Goal: Task Accomplishment & Management: Manage account settings

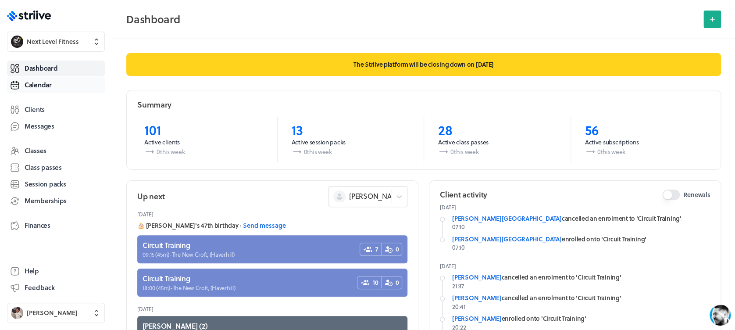
click at [63, 87] on link "Calendar" at bounding box center [56, 85] width 98 height 16
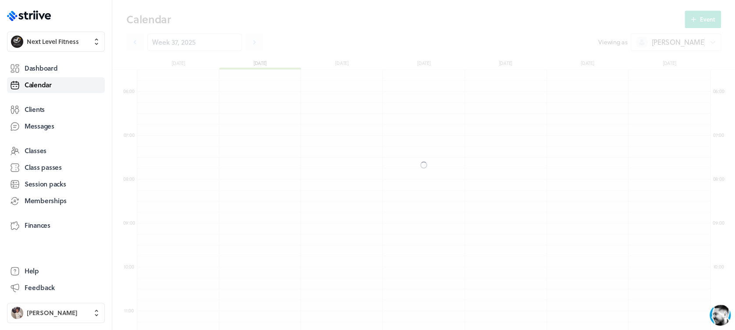
scroll to position [1052, 572]
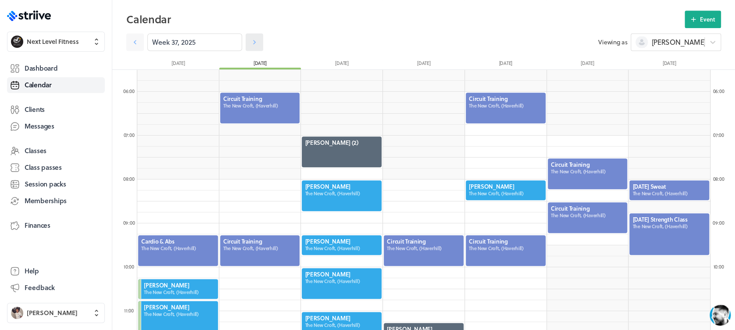
click at [250, 41] on icon at bounding box center [254, 42] width 9 height 9
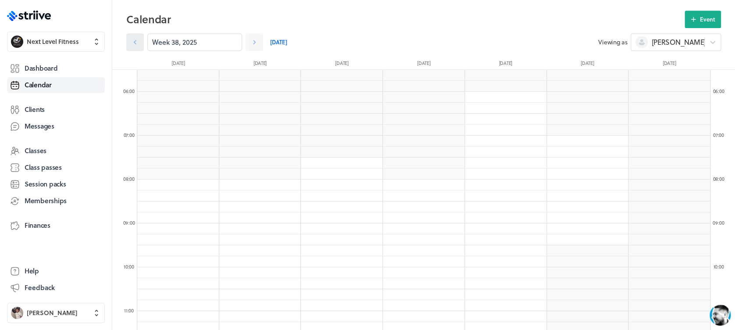
click at [138, 40] on icon at bounding box center [135, 42] width 9 height 9
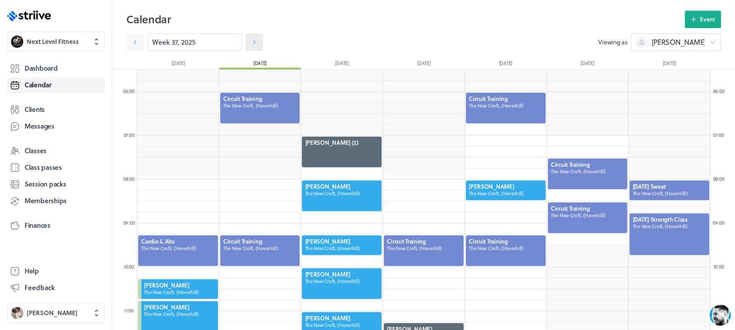
click at [250, 40] on icon at bounding box center [254, 42] width 9 height 9
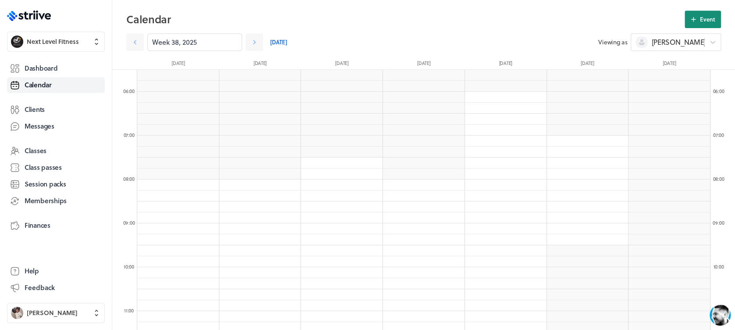
click at [698, 19] on button "Event" at bounding box center [702, 20] width 36 height 18
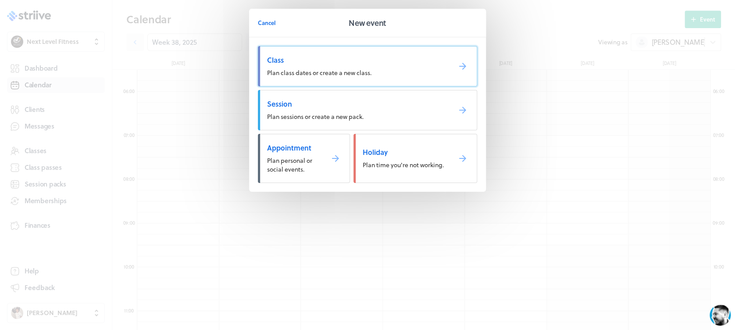
click at [352, 63] on span "Class" at bounding box center [355, 60] width 177 height 10
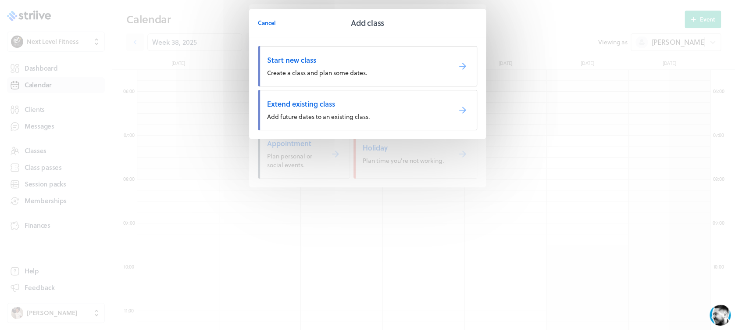
click at [357, 112] on span "Add future dates to an existing class." at bounding box center [318, 116] width 103 height 9
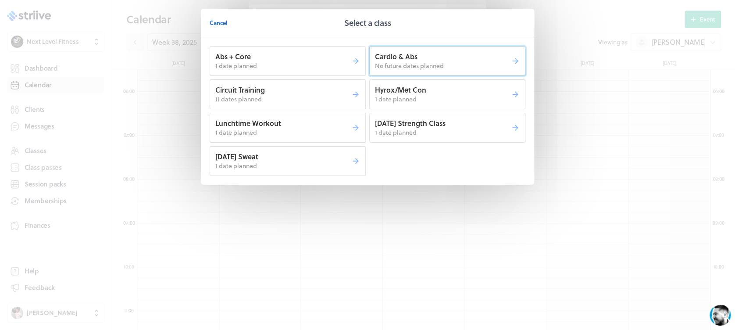
click at [427, 59] on p "Cardio & Abs" at bounding box center [443, 57] width 136 height 10
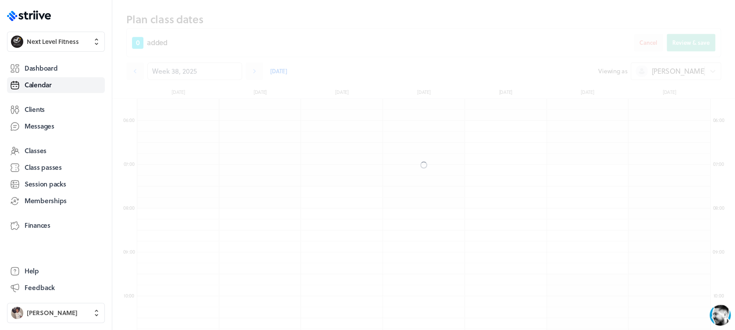
scroll to position [270, 0]
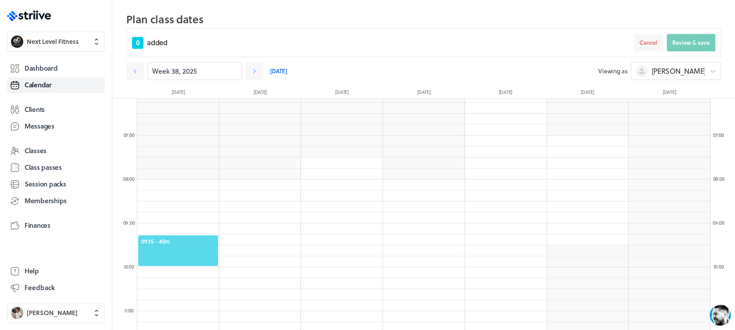
click at [193, 236] on div "09:15 - 45m" at bounding box center [178, 250] width 82 height 32
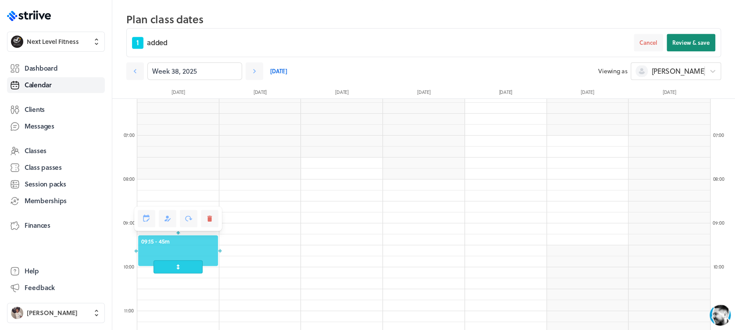
click at [677, 43] on span "Review & save" at bounding box center [690, 43] width 37 height 8
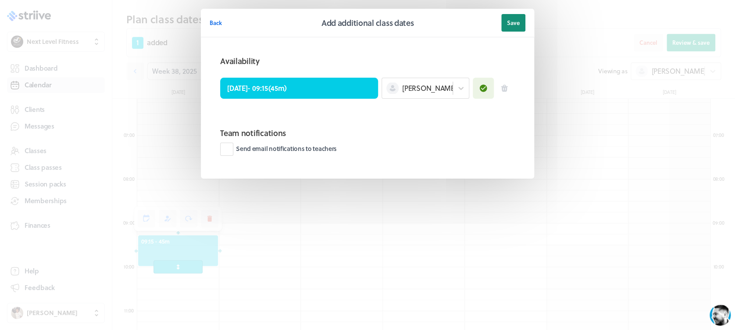
click at [511, 19] on span "Save" at bounding box center [513, 23] width 13 height 8
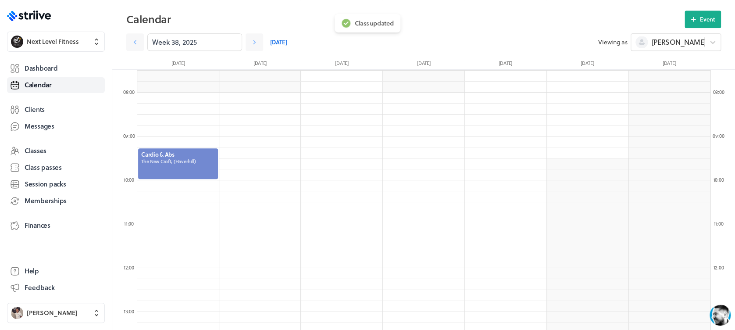
scroll to position [359, 0]
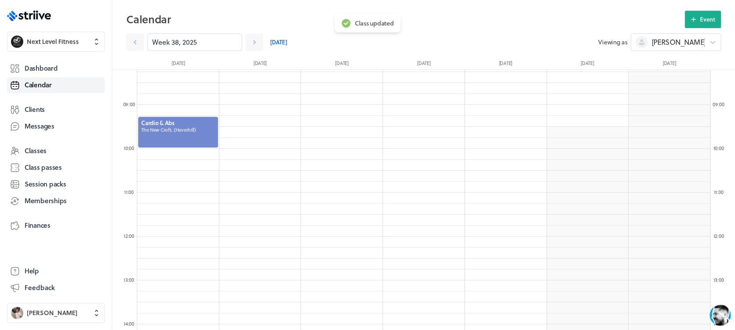
click at [206, 128] on div at bounding box center [178, 132] width 82 height 32
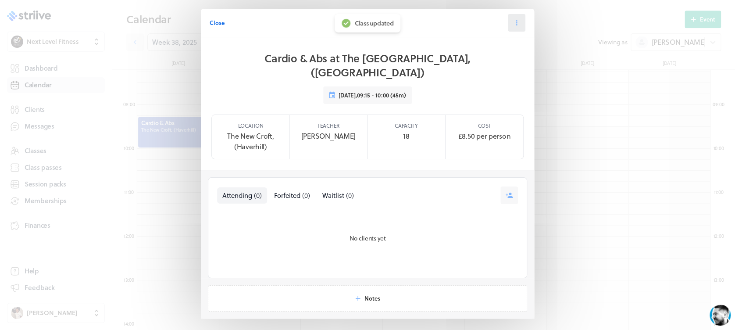
click at [514, 19] on icon at bounding box center [516, 23] width 8 height 8
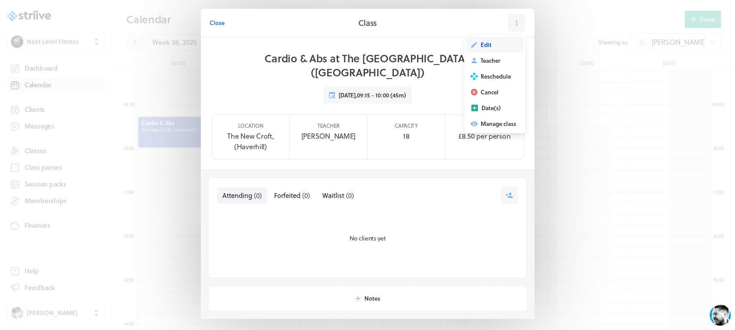
click at [498, 44] on button "Edit" at bounding box center [495, 45] width 58 height 16
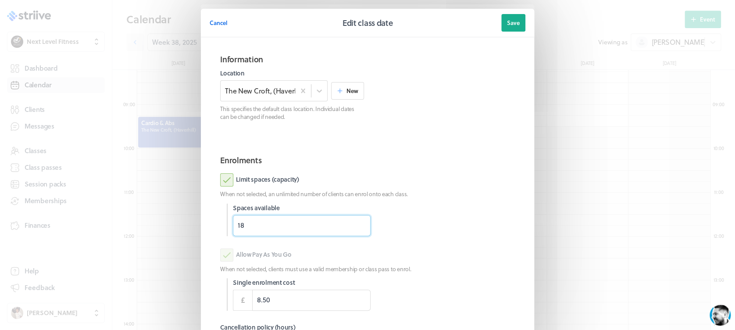
drag, startPoint x: 272, startPoint y: 231, endPoint x: 207, endPoint y: 227, distance: 64.6
click at [210, 228] on section "Enrolments Limit spaces (capacity) When not selected, an unlimited number of cl…" at bounding box center [368, 274] width 316 height 254
type input "1"
type input "9"
click at [461, 204] on div at bounding box center [446, 219] width 138 height 32
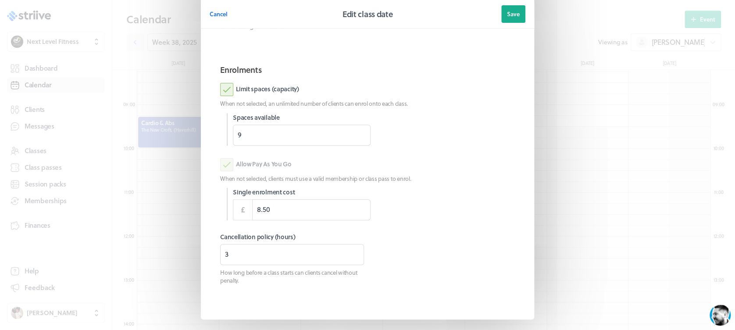
scroll to position [101, 0]
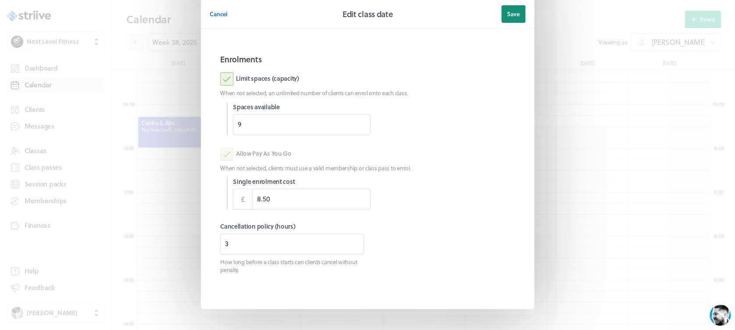
click at [507, 11] on span "Save" at bounding box center [513, 14] width 13 height 8
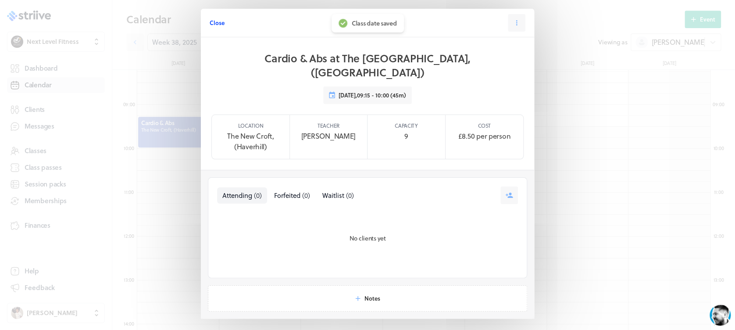
click at [214, 22] on span "Close" at bounding box center [217, 23] width 15 height 8
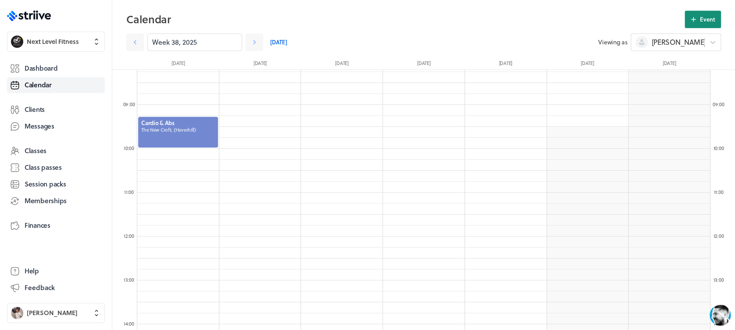
click at [704, 17] on span "Event" at bounding box center [707, 19] width 15 height 8
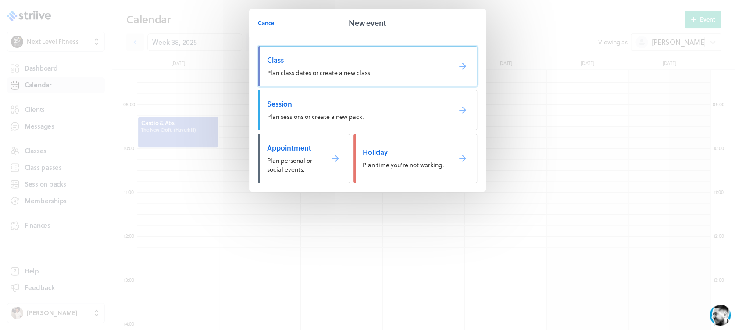
click at [326, 67] on link "Class Plan class dates or create a new class." at bounding box center [367, 66] width 219 height 40
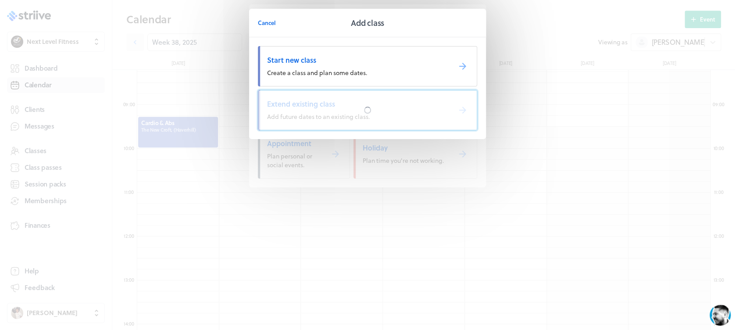
click at [330, 110] on div at bounding box center [367, 109] width 218 height 39
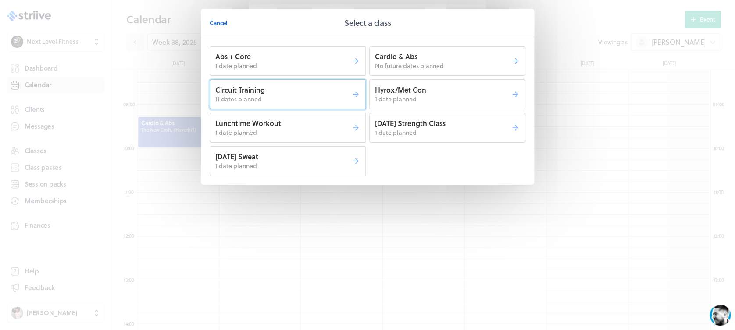
click at [310, 97] on p "11 dates planned" at bounding box center [283, 99] width 136 height 9
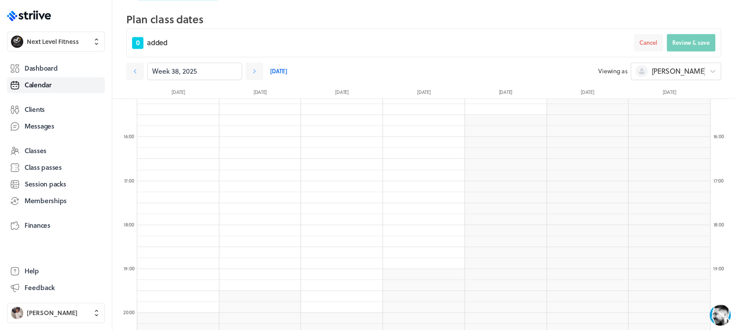
scroll to position [669, 0]
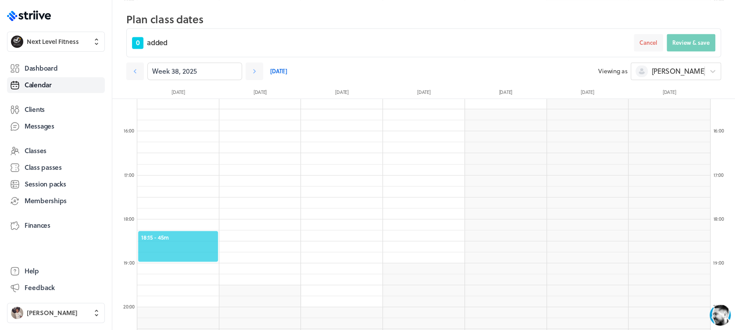
click at [186, 238] on span "18:15 - 45m" at bounding box center [178, 237] width 74 height 8
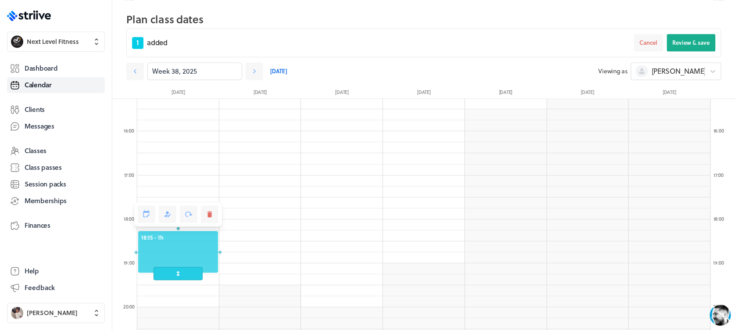
drag, startPoint x: 186, startPoint y: 261, endPoint x: 186, endPoint y: 272, distance: 11.0
click at [186, 272] on span at bounding box center [177, 273] width 49 height 13
click at [693, 43] on span "Review & save" at bounding box center [690, 43] width 37 height 8
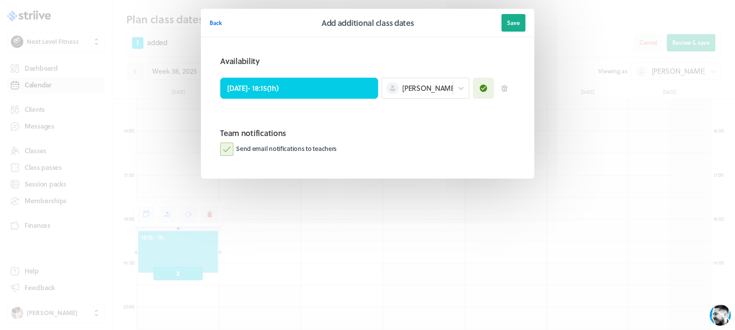
click at [231, 147] on label "Send email notifications to teachers" at bounding box center [278, 148] width 117 height 13
click at [0, 0] on input "Send email notifications to teachers" at bounding box center [0, 0] width 0 height 0
click at [523, 9] on header "Back Add additional class dates Save" at bounding box center [367, 23] width 333 height 28
click at [513, 25] on span "Save" at bounding box center [513, 23] width 13 height 8
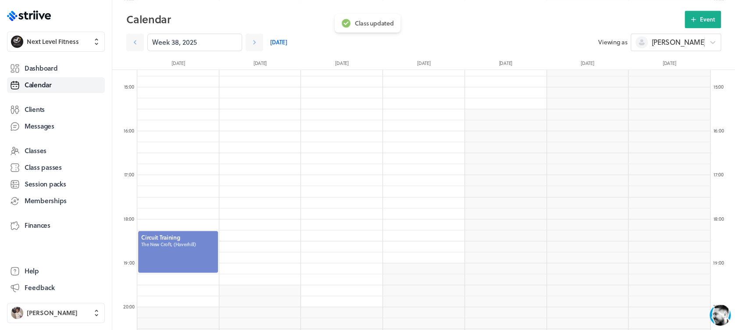
click at [193, 251] on div at bounding box center [178, 251] width 82 height 43
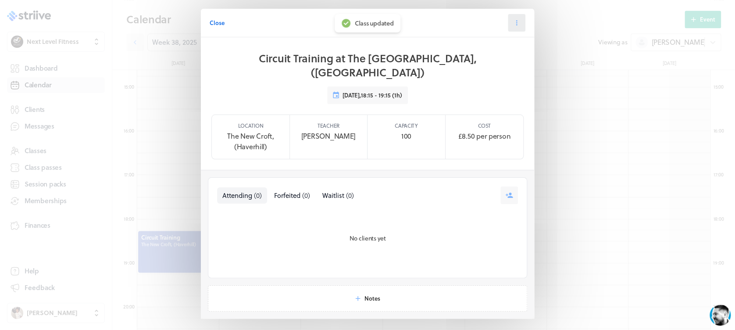
click at [512, 21] on icon at bounding box center [516, 23] width 8 height 8
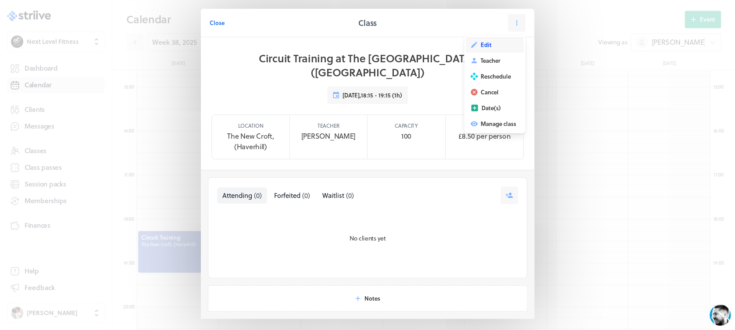
click at [502, 45] on button "Edit" at bounding box center [495, 45] width 58 height 16
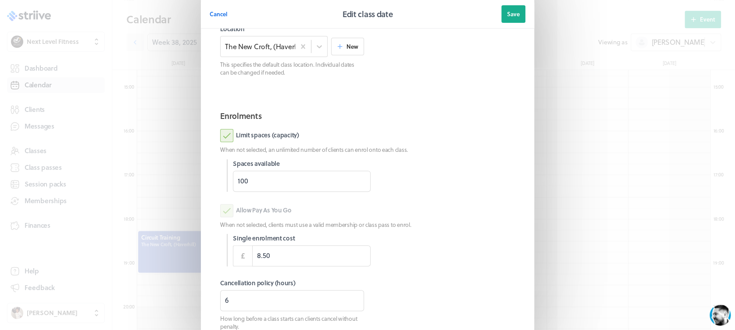
scroll to position [123, 0]
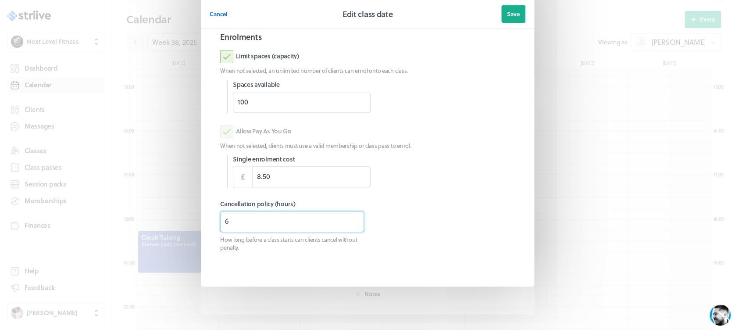
drag, startPoint x: 235, startPoint y: 221, endPoint x: 192, endPoint y: 216, distance: 42.8
click at [193, 216] on section "Cancel Edit class date Save Information Location The [GEOGRAPHIC_DATA], (Haverh…" at bounding box center [367, 103] width 351 height 453
type input "0"
click at [507, 11] on span "Save" at bounding box center [513, 14] width 13 height 8
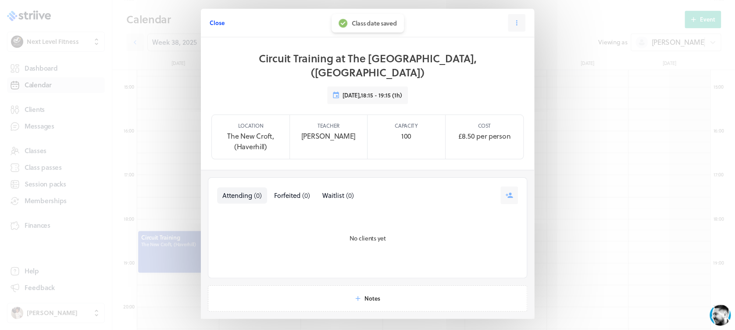
click at [210, 21] on span "Close" at bounding box center [217, 23] width 15 height 8
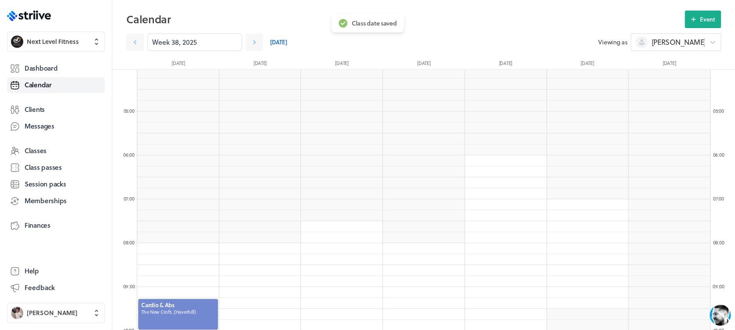
scroll to position [167, 0]
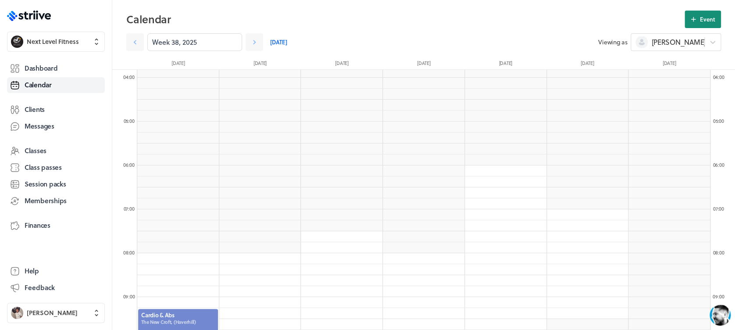
click at [703, 18] on span "Event" at bounding box center [707, 19] width 15 height 8
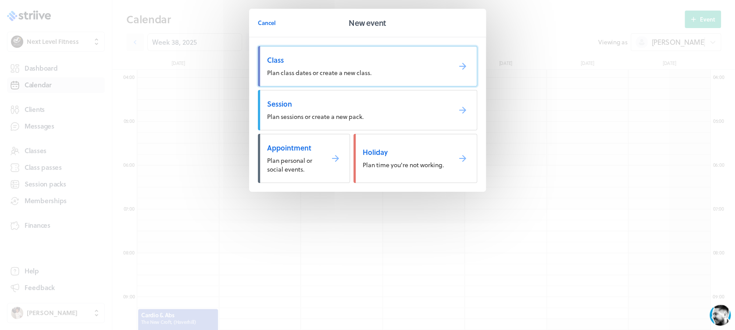
click at [408, 62] on span "Class" at bounding box center [355, 60] width 177 height 10
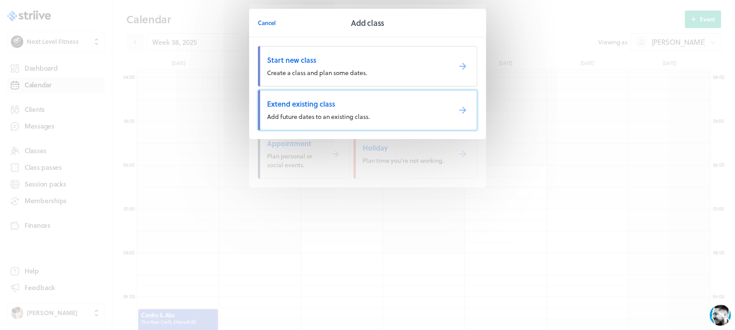
click at [379, 108] on span "Extend existing class" at bounding box center [355, 104] width 177 height 10
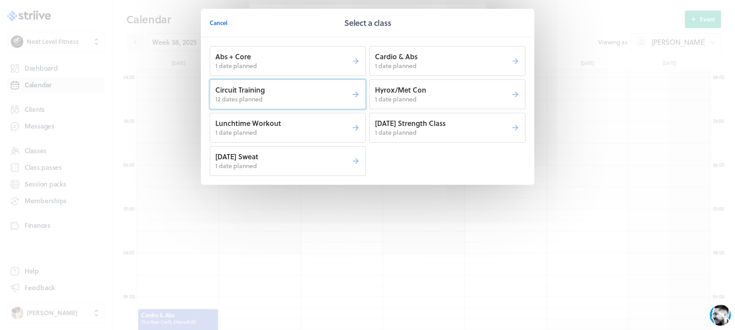
click at [327, 91] on p "Circuit Training" at bounding box center [283, 90] width 136 height 10
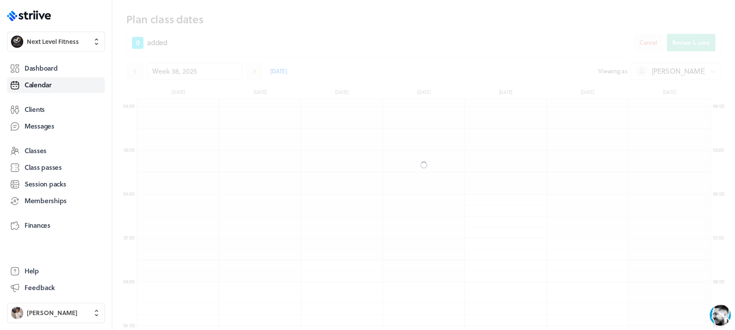
scroll to position [196, 0]
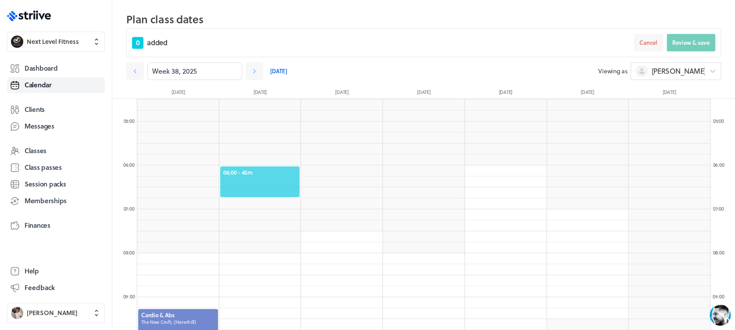
click at [274, 172] on span "06:00 - 45m" at bounding box center [260, 172] width 74 height 8
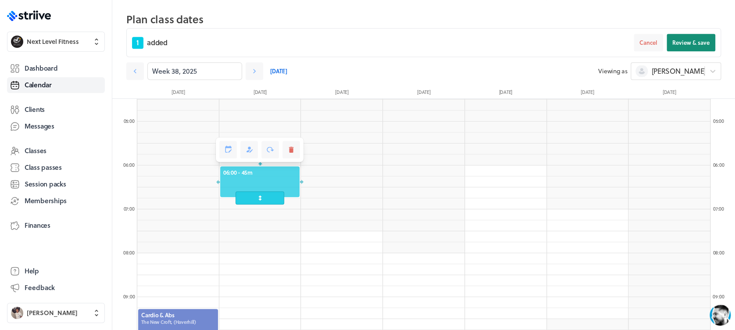
click at [694, 39] on span "Review & save" at bounding box center [690, 43] width 37 height 8
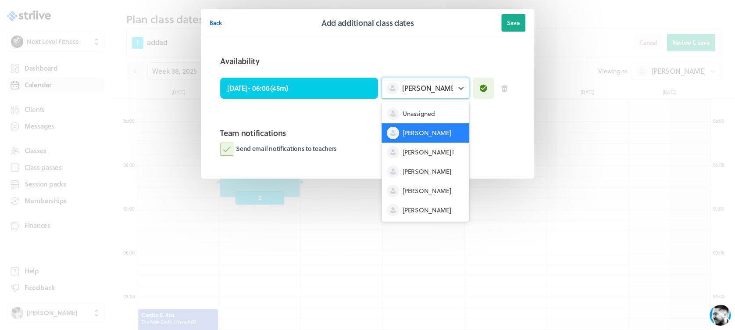
click at [422, 87] on div "[PERSON_NAME]" at bounding box center [417, 87] width 71 height 11
click at [423, 167] on span "[PERSON_NAME]" at bounding box center [426, 171] width 48 height 9
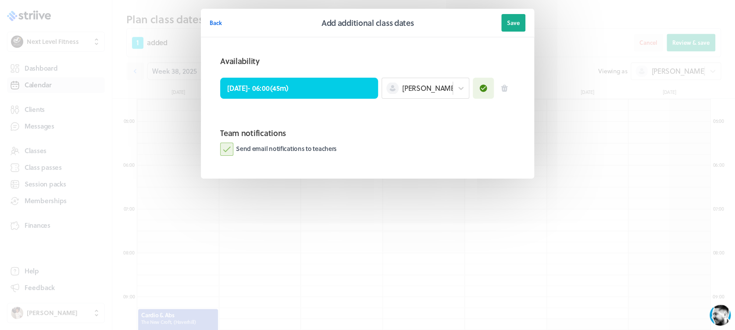
click at [225, 147] on label "Send email notifications to teachers" at bounding box center [278, 148] width 117 height 13
click at [0, 0] on input "Send email notifications to teachers" at bounding box center [0, 0] width 0 height 0
click at [522, 12] on header "Back Add additional class dates Save" at bounding box center [367, 23] width 333 height 28
click at [515, 26] on span "Save" at bounding box center [513, 23] width 13 height 8
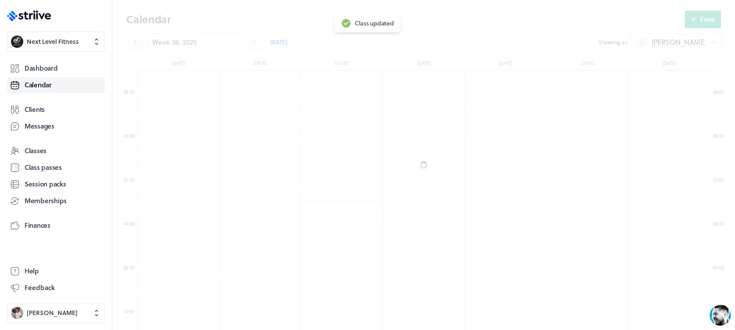
scroll to position [167, 0]
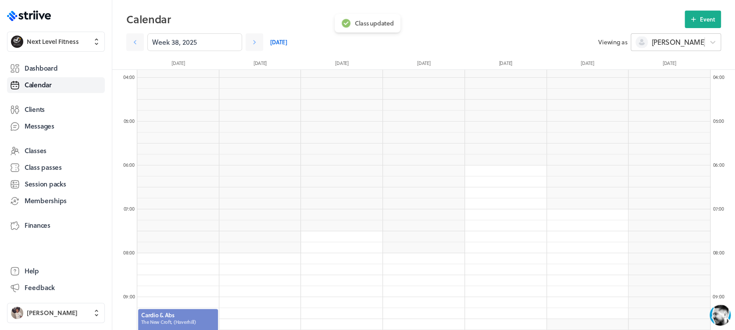
click at [684, 36] on div "[PERSON_NAME]" at bounding box center [675, 42] width 90 height 18
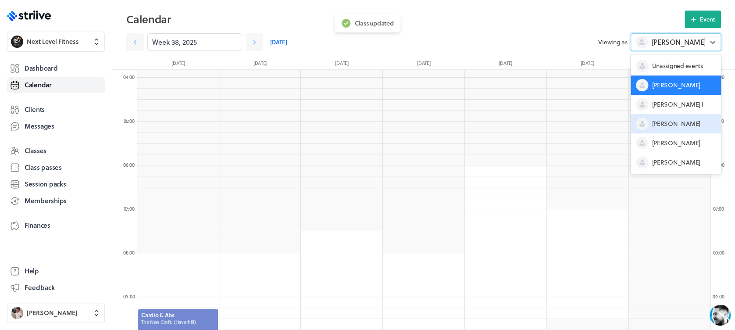
click at [670, 118] on div "[PERSON_NAME]" at bounding box center [675, 123] width 90 height 19
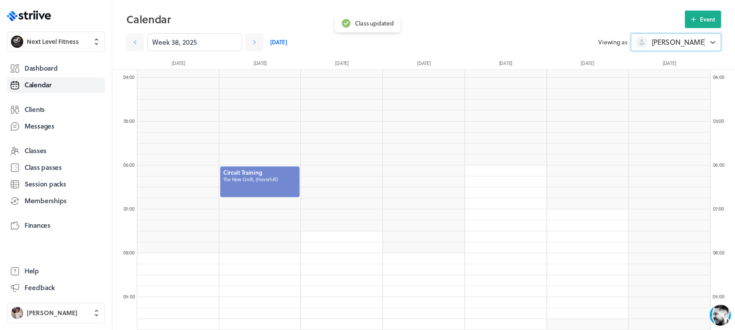
click at [274, 181] on div at bounding box center [260, 181] width 82 height 32
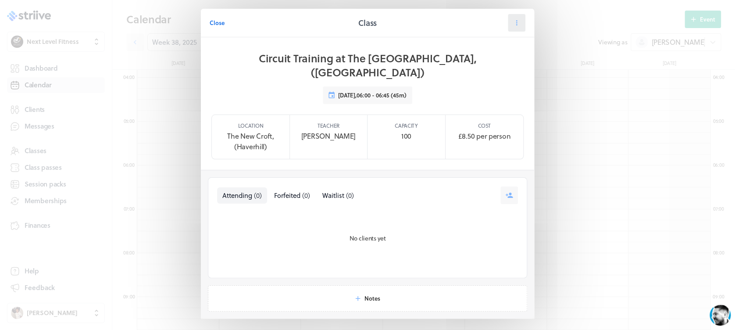
click at [518, 22] on button at bounding box center [517, 23] width 18 height 18
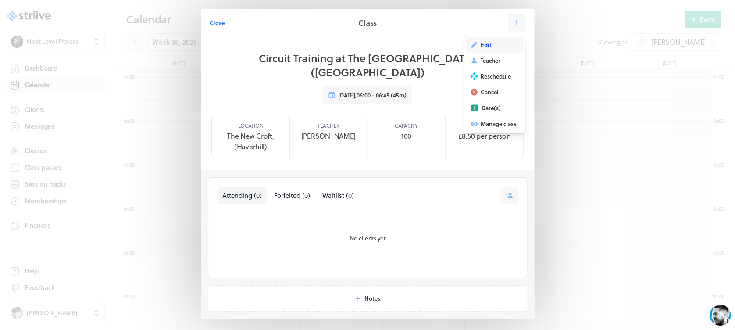
click at [500, 39] on button "Edit" at bounding box center [495, 45] width 58 height 16
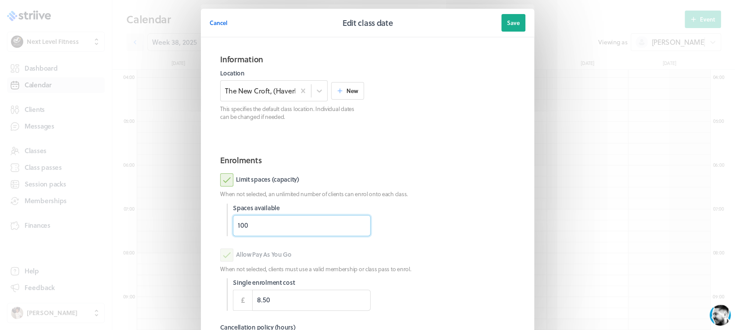
drag, startPoint x: 280, startPoint y: 227, endPoint x: 185, endPoint y: 231, distance: 94.7
click at [185, 231] on div "Cancel Edit class date Save Information Location The [GEOGRAPHIC_DATA], (Haverh…" at bounding box center [367, 226] width 735 height 453
type input "9"
click at [451, 197] on p "When not selected, an unlimited number of clients can enrol onto each class." at bounding box center [367, 194] width 295 height 8
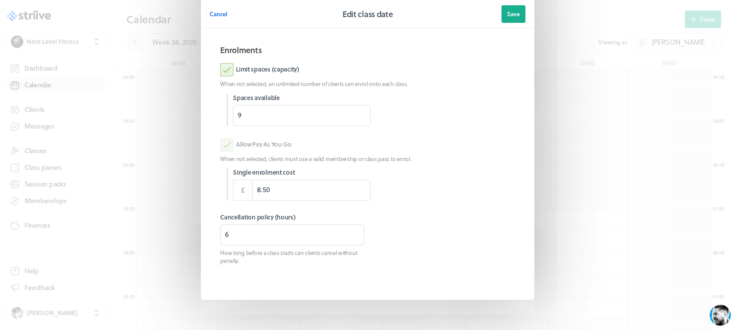
scroll to position [114, 0]
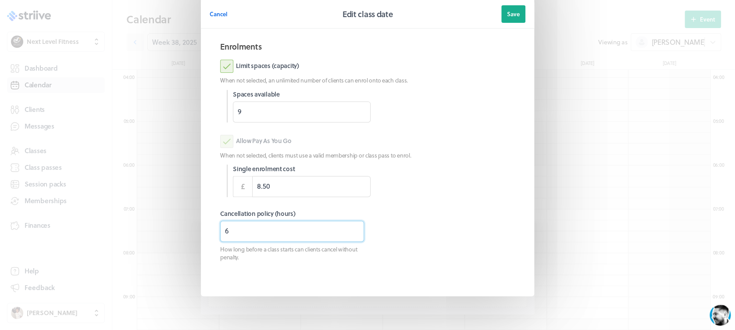
drag, startPoint x: 203, startPoint y: 232, endPoint x: 194, endPoint y: 231, distance: 8.3
click at [194, 231] on section "Cancel Edit class date Save Information Location The [GEOGRAPHIC_DATA], (Haverh…" at bounding box center [367, 112] width 351 height 453
type input "8"
drag, startPoint x: 500, startPoint y: 21, endPoint x: 486, endPoint y: 24, distance: 14.7
click at [501, 21] on button "Save" at bounding box center [513, 14] width 24 height 18
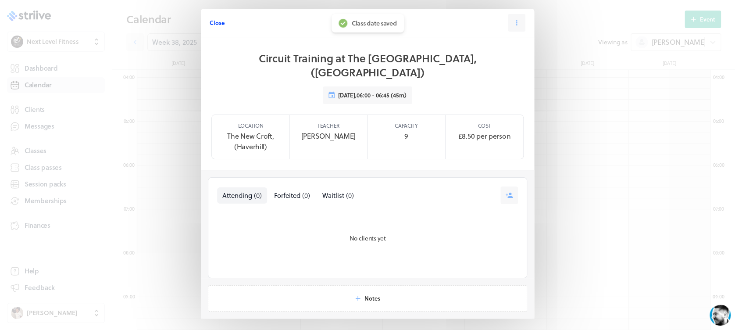
click at [210, 21] on span "Close" at bounding box center [217, 23] width 15 height 8
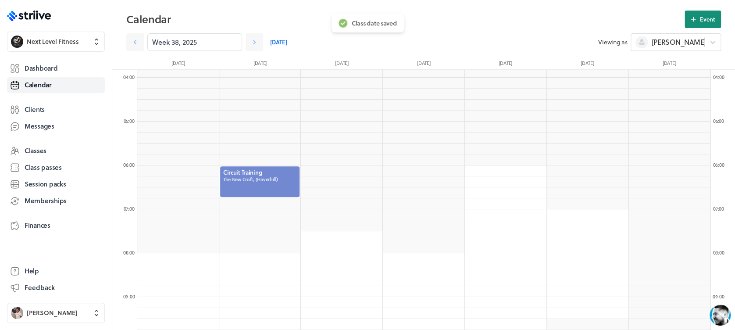
click at [689, 18] on icon at bounding box center [693, 19] width 8 height 8
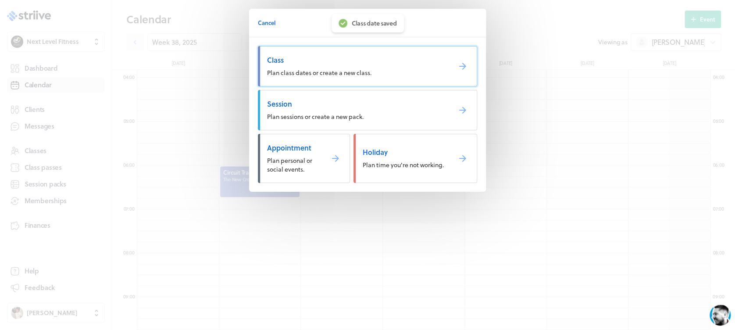
click at [409, 57] on span "Class" at bounding box center [355, 60] width 177 height 10
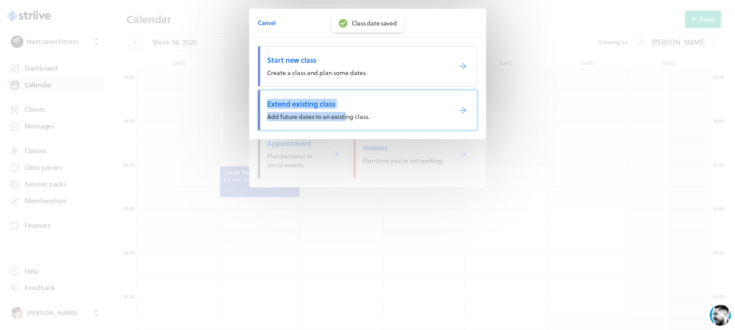
click at [410, 108] on span "Extend existing class" at bounding box center [355, 104] width 177 height 10
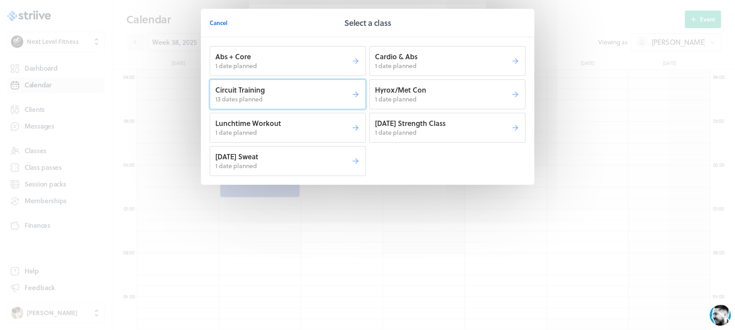
click at [310, 98] on p "13 dates planned" at bounding box center [283, 99] width 136 height 9
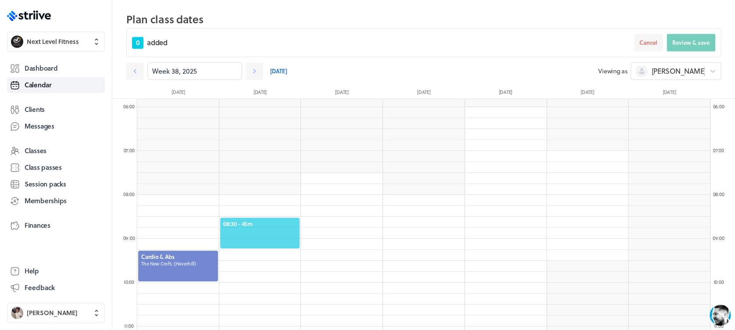
scroll to position [267, 0]
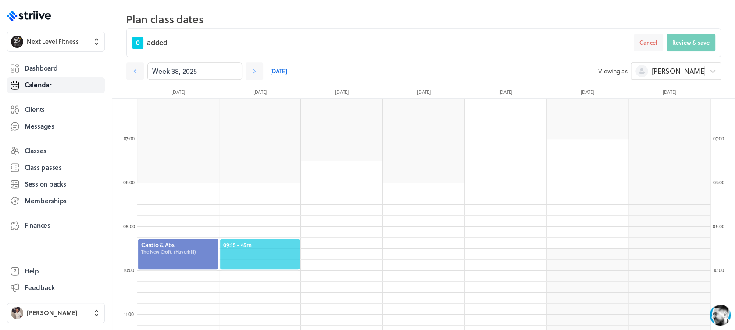
click at [258, 248] on span "09:15 - 45m" at bounding box center [260, 245] width 74 height 8
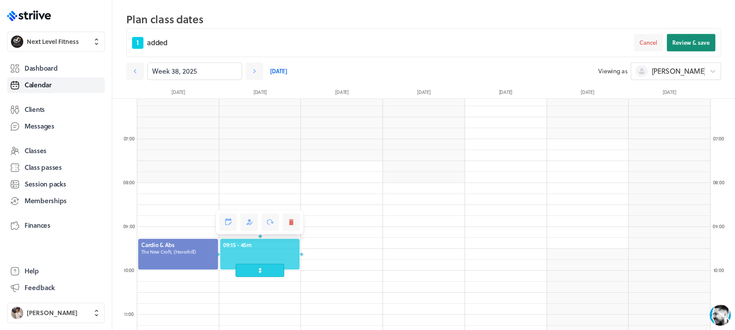
click at [690, 44] on span "Review & save" at bounding box center [690, 43] width 37 height 8
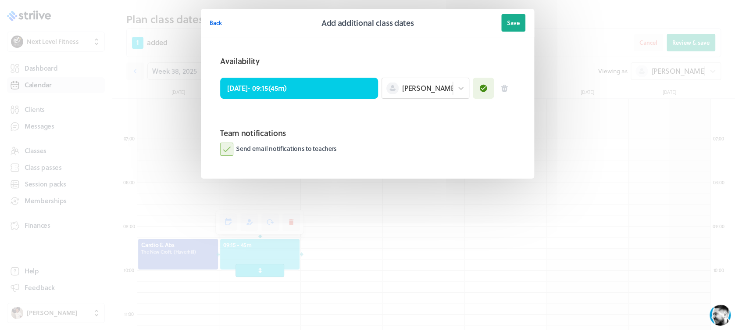
click at [228, 145] on label "Send email notifications to teachers" at bounding box center [278, 148] width 117 height 13
click at [0, 0] on input "Send email notifications to teachers" at bounding box center [0, 0] width 0 height 0
click at [516, 25] on span "Save" at bounding box center [513, 23] width 13 height 8
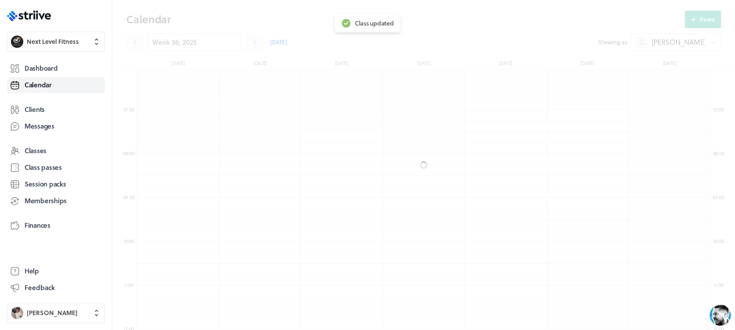
scroll to position [238, 0]
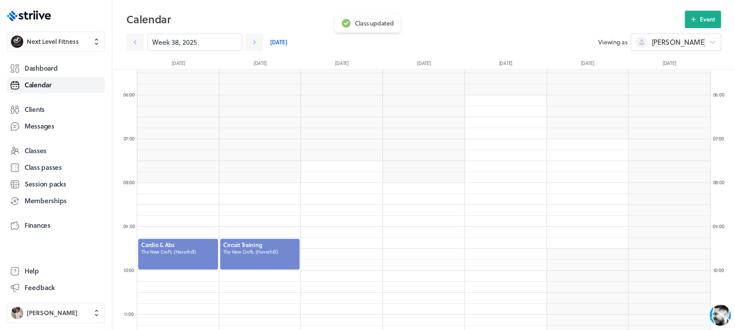
click at [266, 254] on div at bounding box center [260, 254] width 82 height 32
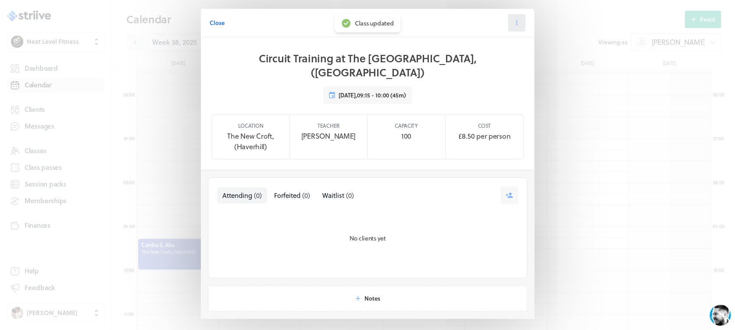
click at [516, 24] on icon at bounding box center [516, 22] width 1 height 5
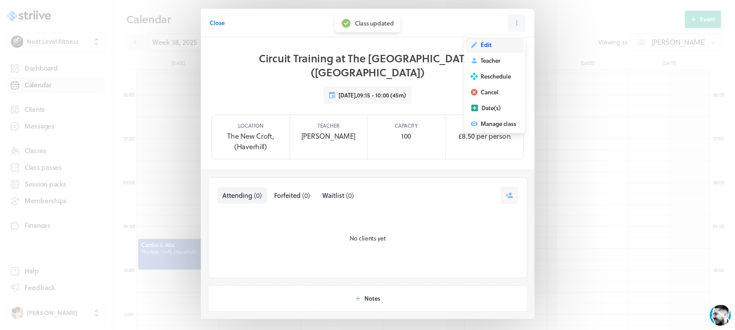
click at [480, 43] on span "Edit" at bounding box center [485, 45] width 11 height 8
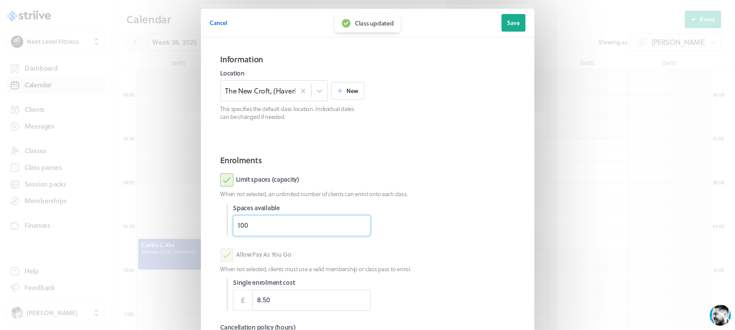
drag, startPoint x: 269, startPoint y: 227, endPoint x: 185, endPoint y: 226, distance: 83.7
click at [185, 226] on div "Cancel Edit class date Save Information Location The [GEOGRAPHIC_DATA], (Haverh…" at bounding box center [367, 226] width 735 height 453
type input "9"
click at [484, 193] on p "When not selected, an unlimited number of clients can enrol onto each class." at bounding box center [367, 194] width 295 height 8
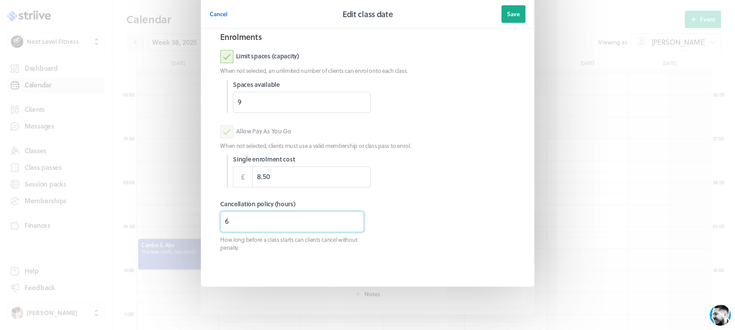
drag, startPoint x: 249, startPoint y: 231, endPoint x: 180, endPoint y: 228, distance: 69.3
click at [180, 228] on div "Cancel Edit class date Save Information Location The [GEOGRAPHIC_DATA], (Haverh…" at bounding box center [367, 103] width 735 height 453
type input "3"
click at [516, 15] on button "Save" at bounding box center [513, 14] width 24 height 18
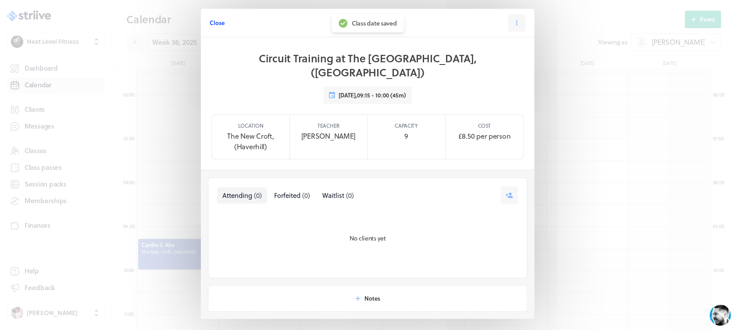
click at [210, 24] on span "Close" at bounding box center [217, 23] width 15 height 8
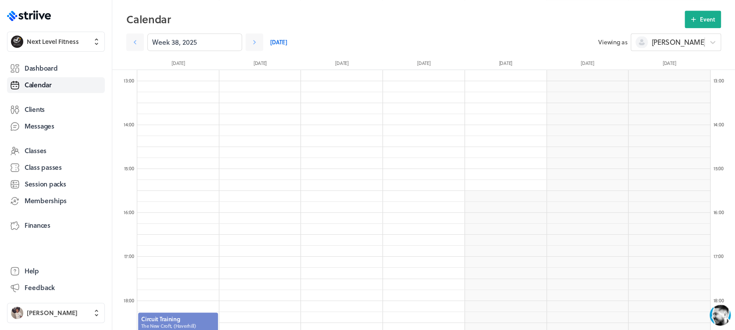
scroll to position [589, 0]
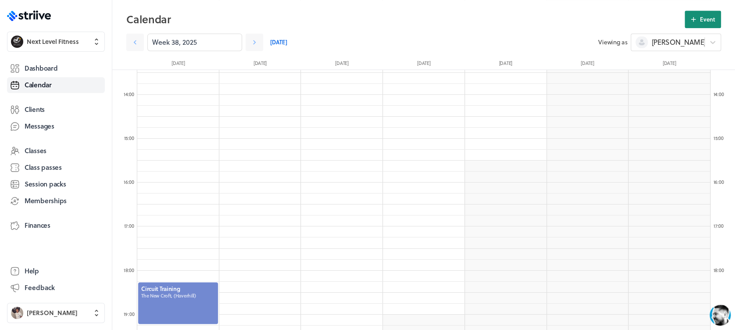
click at [692, 21] on icon at bounding box center [693, 19] width 8 height 8
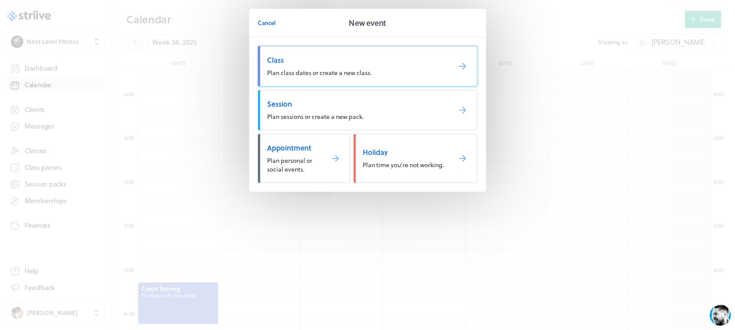
click at [356, 75] on span "Plan class dates or create a new class." at bounding box center [319, 72] width 104 height 9
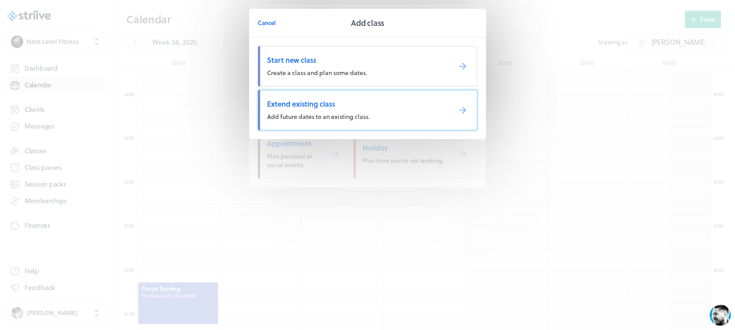
click at [327, 99] on span "Extend existing class" at bounding box center [355, 104] width 177 height 10
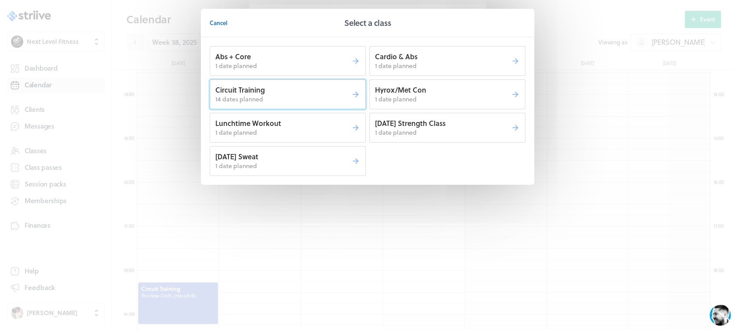
click at [322, 98] on p "14 dates planned" at bounding box center [283, 99] width 136 height 9
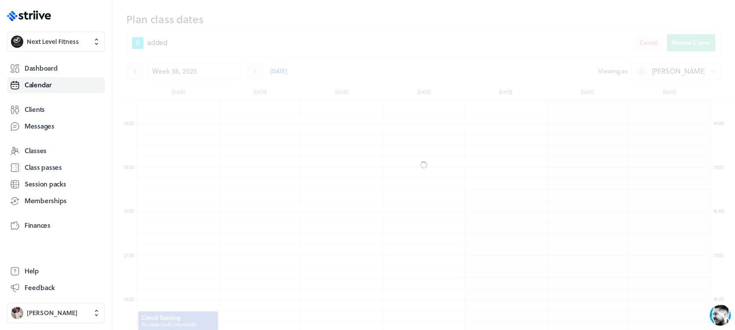
scroll to position [617, 0]
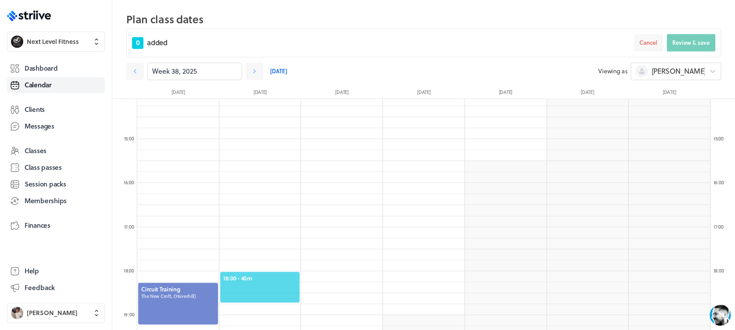
click at [261, 272] on div "18:00 - 45m" at bounding box center [260, 286] width 82 height 32
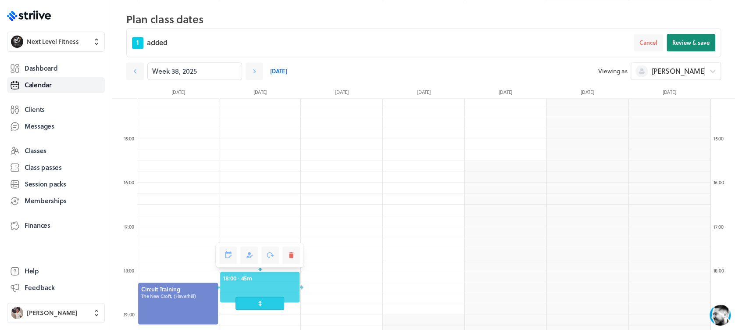
click at [693, 35] on button "Review & save" at bounding box center [690, 43] width 49 height 18
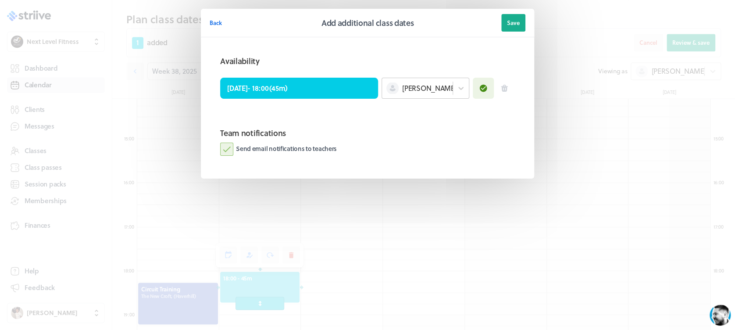
click at [421, 92] on div "[PERSON_NAME]" at bounding box center [417, 87] width 71 height 11
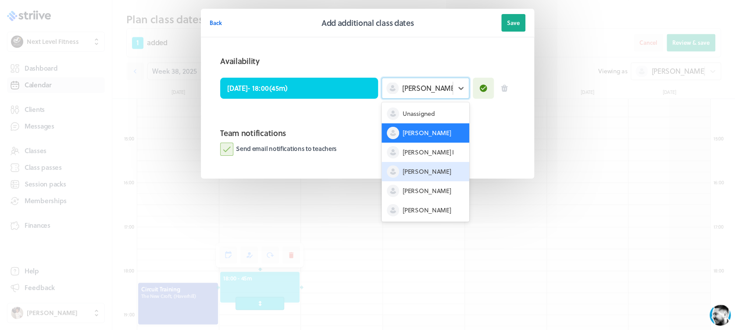
click at [417, 167] on span "[PERSON_NAME]" at bounding box center [426, 171] width 48 height 9
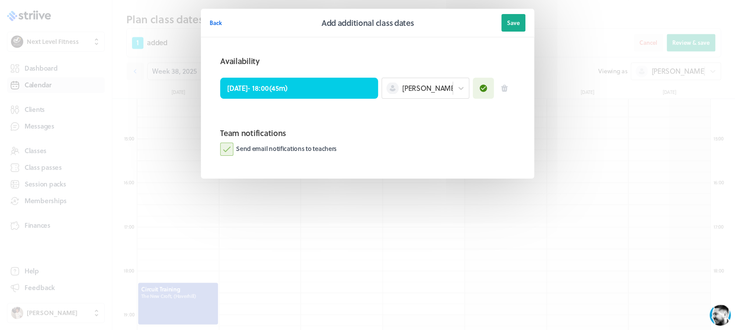
click at [225, 152] on label "Send email notifications to teachers" at bounding box center [278, 148] width 117 height 13
click at [0, 0] on input "Send email notifications to teachers" at bounding box center [0, 0] width 0 height 0
click at [505, 28] on button "Save" at bounding box center [513, 23] width 24 height 18
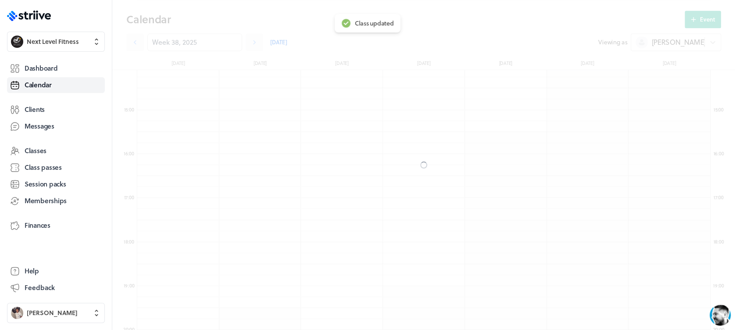
scroll to position [589, 0]
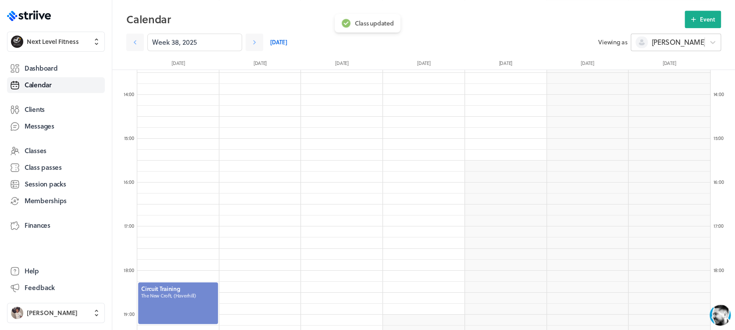
click at [675, 49] on div "[PERSON_NAME]" at bounding box center [675, 42] width 90 height 18
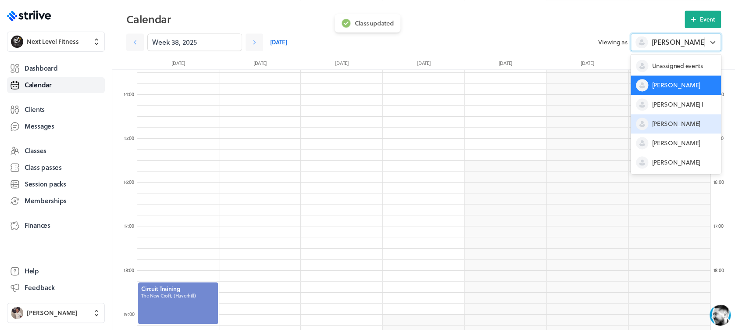
click at [666, 115] on div "[PERSON_NAME]" at bounding box center [675, 123] width 90 height 19
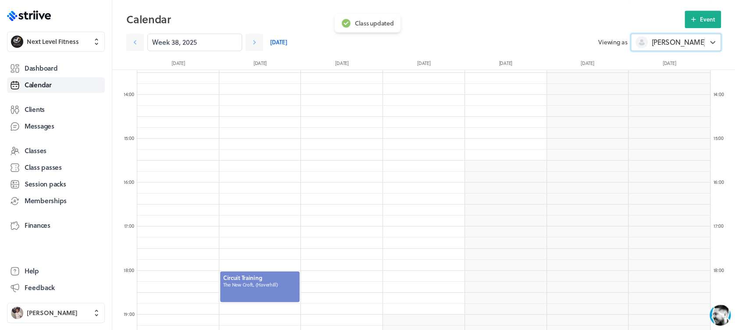
click at [260, 289] on div at bounding box center [260, 286] width 82 height 32
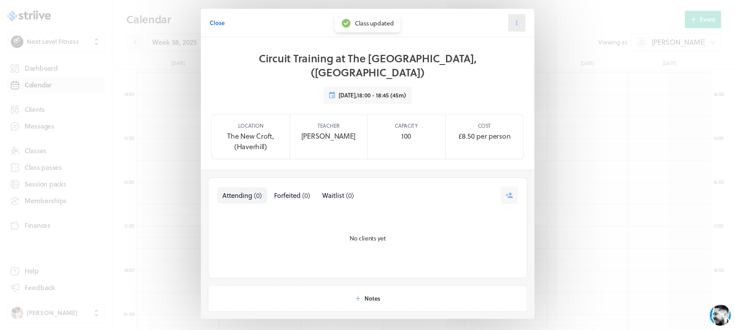
click at [508, 28] on button at bounding box center [517, 23] width 18 height 18
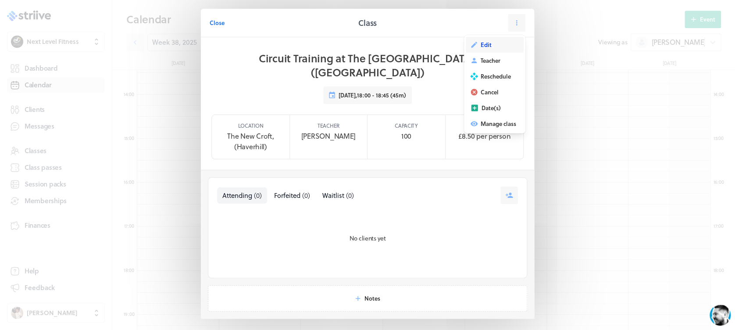
click at [486, 47] on span "Edit" at bounding box center [485, 45] width 11 height 8
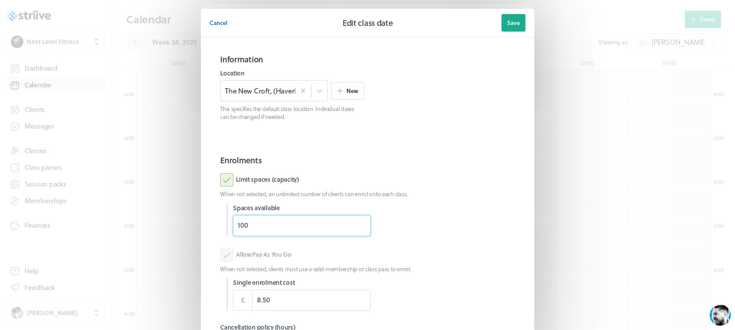
drag, startPoint x: 212, startPoint y: 224, endPoint x: 177, endPoint y: 224, distance: 35.1
click at [177, 224] on div "Cancel Edit class date Save Information Location The [GEOGRAPHIC_DATA], (Haverh…" at bounding box center [367, 226] width 735 height 453
type input "9"
click at [484, 167] on section "Enrolments Limit spaces (capacity) When not selected, an unlimited number of cl…" at bounding box center [368, 274] width 316 height 254
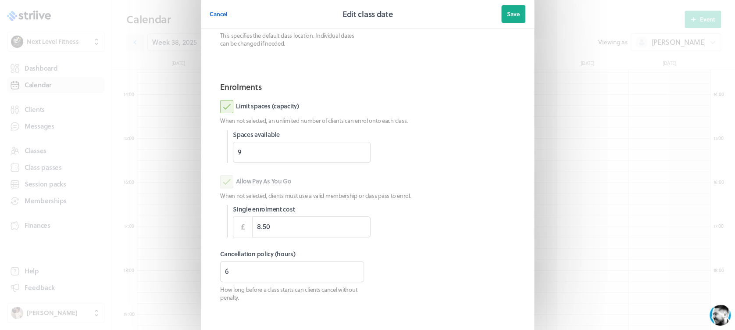
scroll to position [87, 0]
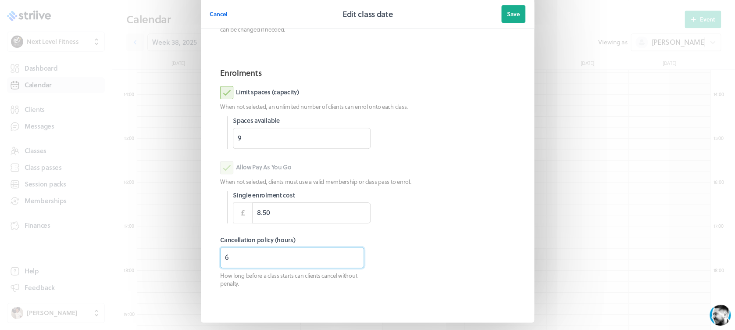
drag, startPoint x: 235, startPoint y: 267, endPoint x: 176, endPoint y: 259, distance: 60.1
click at [176, 259] on div "Cancel Edit class date Save Information Location The [GEOGRAPHIC_DATA], (Haverh…" at bounding box center [367, 139] width 735 height 453
type input "3"
click at [507, 17] on span "Save" at bounding box center [513, 14] width 13 height 8
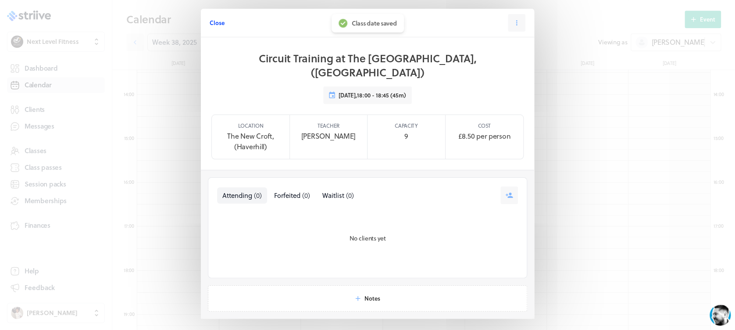
click at [210, 25] on span "Close" at bounding box center [217, 23] width 15 height 8
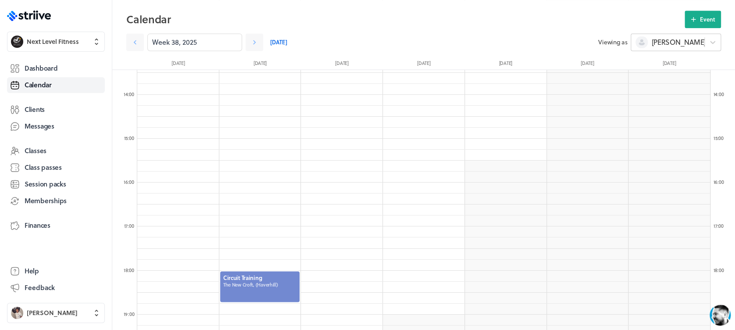
click at [689, 46] on div "[PERSON_NAME]" at bounding box center [667, 41] width 73 height 11
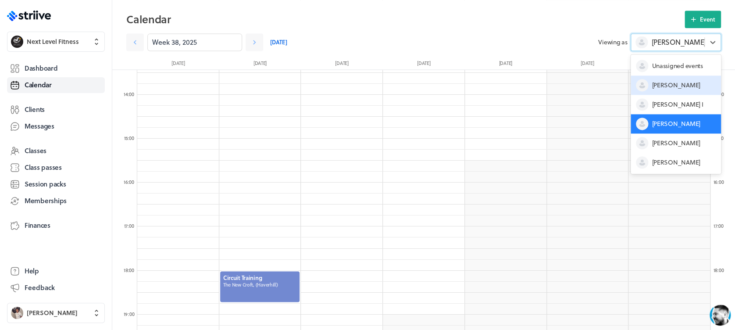
click at [672, 82] on div "[PERSON_NAME]" at bounding box center [675, 84] width 90 height 19
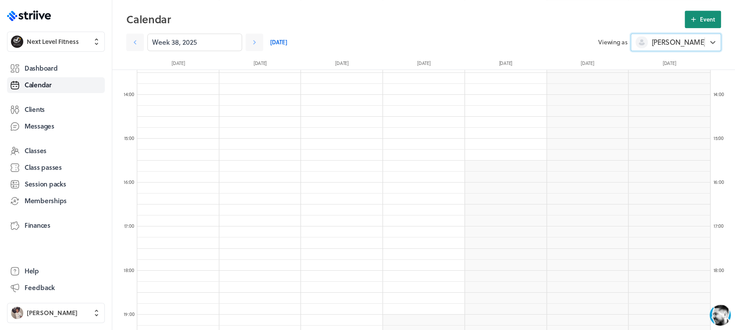
click at [700, 21] on span "Event" at bounding box center [707, 19] width 15 height 8
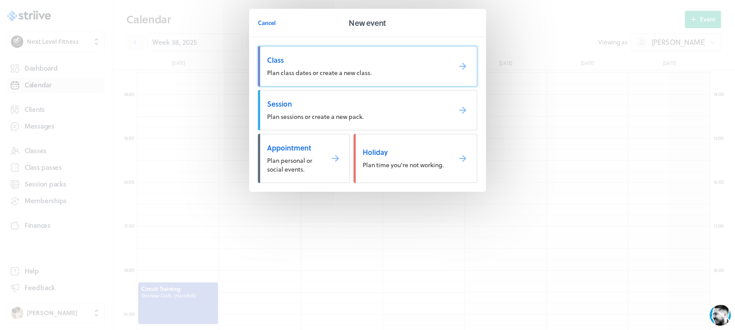
click at [390, 69] on link "Class Plan class dates or create a new class." at bounding box center [367, 66] width 219 height 40
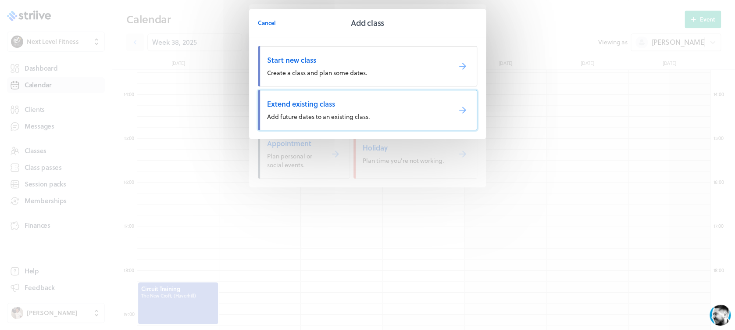
click at [382, 118] on link "Extend existing class Add future dates to an existing class." at bounding box center [367, 110] width 219 height 40
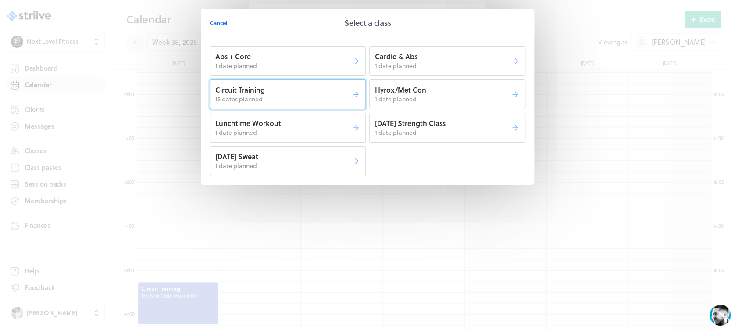
click at [316, 92] on p "Circuit Training" at bounding box center [283, 90] width 136 height 10
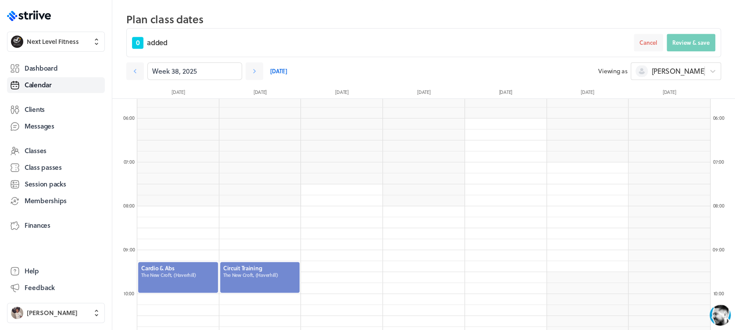
scroll to position [220, 0]
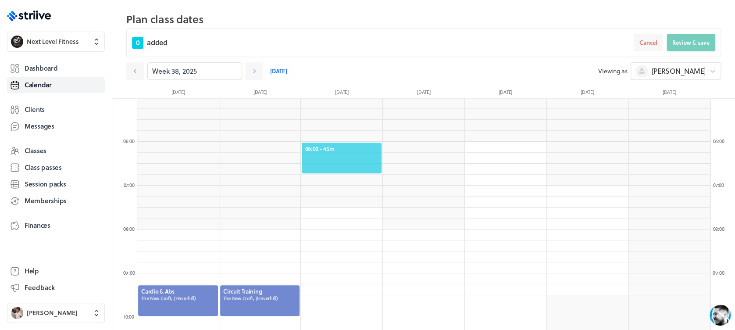
click at [345, 146] on span "06:00 - 45m" at bounding box center [342, 149] width 74 height 8
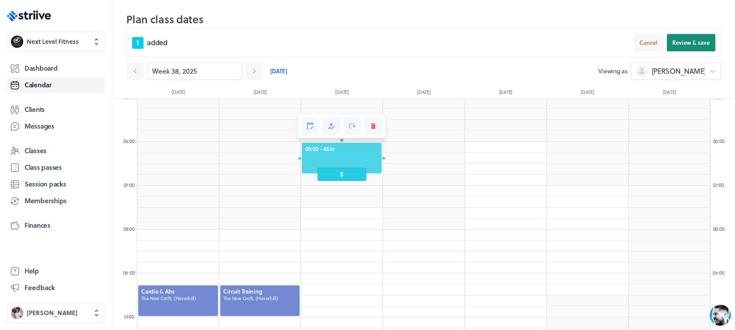
click at [687, 38] on button "Review & save" at bounding box center [690, 43] width 49 height 18
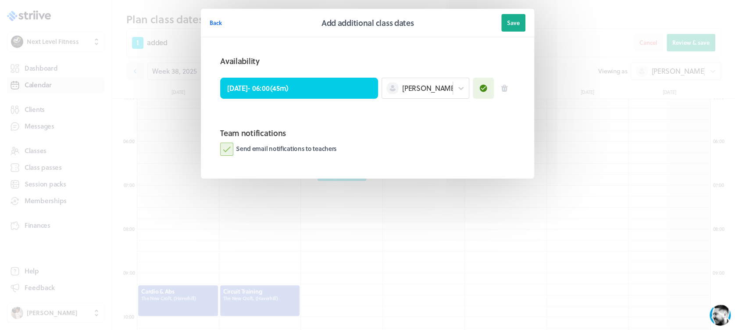
click at [224, 151] on label "Send email notifications to teachers" at bounding box center [278, 148] width 117 height 13
click at [0, 0] on input "Send email notifications to teachers" at bounding box center [0, 0] width 0 height 0
click at [502, 23] on button "Save" at bounding box center [513, 23] width 24 height 18
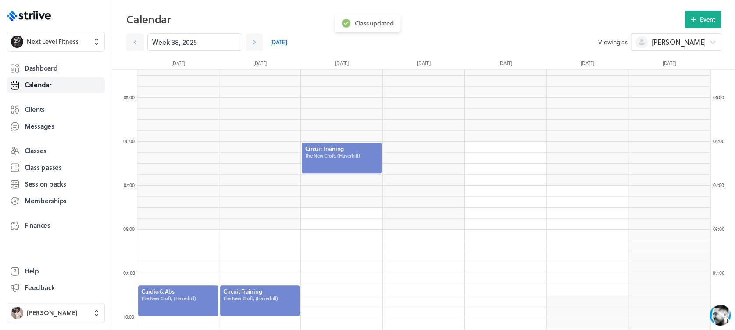
click at [341, 159] on div at bounding box center [342, 158] width 82 height 32
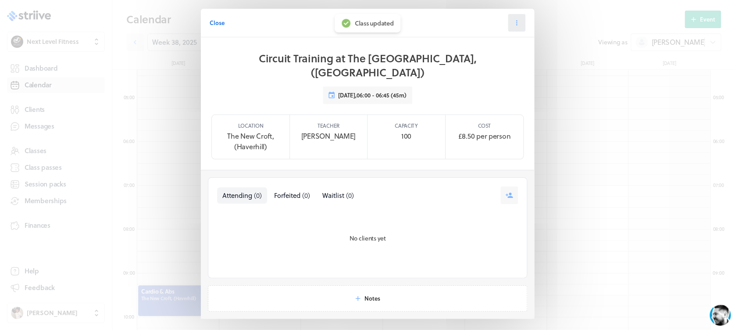
click at [514, 22] on icon at bounding box center [516, 23] width 8 height 8
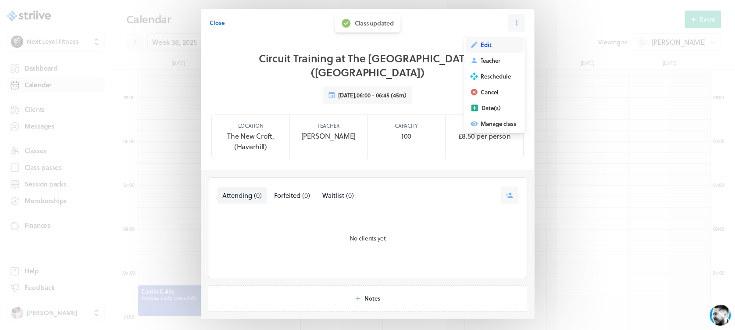
click at [495, 45] on button "Edit" at bounding box center [495, 45] width 58 height 16
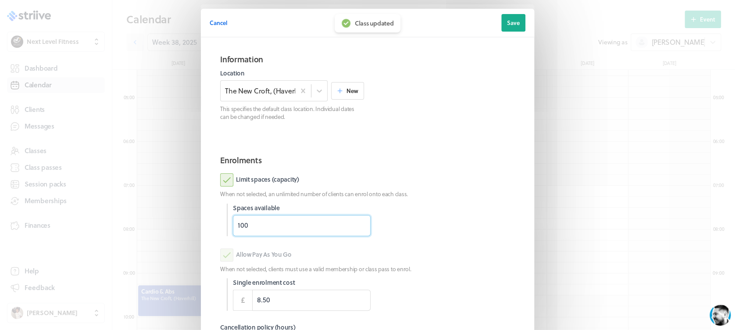
drag, startPoint x: 218, startPoint y: 230, endPoint x: 199, endPoint y: 230, distance: 18.9
click at [201, 230] on section "Information Location The [GEOGRAPHIC_DATA], ([GEOGRAPHIC_DATA]) New This specif…" at bounding box center [367, 223] width 333 height 372
type input "9"
click at [480, 192] on p "When not selected, an unlimited number of clients can enrol onto each class." at bounding box center [367, 194] width 295 height 8
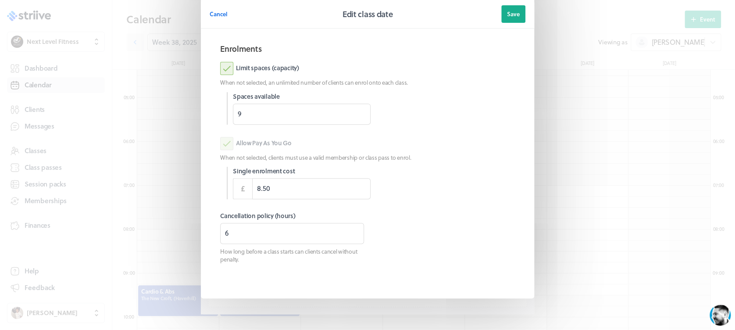
scroll to position [119, 0]
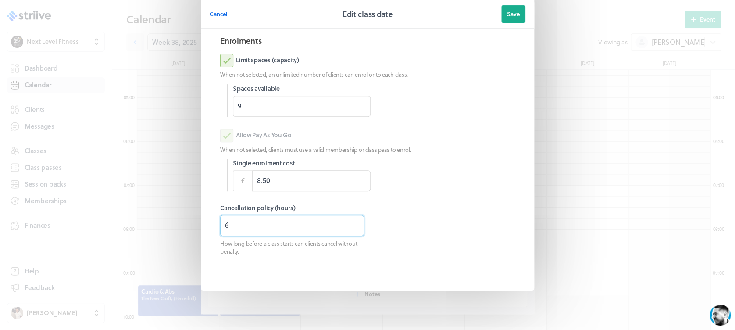
drag, startPoint x: 238, startPoint y: 224, endPoint x: 194, endPoint y: 227, distance: 43.5
click at [194, 227] on section "Cancel Edit class date Save Information Location The [GEOGRAPHIC_DATA], (Haverh…" at bounding box center [367, 107] width 351 height 453
type input "3"
type input "8"
click at [512, 17] on span "Save" at bounding box center [513, 14] width 13 height 8
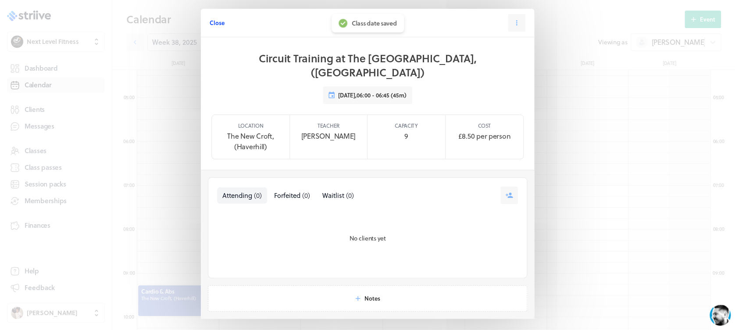
click at [210, 21] on span "Close" at bounding box center [217, 23] width 15 height 8
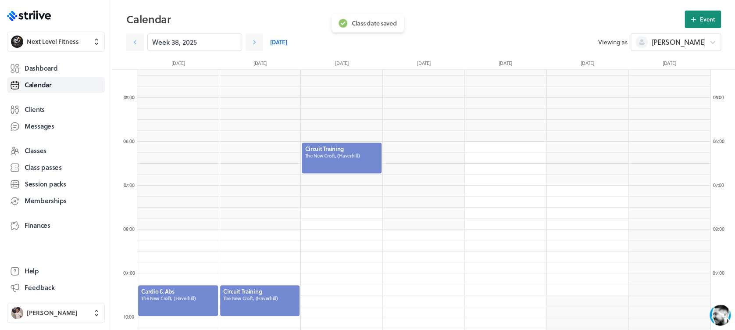
click at [691, 18] on icon at bounding box center [693, 19] width 8 height 8
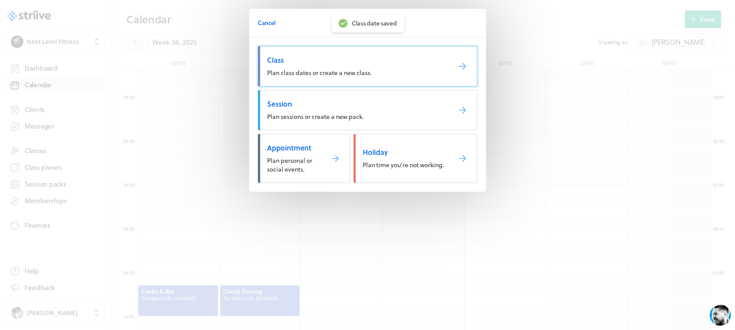
click at [427, 63] on span "Class" at bounding box center [355, 60] width 177 height 10
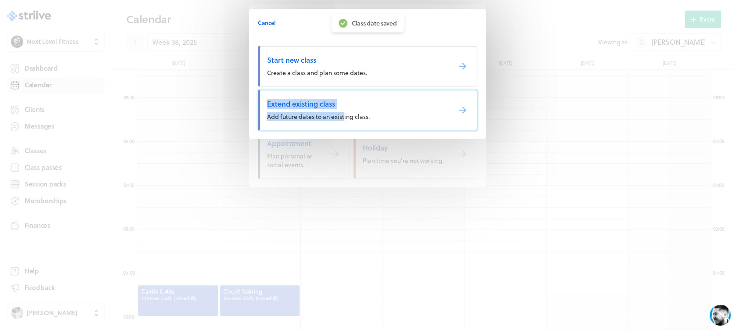
click at [345, 114] on span "Add future dates to an existing class." at bounding box center [318, 116] width 103 height 9
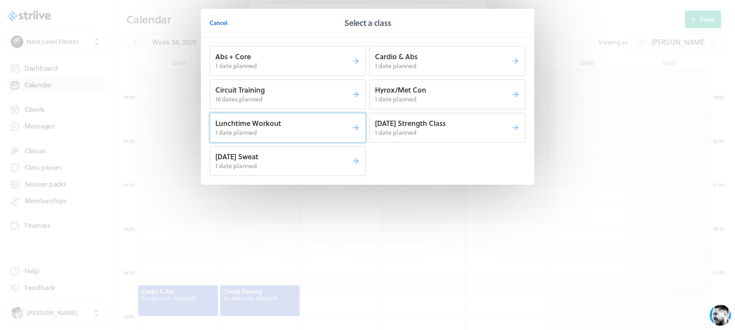
click at [316, 130] on p "1 date planned" at bounding box center [283, 132] width 136 height 9
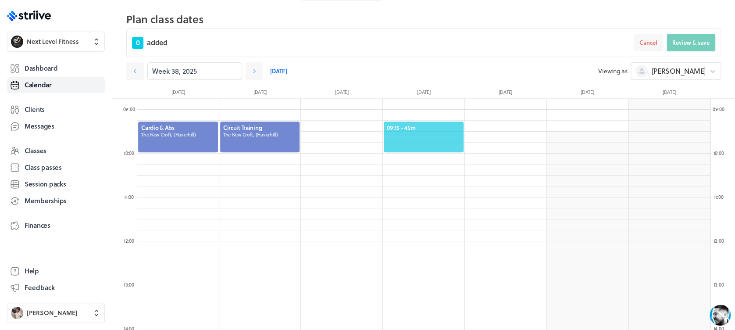
scroll to position [407, 0]
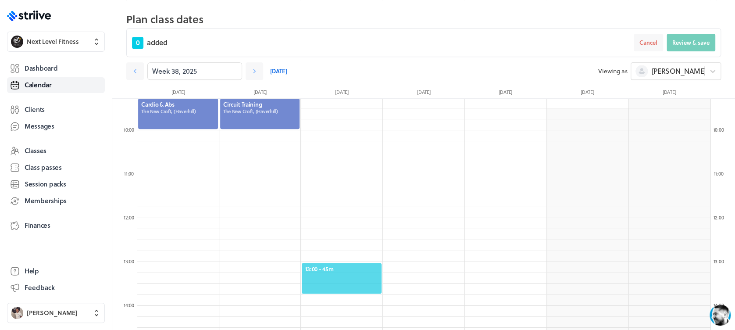
click at [340, 265] on span "13:00 - 45m" at bounding box center [342, 269] width 74 height 8
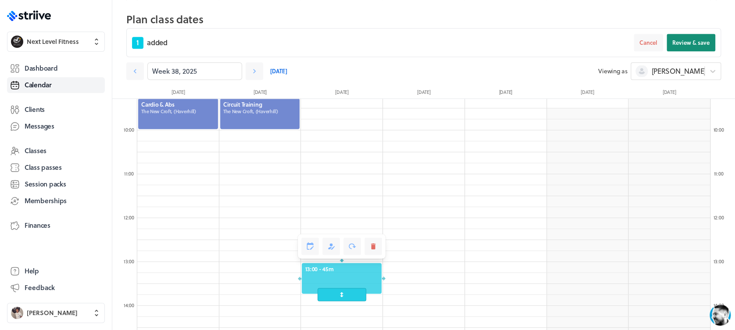
click at [694, 39] on span "Review & save" at bounding box center [690, 43] width 37 height 8
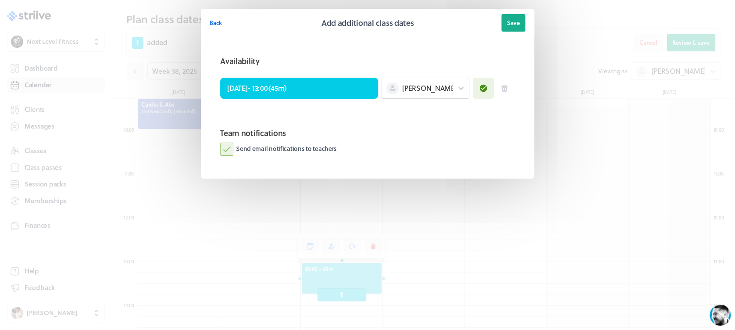
click at [226, 146] on label "Send email notifications to teachers" at bounding box center [278, 148] width 117 height 13
click at [0, 0] on input "Send email notifications to teachers" at bounding box center [0, 0] width 0 height 0
click at [519, 22] on span "Save" at bounding box center [513, 23] width 13 height 8
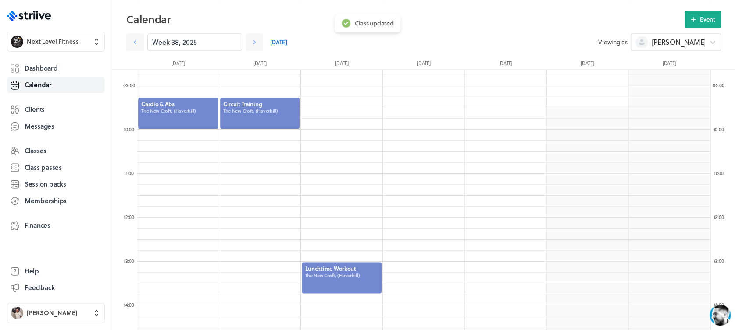
click at [359, 275] on div at bounding box center [342, 277] width 82 height 32
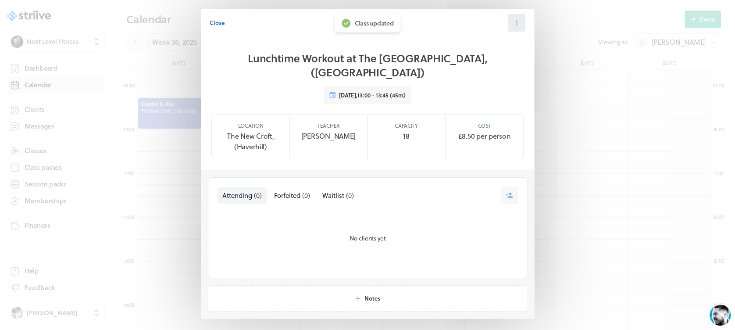
click at [512, 21] on icon at bounding box center [516, 23] width 8 height 8
click at [498, 42] on button "Edit" at bounding box center [495, 45] width 58 height 16
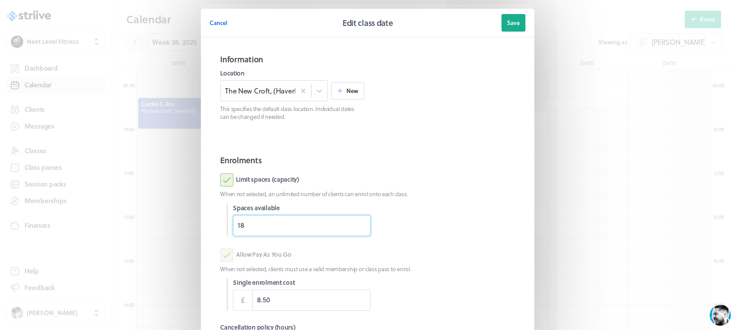
drag, startPoint x: 267, startPoint y: 224, endPoint x: 209, endPoint y: 232, distance: 57.9
click at [210, 232] on section "Enrolments Limit spaces (capacity) When not selected, an unlimited number of cl…" at bounding box center [368, 274] width 316 height 254
type input "9"
click at [473, 196] on p "When not selected, an unlimited number of clients can enrol onto each class." at bounding box center [367, 194] width 295 height 8
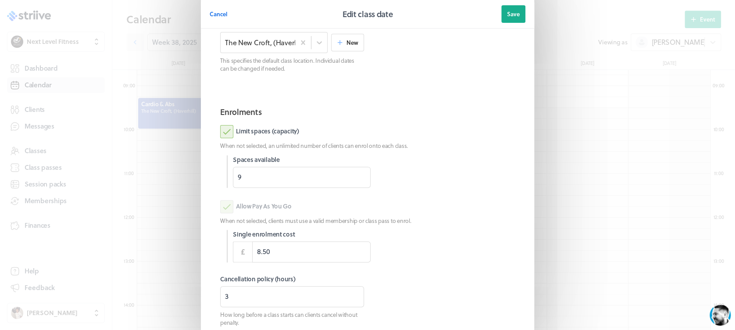
scroll to position [123, 0]
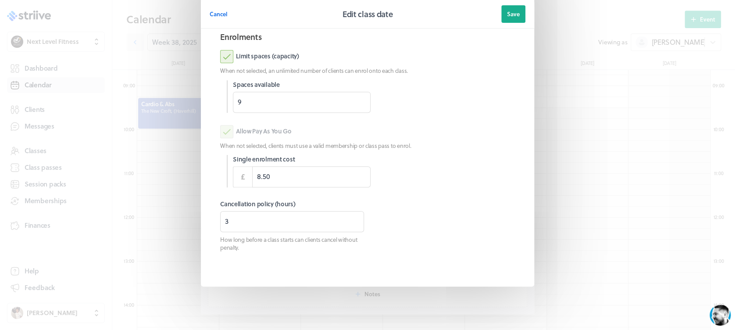
click at [517, 18] on button "Save" at bounding box center [513, 14] width 24 height 18
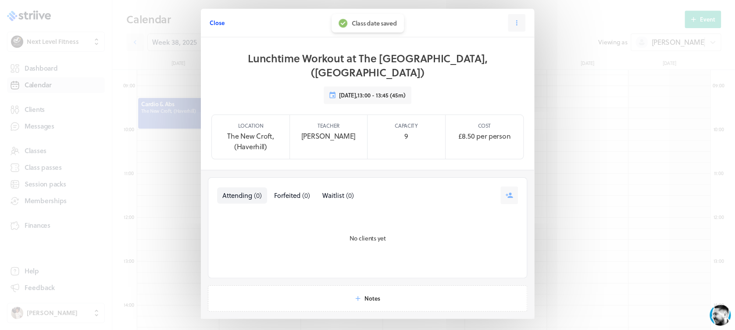
click at [215, 23] on span "Close" at bounding box center [217, 23] width 15 height 8
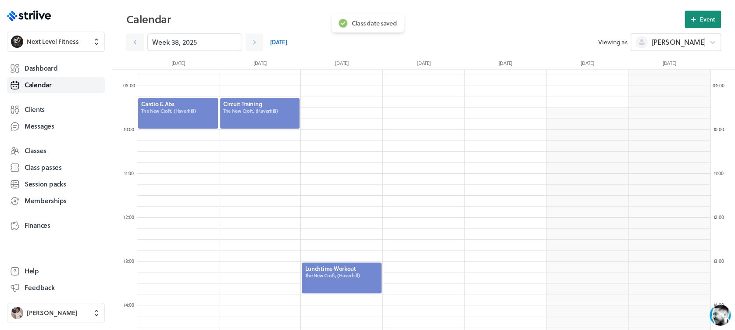
click at [702, 17] on span "Event" at bounding box center [707, 19] width 15 height 8
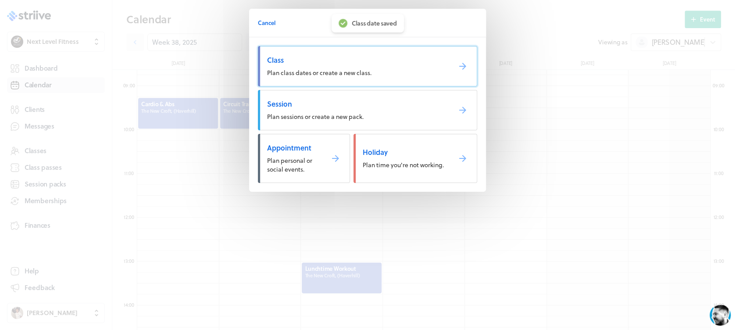
click at [417, 68] on link "Class Plan class dates or create a new class." at bounding box center [367, 66] width 219 height 40
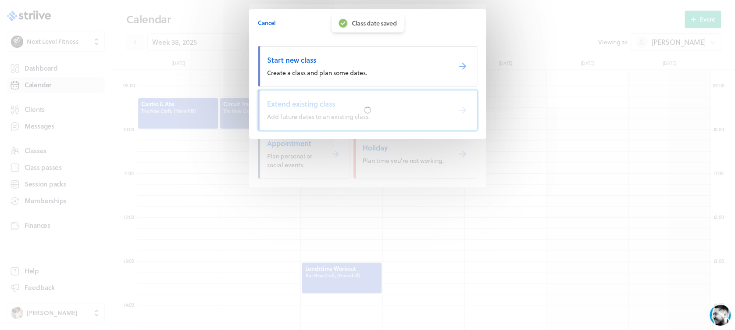
click at [328, 113] on div at bounding box center [367, 109] width 218 height 39
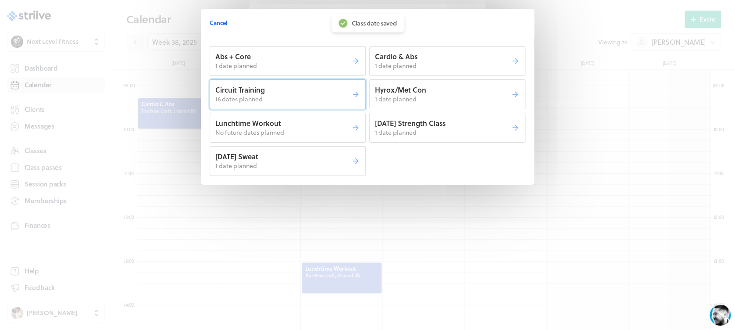
click at [309, 92] on p "Circuit Training" at bounding box center [283, 90] width 136 height 10
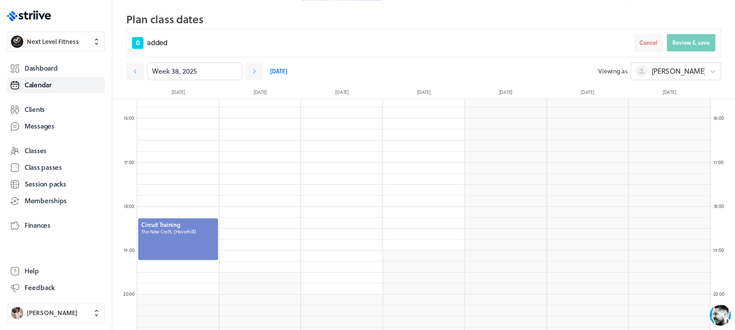
scroll to position [687, 0]
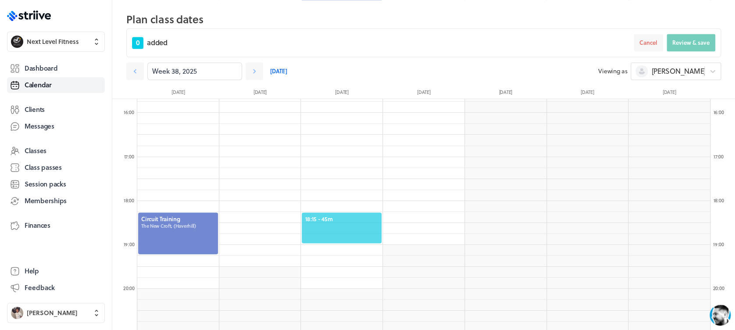
click at [352, 218] on span "18:15 - 45m" at bounding box center [342, 218] width 74 height 8
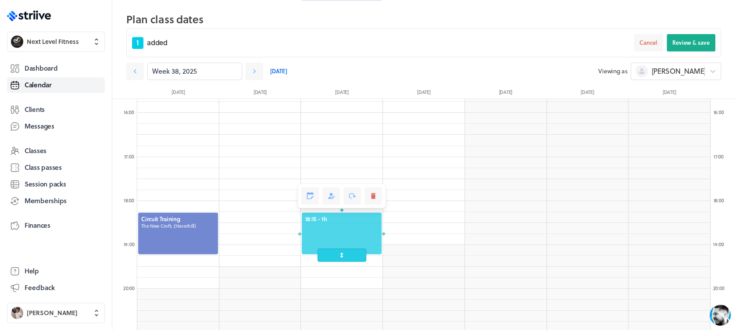
click at [353, 250] on span at bounding box center [341, 254] width 49 height 13
click at [694, 35] on button "Review & save" at bounding box center [690, 43] width 49 height 18
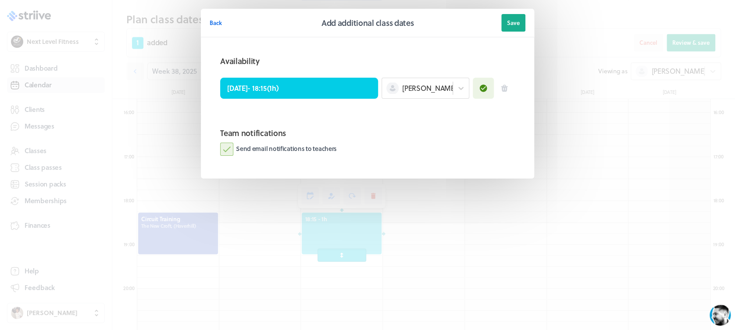
click at [224, 146] on label "Send email notifications to teachers" at bounding box center [278, 148] width 117 height 13
click at [0, 0] on input "Send email notifications to teachers" at bounding box center [0, 0] width 0 height 0
click at [511, 23] on span "Save" at bounding box center [513, 23] width 13 height 8
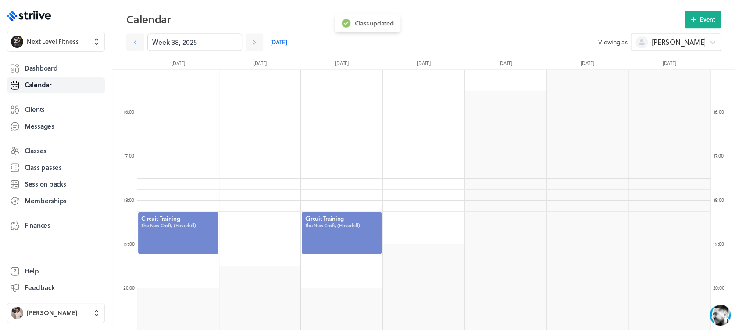
click at [351, 225] on div at bounding box center [342, 232] width 82 height 43
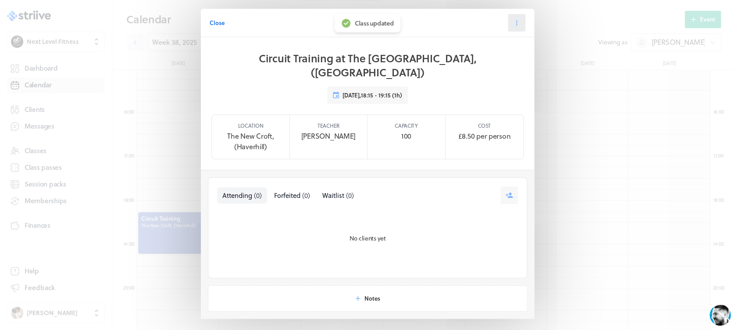
click at [515, 22] on icon at bounding box center [516, 23] width 8 height 8
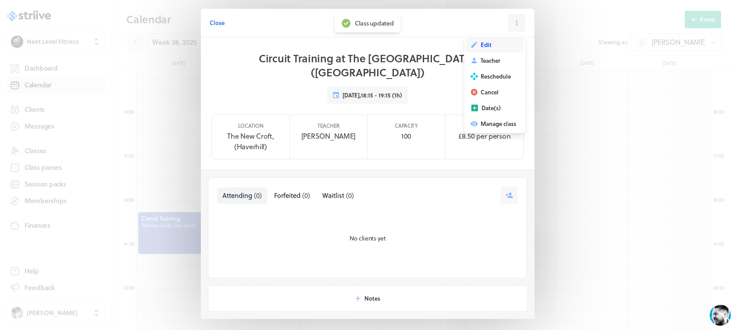
click at [491, 44] on button "Edit" at bounding box center [495, 45] width 58 height 16
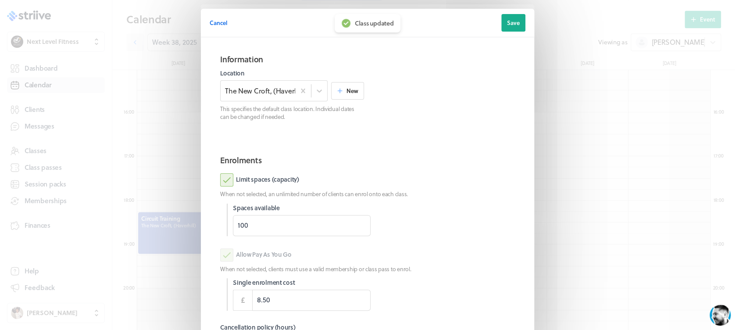
scroll to position [123, 0]
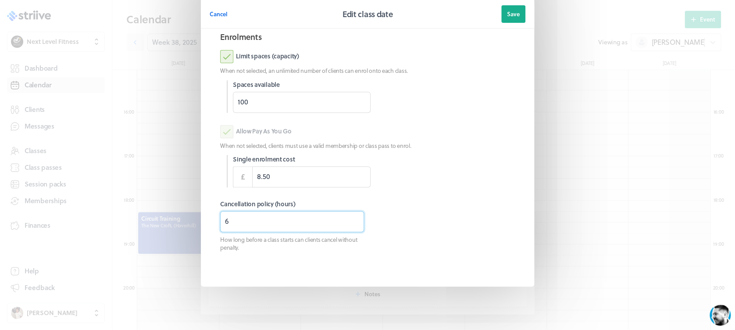
drag, startPoint x: 210, startPoint y: 221, endPoint x: 189, endPoint y: 221, distance: 21.0
click at [182, 221] on div "Cancel Edit class date Save Information Location The [GEOGRAPHIC_DATA], (Haverh…" at bounding box center [367, 103] width 735 height 453
type input "0"
click at [512, 8] on button "Save" at bounding box center [513, 14] width 24 height 18
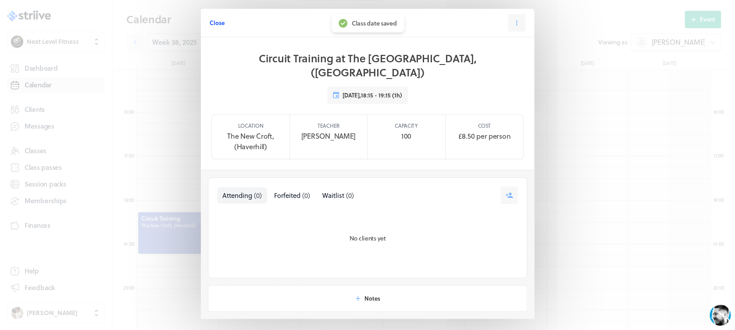
click at [212, 21] on span "Close" at bounding box center [217, 23] width 15 height 8
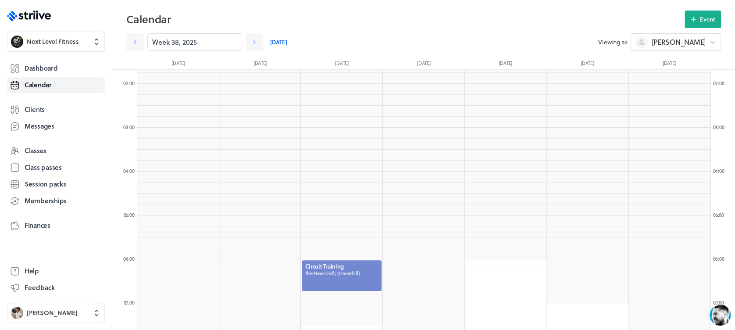
scroll to position [66, 0]
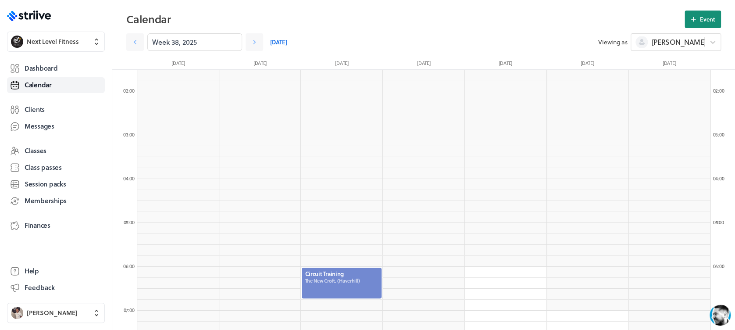
click at [700, 17] on span "Event" at bounding box center [707, 19] width 15 height 8
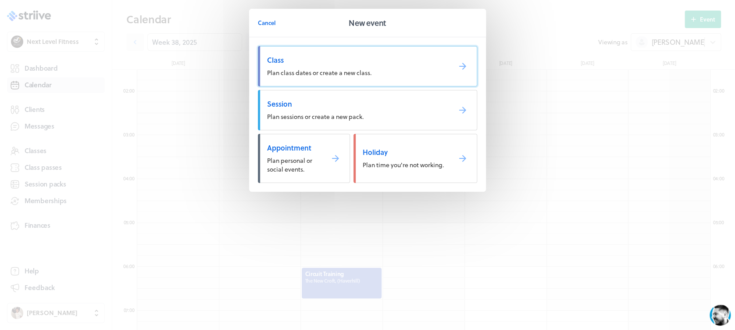
click at [374, 69] on link "Class Plan class dates or create a new class." at bounding box center [367, 66] width 219 height 40
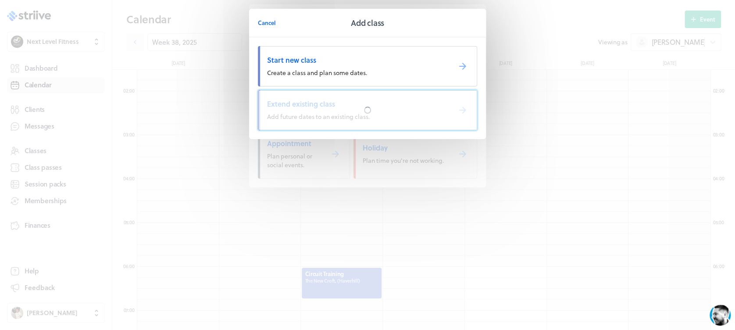
click at [368, 110] on div at bounding box center [368, 110] width 10 height 10
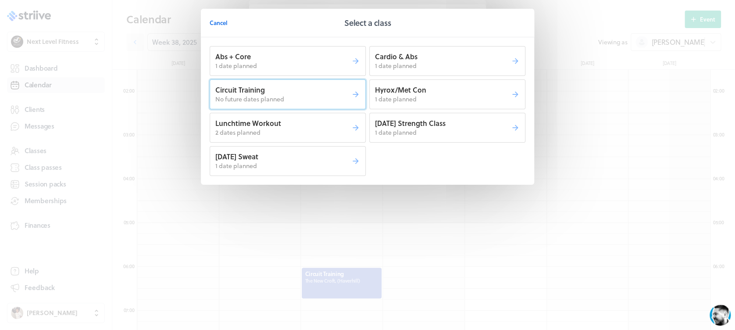
click at [321, 92] on p "Circuit Training" at bounding box center [283, 90] width 136 height 10
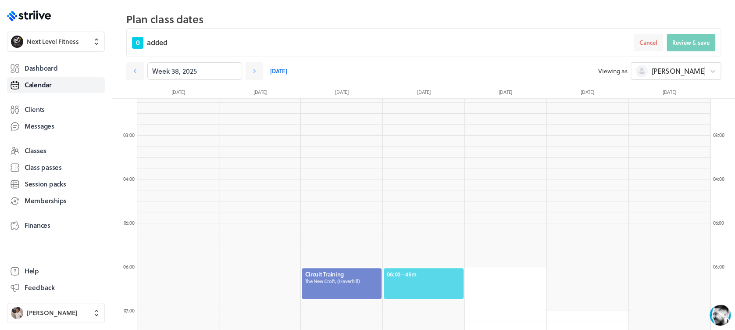
click at [447, 272] on span "06:00 - 45m" at bounding box center [424, 274] width 74 height 8
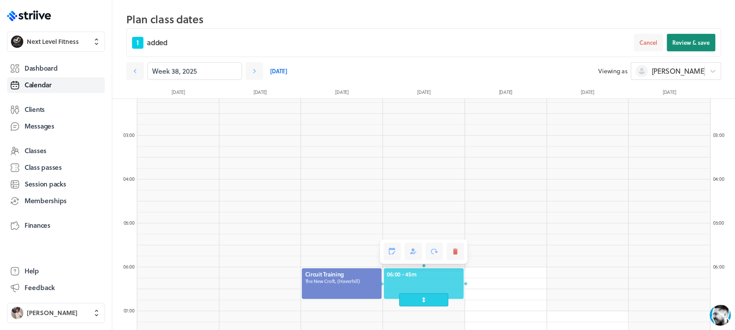
click at [683, 43] on span "Review & save" at bounding box center [690, 43] width 37 height 8
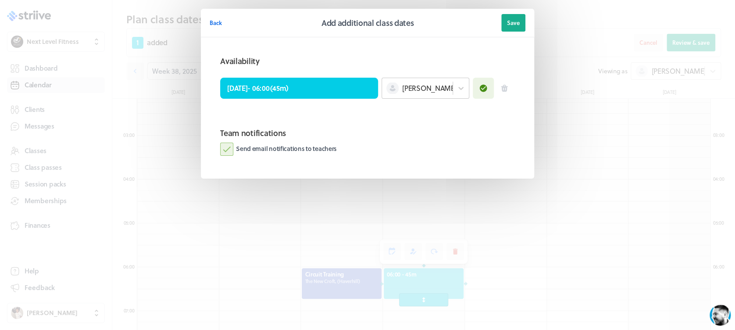
click at [412, 92] on span "[PERSON_NAME]" at bounding box center [429, 88] width 54 height 10
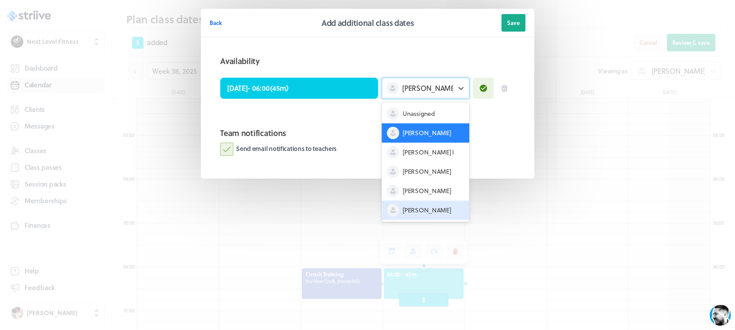
click at [419, 205] on div "[PERSON_NAME]" at bounding box center [425, 209] width 88 height 19
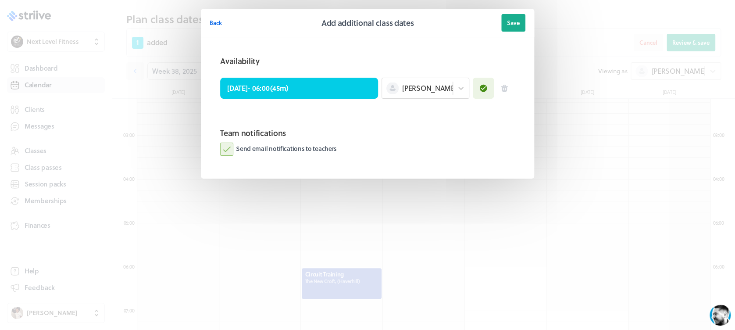
click at [226, 147] on label "Send email notifications to teachers" at bounding box center [278, 148] width 117 height 13
click at [0, 0] on input "Send email notifications to teachers" at bounding box center [0, 0] width 0 height 0
click at [226, 147] on label "Send email notifications to teachers" at bounding box center [278, 148] width 117 height 13
click at [0, 0] on input "Send email notifications to teachers" at bounding box center [0, 0] width 0 height 0
click at [515, 17] on button "Save" at bounding box center [513, 23] width 24 height 18
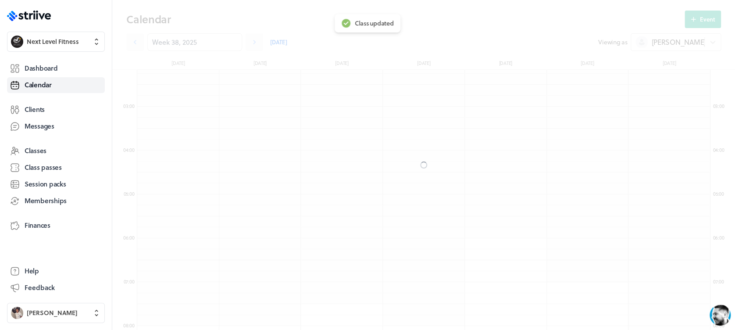
scroll to position [66, 0]
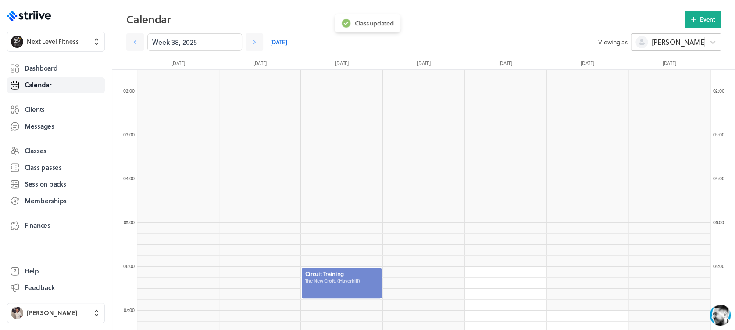
click at [663, 41] on span "[PERSON_NAME]" at bounding box center [678, 42] width 54 height 10
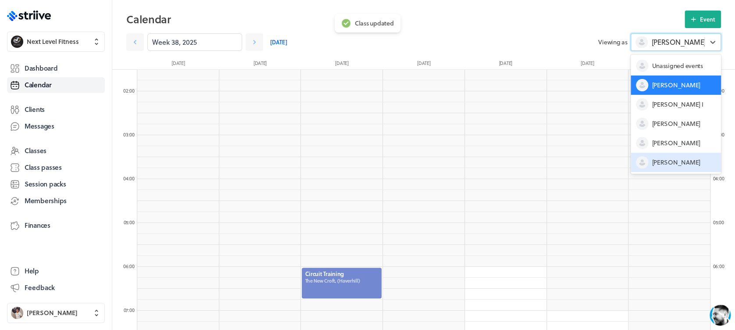
click at [666, 160] on span "[PERSON_NAME]" at bounding box center [675, 162] width 48 height 9
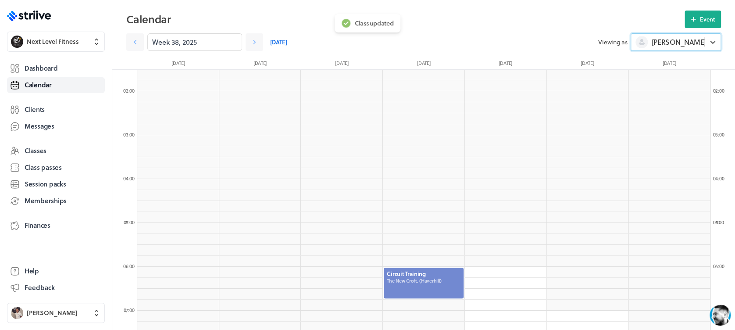
click at [451, 278] on div at bounding box center [424, 283] width 82 height 32
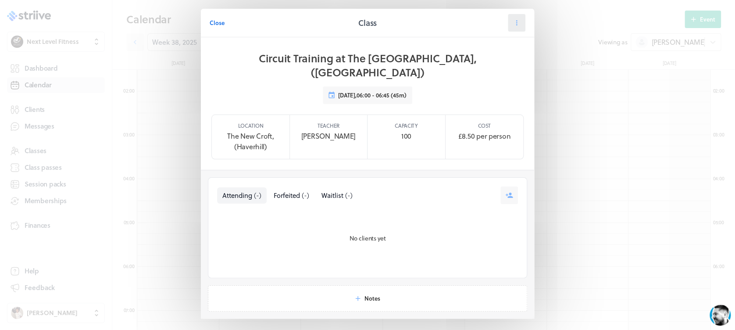
click at [518, 23] on button at bounding box center [517, 23] width 18 height 18
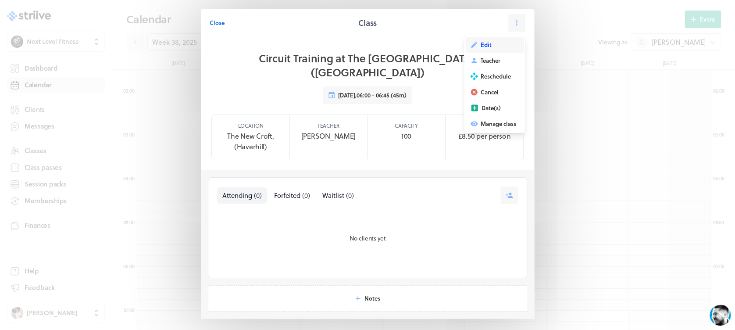
click at [494, 40] on button "Edit" at bounding box center [495, 45] width 58 height 16
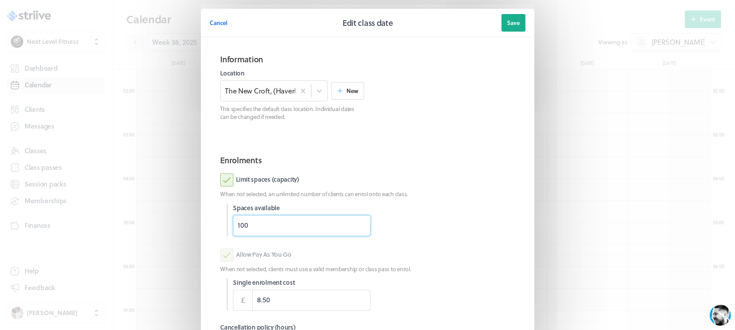
drag, startPoint x: 233, startPoint y: 220, endPoint x: 201, endPoint y: 220, distance: 32.0
click at [201, 220] on section "Information Location The [GEOGRAPHIC_DATA], ([GEOGRAPHIC_DATA]) New This specif…" at bounding box center [367, 223] width 333 height 372
type input "9"
click at [476, 172] on section "Enrolments Limit spaces (capacity) When not selected, an unlimited number of cl…" at bounding box center [368, 274] width 316 height 254
click at [724, 104] on div "Cancel Edit class date Save Information Location The [GEOGRAPHIC_DATA], (Haverh…" at bounding box center [367, 226] width 735 height 453
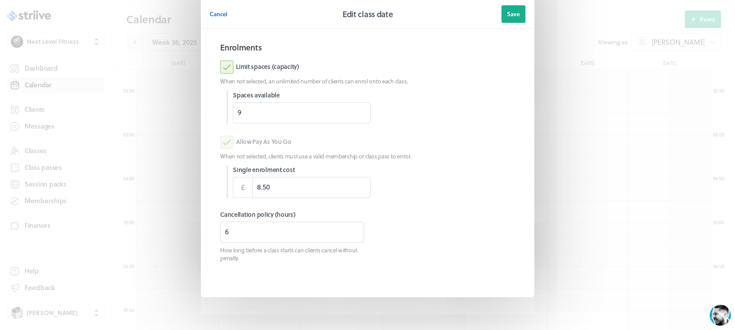
scroll to position [123, 0]
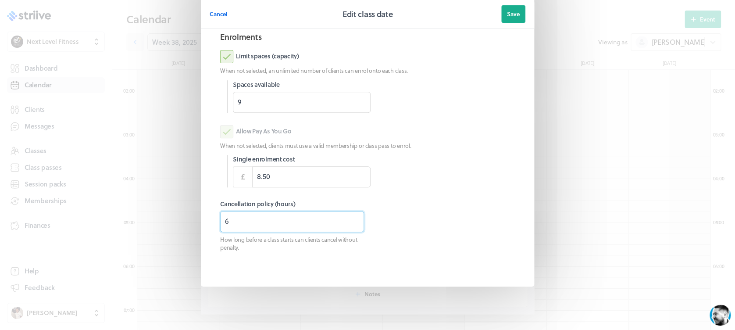
drag, startPoint x: 249, startPoint y: 218, endPoint x: 195, endPoint y: 220, distance: 53.5
click at [195, 220] on section "Cancel Edit class date Save Information Location The [GEOGRAPHIC_DATA], (Haverh…" at bounding box center [367, 103] width 351 height 453
type input "8"
click at [508, 18] on span "Save" at bounding box center [513, 14] width 13 height 8
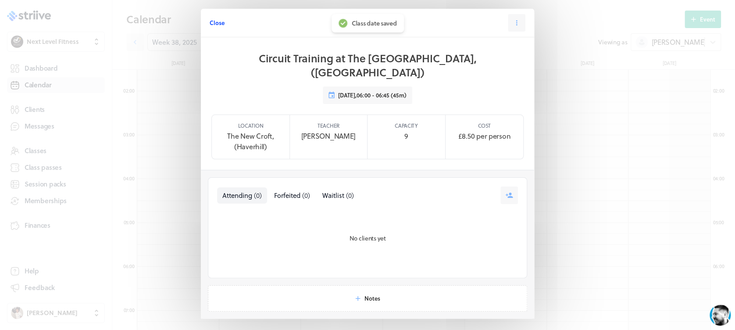
click at [213, 19] on span "Close" at bounding box center [217, 23] width 15 height 8
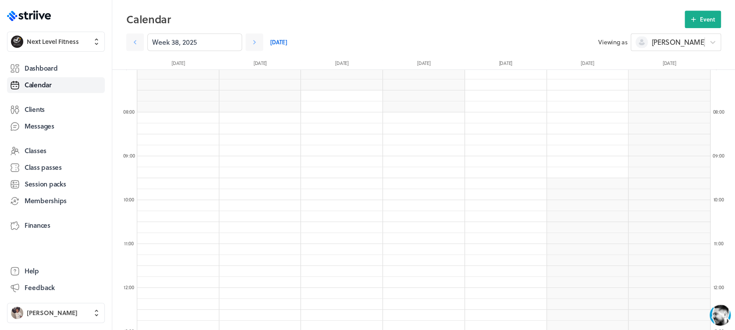
scroll to position [318, 0]
click at [696, 13] on button "Event" at bounding box center [702, 20] width 36 height 18
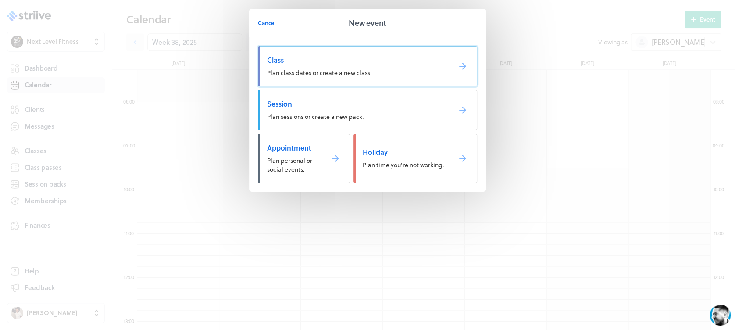
click at [348, 61] on span "Class" at bounding box center [355, 60] width 177 height 10
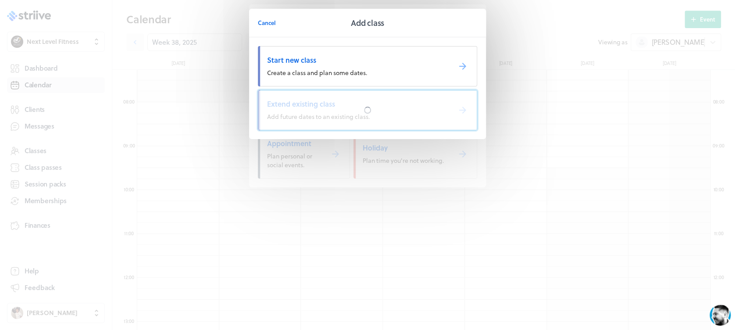
click at [351, 104] on div at bounding box center [367, 109] width 218 height 39
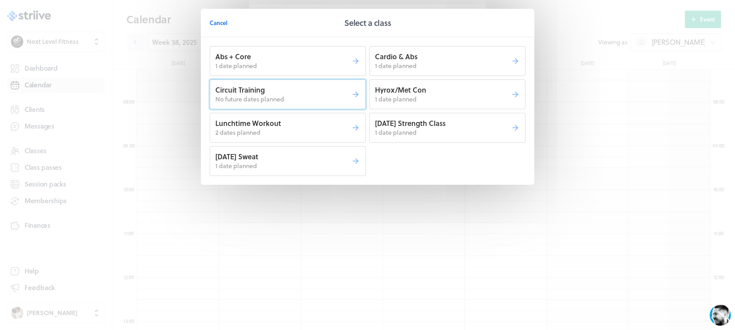
click at [334, 92] on p "Circuit Training" at bounding box center [283, 90] width 136 height 10
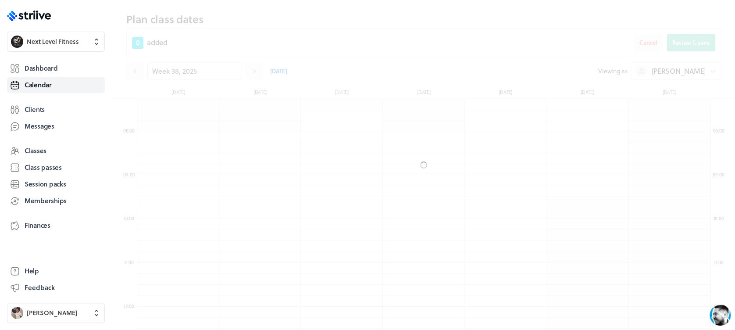
scroll to position [347, 0]
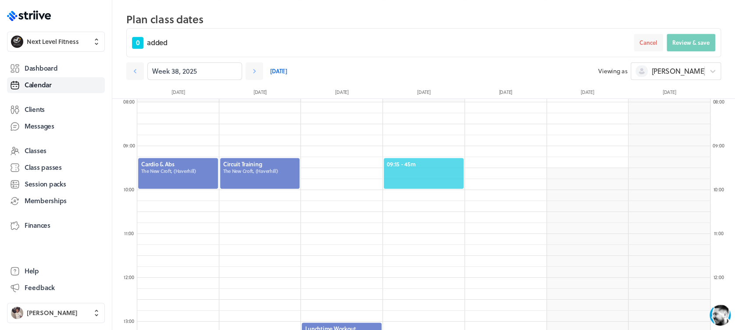
click at [448, 163] on span "09:15 - 45m" at bounding box center [424, 164] width 74 height 8
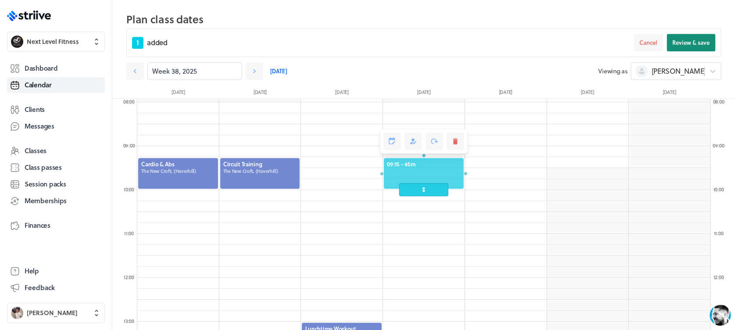
click at [688, 42] on span "Review & save" at bounding box center [690, 43] width 37 height 8
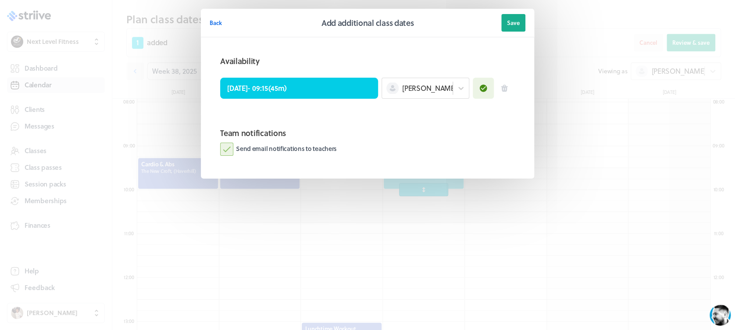
click at [233, 148] on label "Send email notifications to teachers" at bounding box center [278, 148] width 117 height 13
click at [0, 0] on input "Send email notifications to teachers" at bounding box center [0, 0] width 0 height 0
click at [513, 21] on span "Save" at bounding box center [513, 23] width 13 height 8
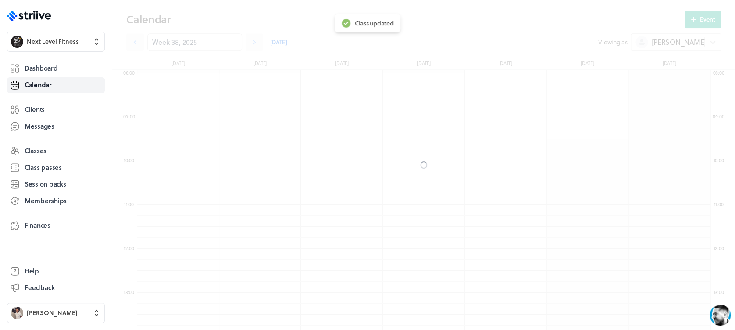
scroll to position [318, 0]
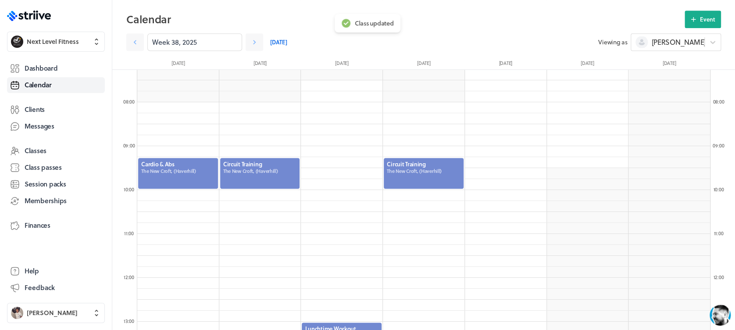
click at [427, 177] on div at bounding box center [424, 173] width 82 height 32
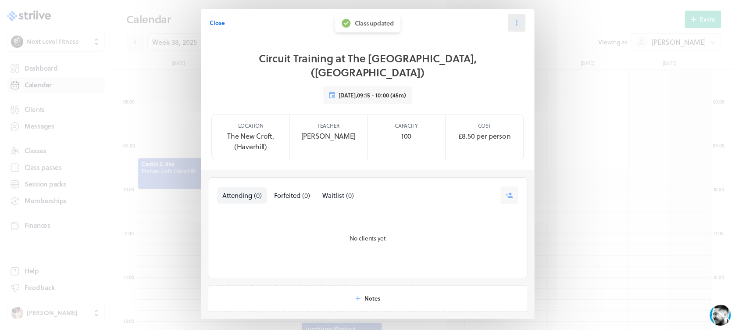
click at [516, 20] on button at bounding box center [517, 23] width 18 height 18
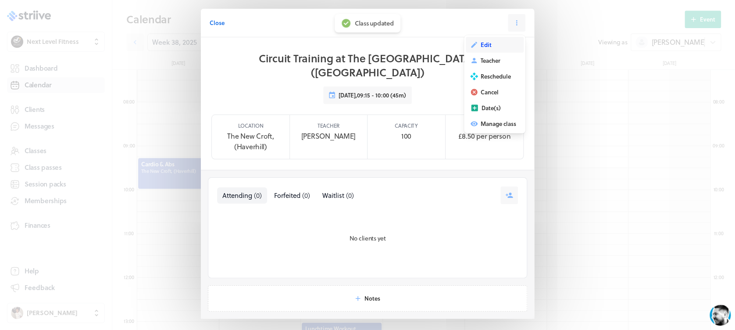
click at [480, 49] on span "Edit" at bounding box center [485, 45] width 11 height 8
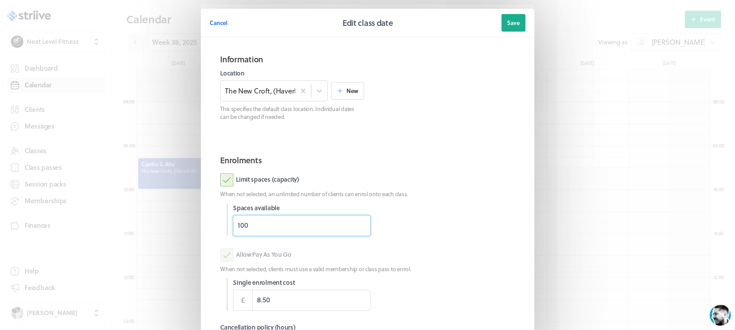
drag, startPoint x: 273, startPoint y: 226, endPoint x: 182, endPoint y: 227, distance: 90.3
click at [182, 227] on div "Cancel Edit class date Save Information Location The [GEOGRAPHIC_DATA], (Haverh…" at bounding box center [367, 226] width 735 height 453
type input "1"
type input "9"
click at [476, 175] on div "Limit spaces (capacity)" at bounding box center [367, 179] width 295 height 13
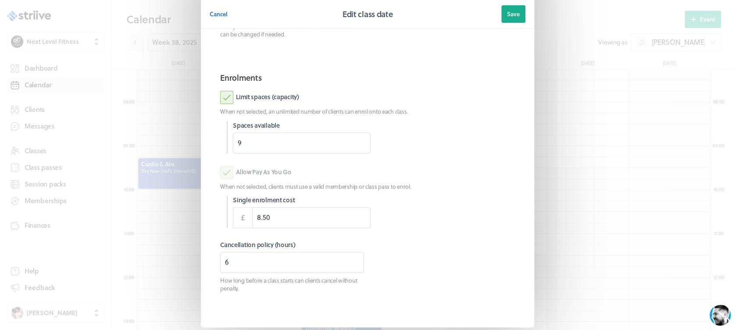
scroll to position [123, 0]
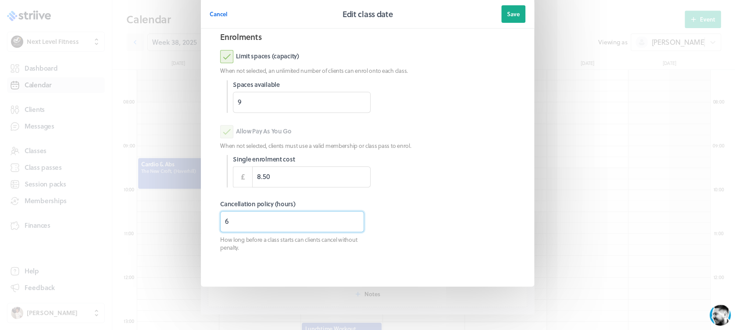
drag, startPoint x: 255, startPoint y: 223, endPoint x: 188, endPoint y: 224, distance: 67.1
click at [192, 224] on section "Cancel Edit class date Save Information Location The [GEOGRAPHIC_DATA], (Haverh…" at bounding box center [367, 103] width 351 height 453
type input "3"
click at [509, 7] on button "Save" at bounding box center [513, 14] width 24 height 18
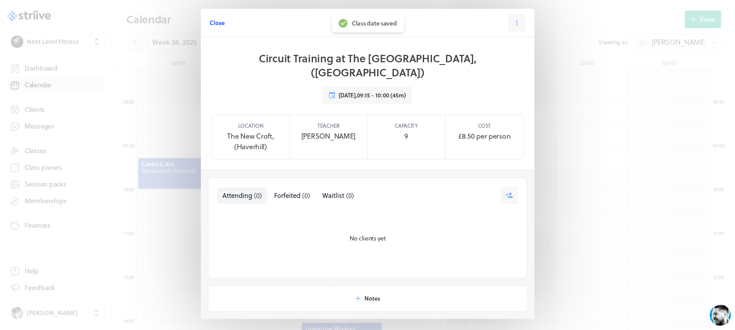
click at [210, 25] on span "Close" at bounding box center [217, 23] width 15 height 8
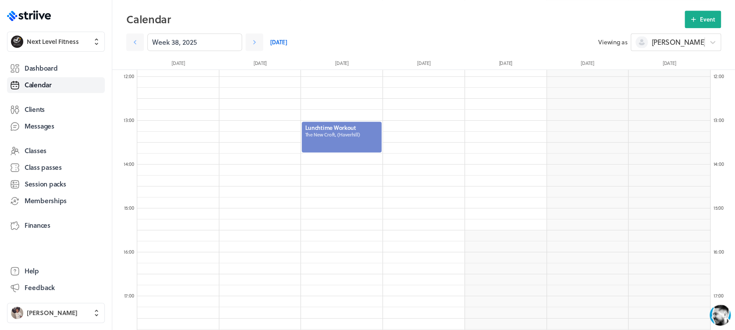
scroll to position [529, 0]
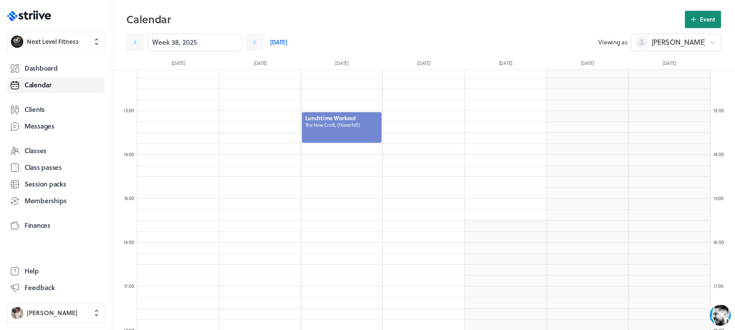
click at [691, 20] on icon at bounding box center [693, 19] width 8 height 8
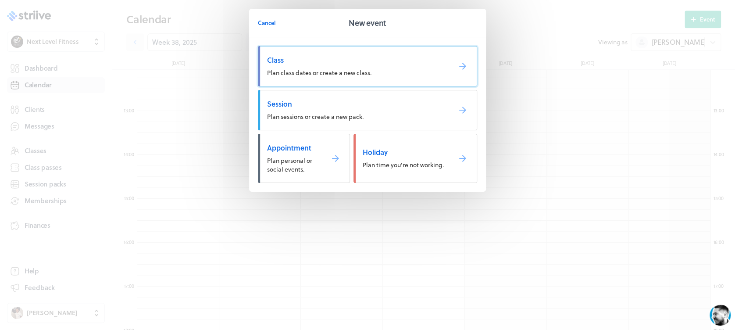
click at [336, 63] on span "Class" at bounding box center [355, 60] width 177 height 10
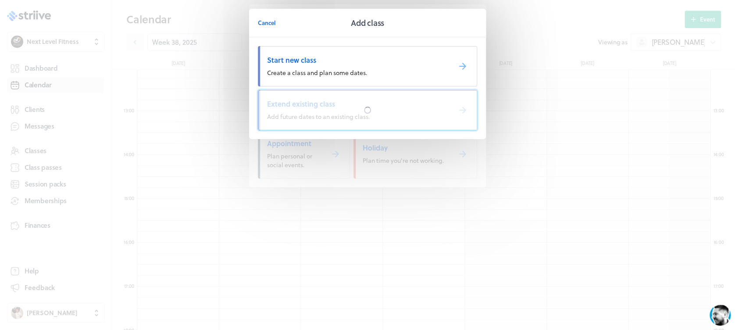
click at [338, 119] on div at bounding box center [367, 109] width 218 height 39
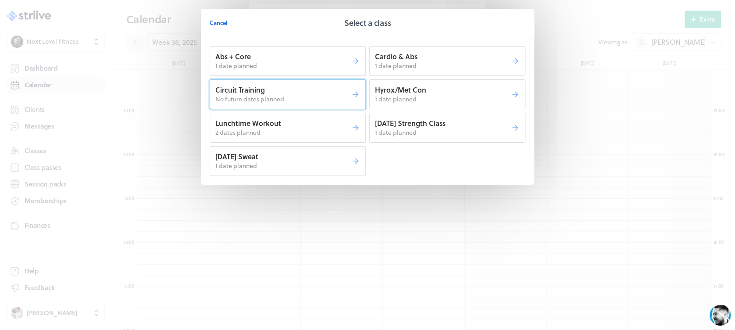
click at [301, 94] on p "Circuit Training" at bounding box center [283, 90] width 136 height 10
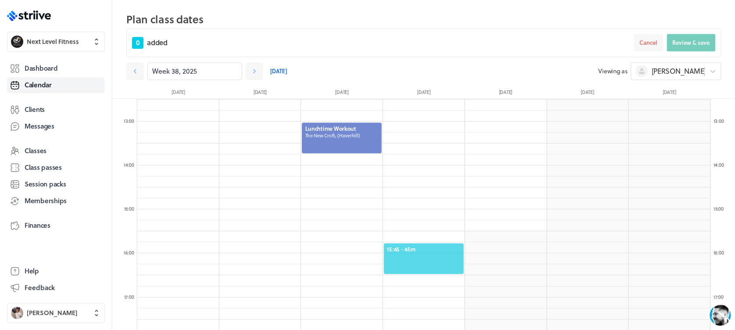
scroll to position [581, 0]
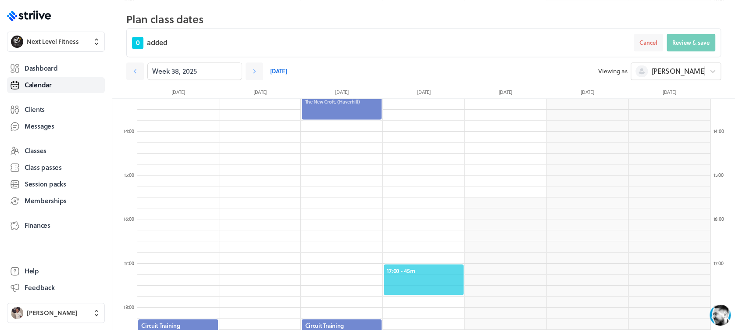
click at [433, 268] on span "17:00 - 45m" at bounding box center [424, 270] width 74 height 8
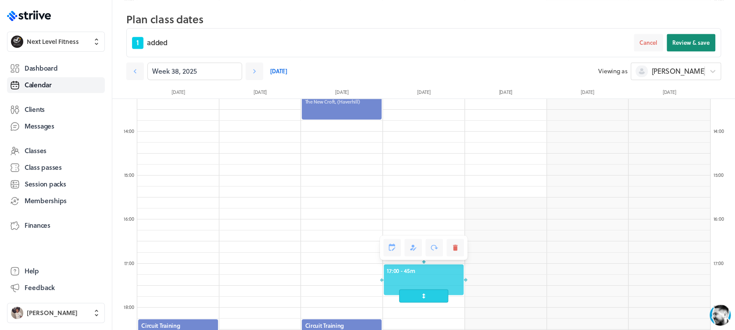
click at [691, 39] on span "Review & save" at bounding box center [690, 43] width 37 height 8
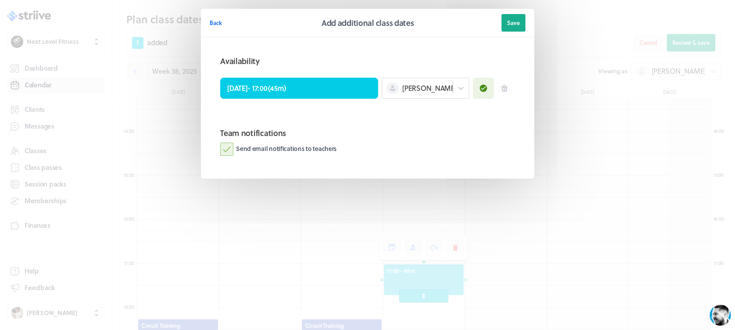
click at [228, 149] on label "Send email notifications to teachers" at bounding box center [278, 148] width 117 height 13
click at [0, 0] on input "Send email notifications to teachers" at bounding box center [0, 0] width 0 height 0
click at [510, 19] on span "Save" at bounding box center [513, 23] width 13 height 8
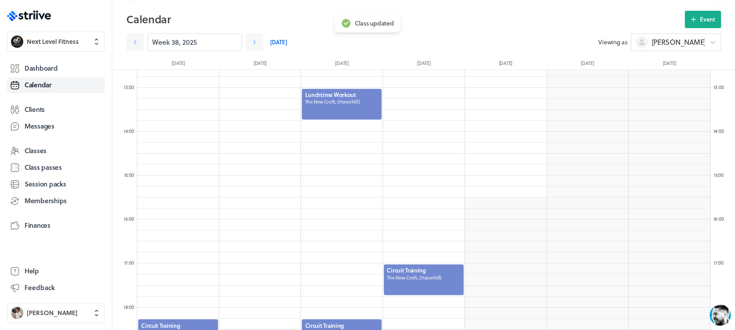
click at [418, 289] on div at bounding box center [424, 279] width 82 height 32
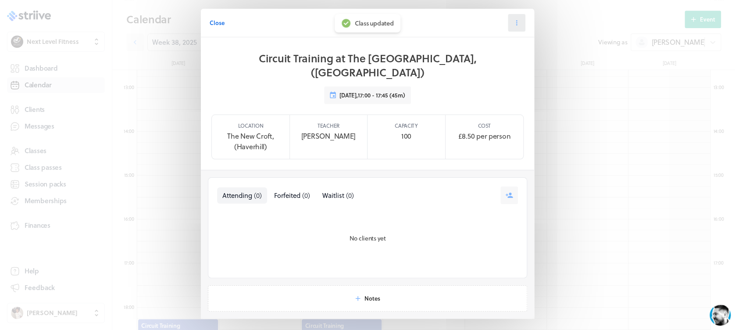
click at [512, 26] on icon at bounding box center [516, 23] width 8 height 8
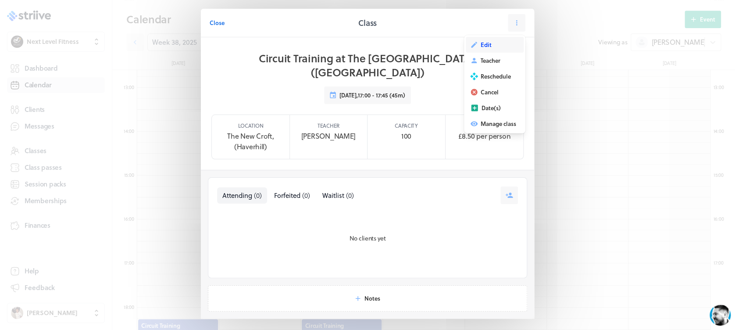
click at [480, 46] on span "Edit" at bounding box center [485, 45] width 11 height 8
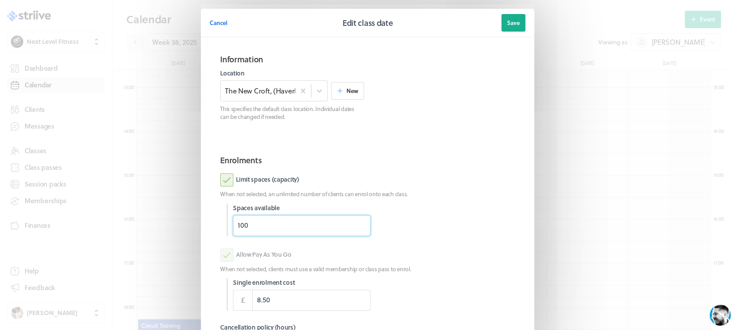
drag, startPoint x: 265, startPoint y: 228, endPoint x: 206, endPoint y: 236, distance: 58.8
click at [210, 236] on section "Enrolments Limit spaces (capacity) When not selected, an unlimited number of cl…" at bounding box center [368, 274] width 316 height 254
type input "9"
click at [444, 190] on p "When not selected, an unlimited number of clients can enrol onto each class." at bounding box center [367, 194] width 295 height 8
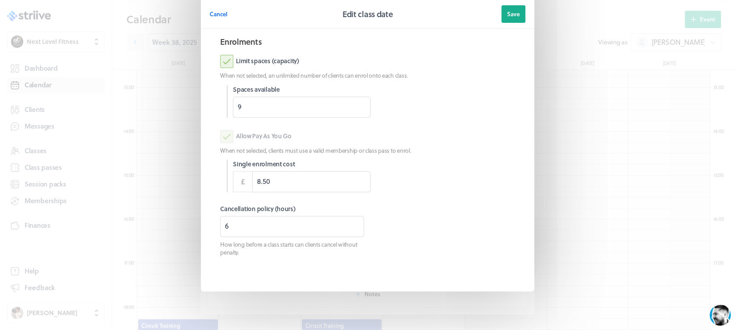
scroll to position [123, 0]
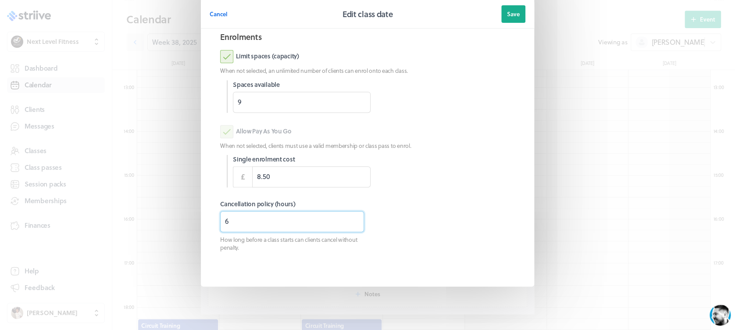
drag, startPoint x: 243, startPoint y: 217, endPoint x: 200, endPoint y: 218, distance: 42.6
click at [201, 218] on section "Information Location The [GEOGRAPHIC_DATA], ([GEOGRAPHIC_DATA]) New This specif…" at bounding box center [367, 100] width 333 height 372
type input "3"
click at [515, 23] on header "Cancel Edit class date Save" at bounding box center [367, 14] width 333 height 28
click at [512, 18] on button "Save" at bounding box center [513, 14] width 24 height 18
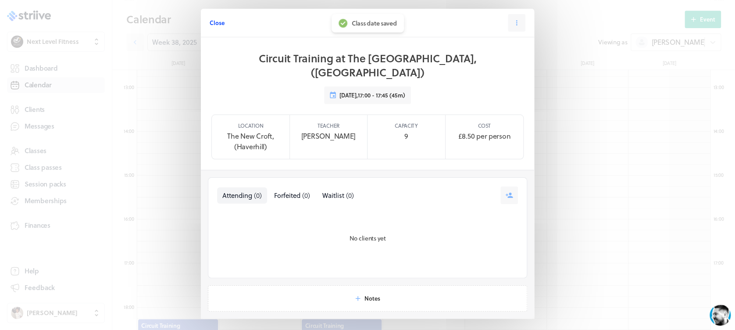
click at [215, 21] on span "Close" at bounding box center [217, 23] width 15 height 8
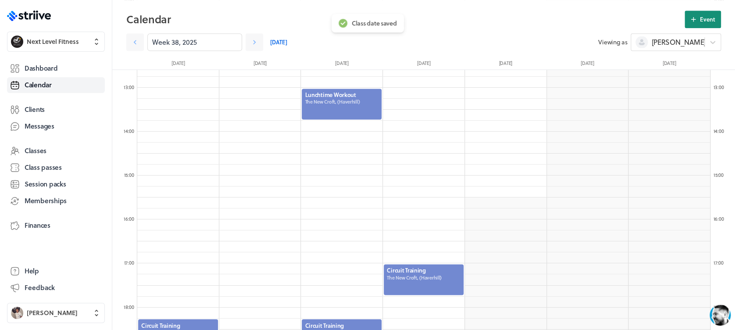
click at [705, 22] on span "Event" at bounding box center [707, 19] width 15 height 8
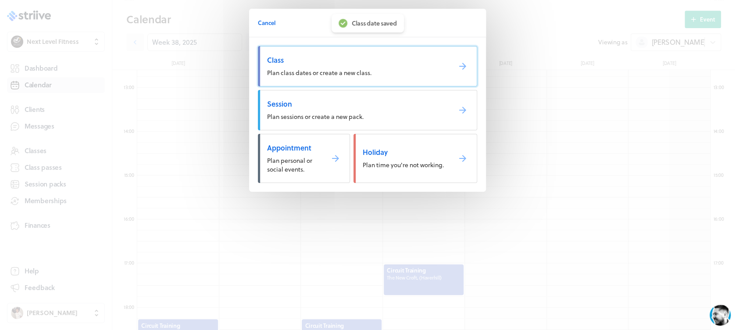
click at [384, 72] on link "Class Plan class dates or create a new class." at bounding box center [367, 66] width 219 height 40
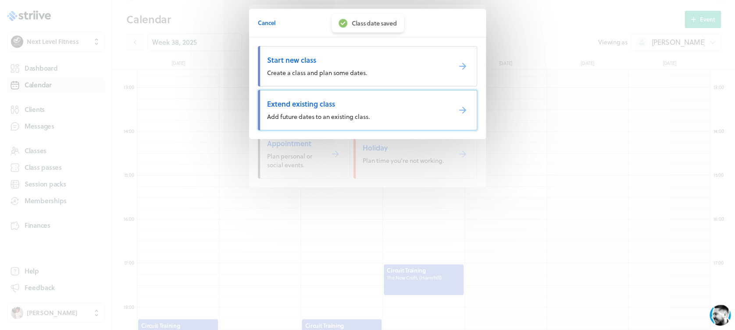
click at [358, 115] on span "Add future dates to an existing class." at bounding box center [318, 116] width 103 height 9
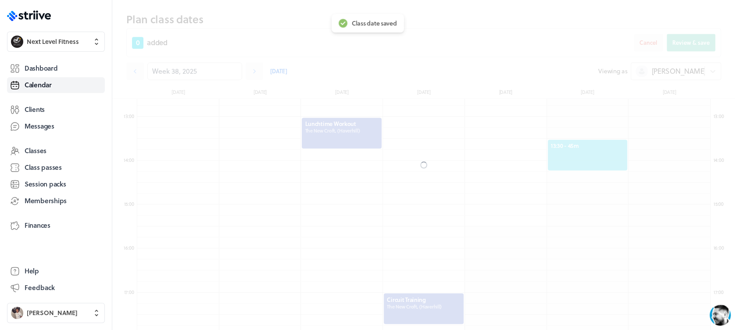
scroll to position [581, 0]
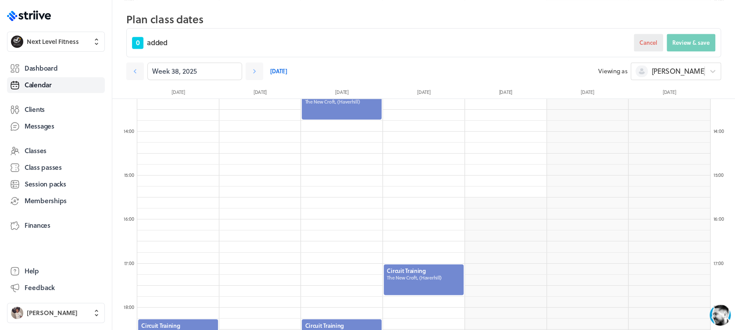
click at [656, 36] on button "Cancel" at bounding box center [647, 43] width 29 height 18
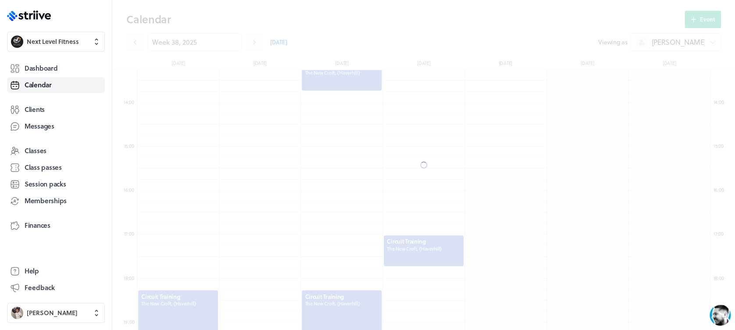
scroll to position [552, 0]
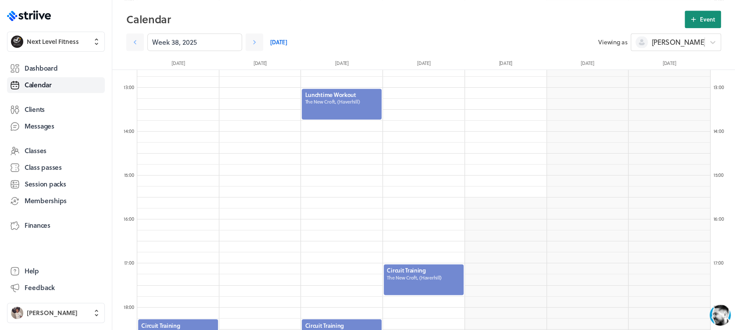
click at [707, 18] on span "Event" at bounding box center [707, 19] width 15 height 8
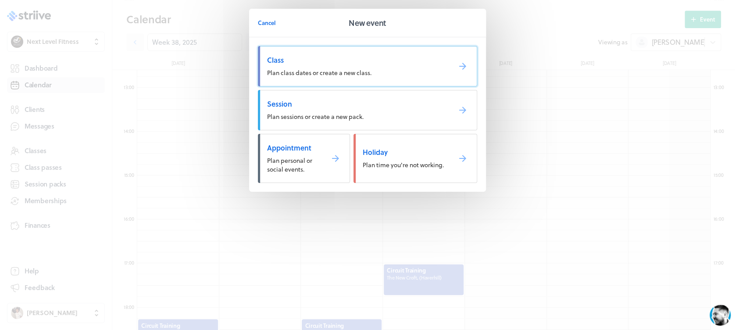
click at [358, 62] on span "Class" at bounding box center [355, 60] width 177 height 10
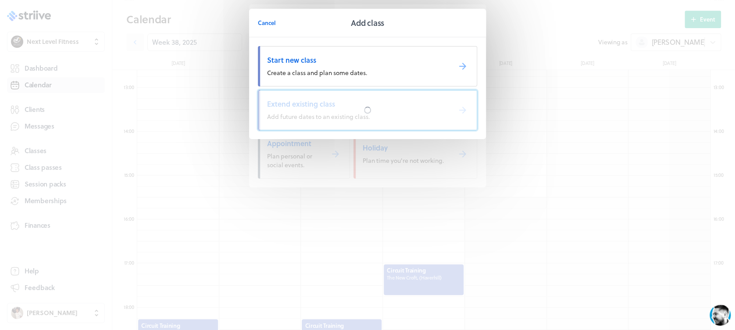
click at [360, 110] on div at bounding box center [367, 109] width 218 height 39
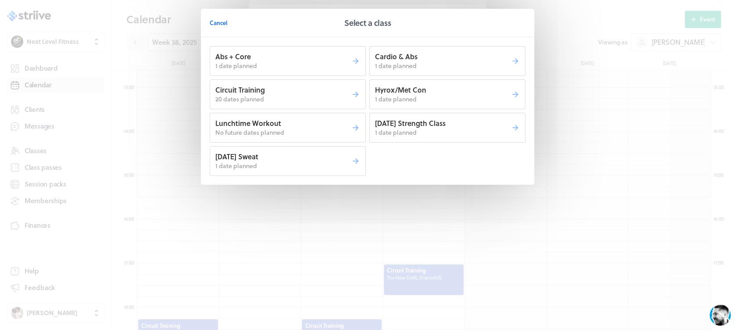
click at [288, 56] on p "Abs + Core" at bounding box center [283, 57] width 136 height 10
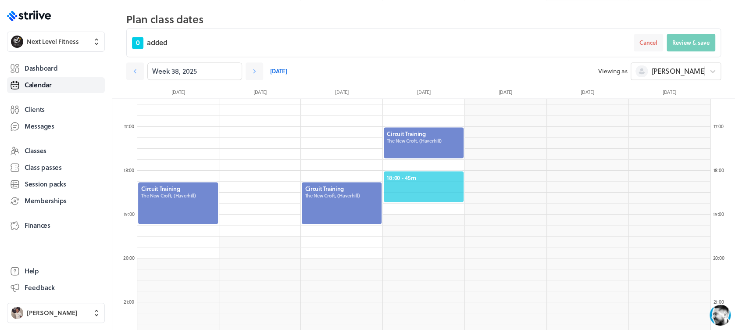
scroll to position [744, 0]
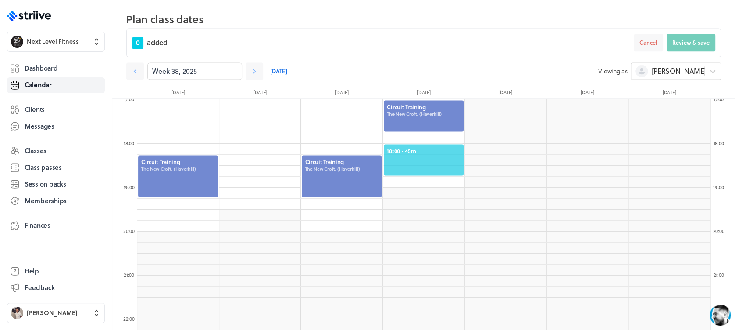
click at [446, 147] on span "18:00 - 45m" at bounding box center [424, 150] width 74 height 8
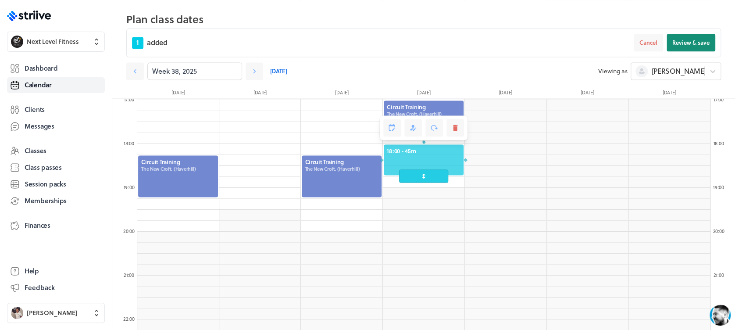
click at [690, 37] on button "Review & save" at bounding box center [690, 43] width 49 height 18
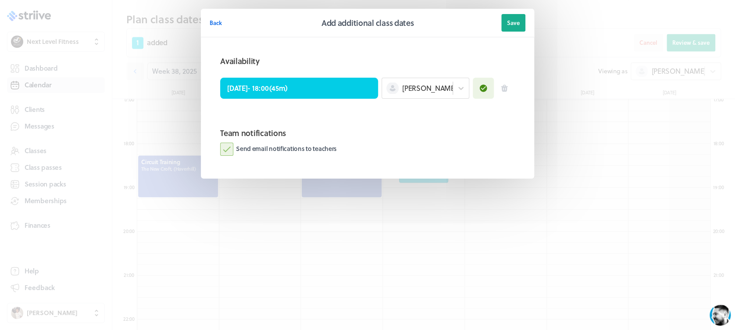
click at [225, 149] on label "Send email notifications to teachers" at bounding box center [278, 148] width 117 height 13
click at [0, 0] on input "Send email notifications to teachers" at bounding box center [0, 0] width 0 height 0
click at [513, 23] on span "Save" at bounding box center [513, 23] width 13 height 8
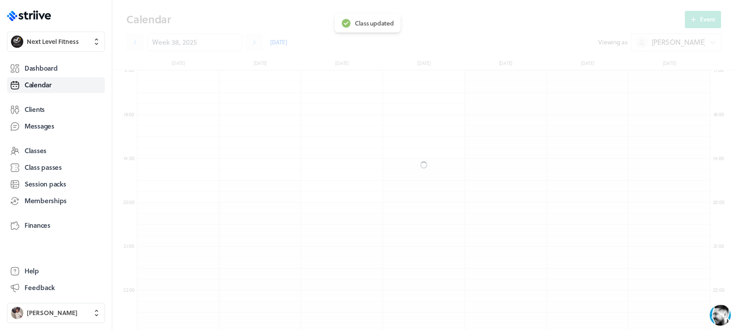
scroll to position [715, 0]
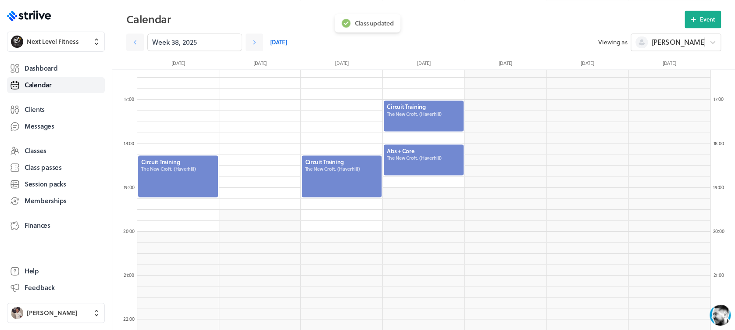
click at [429, 171] on div at bounding box center [424, 159] width 82 height 32
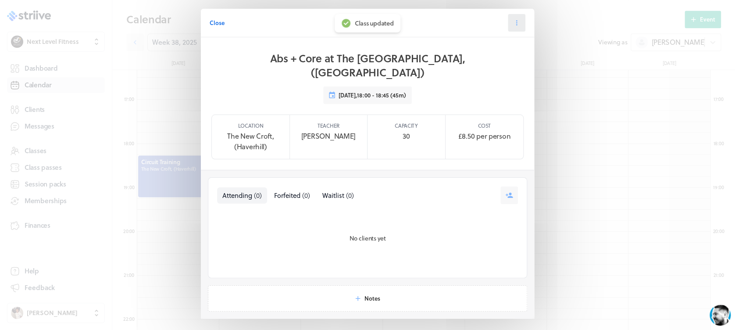
click at [512, 21] on icon at bounding box center [516, 23] width 8 height 8
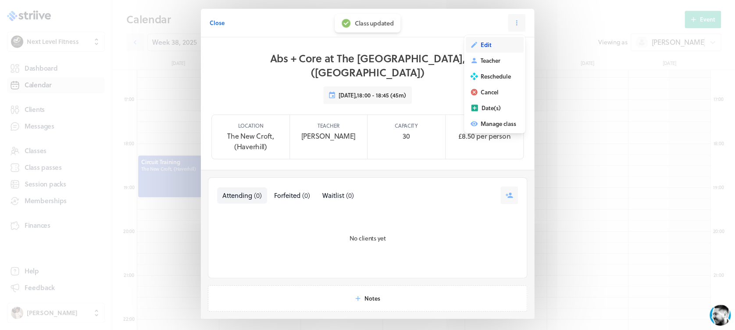
click at [493, 46] on button "Edit" at bounding box center [495, 45] width 58 height 16
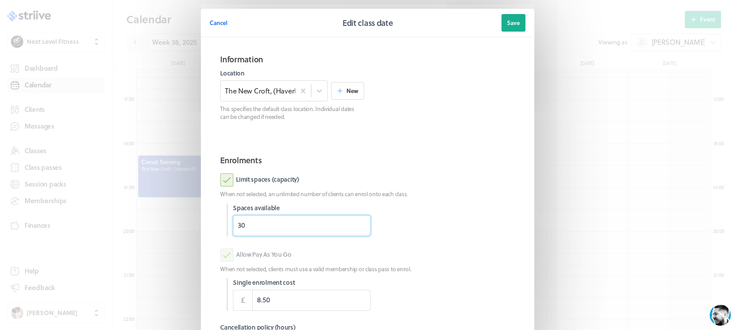
drag, startPoint x: 290, startPoint y: 226, endPoint x: 188, endPoint y: 237, distance: 103.2
click at [192, 237] on section "Cancel Edit class date Save Information Location The [GEOGRAPHIC_DATA], (Haverh…" at bounding box center [367, 226] width 351 height 453
type input "15"
click at [470, 164] on h2 "Enrolments" at bounding box center [367, 160] width 295 height 12
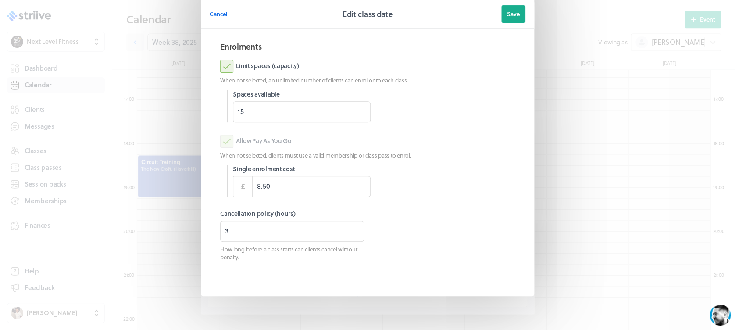
scroll to position [123, 0]
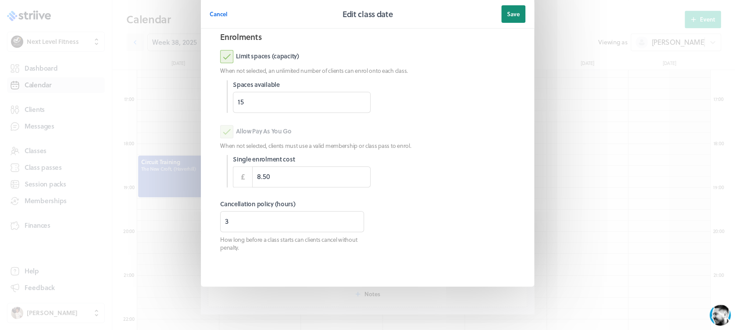
click at [512, 12] on span "Save" at bounding box center [513, 14] width 13 height 8
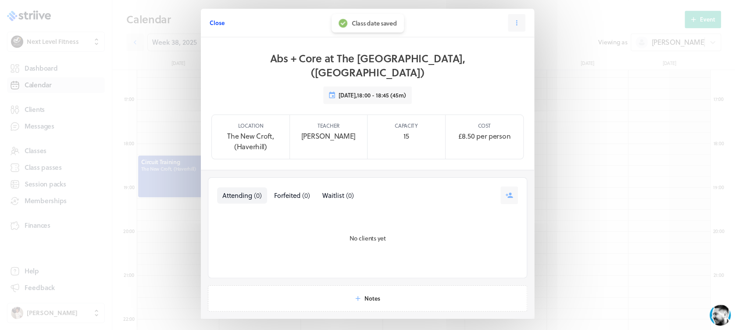
click at [210, 24] on span "Close" at bounding box center [217, 23] width 15 height 8
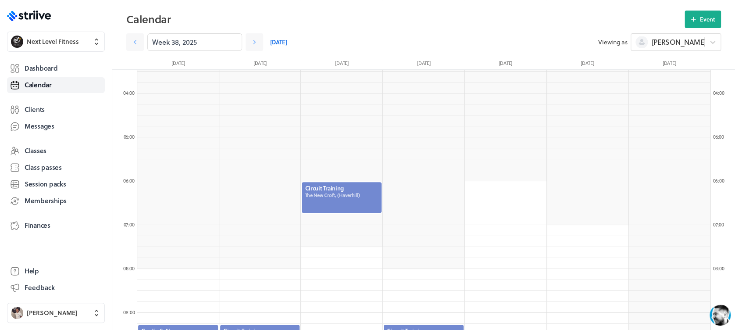
scroll to position [150, 0]
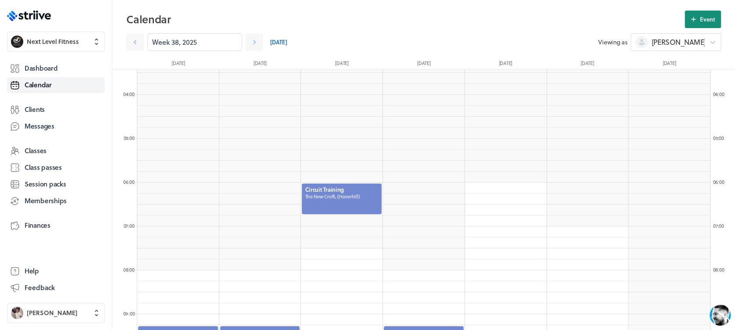
click at [694, 25] on button "Event" at bounding box center [702, 20] width 36 height 18
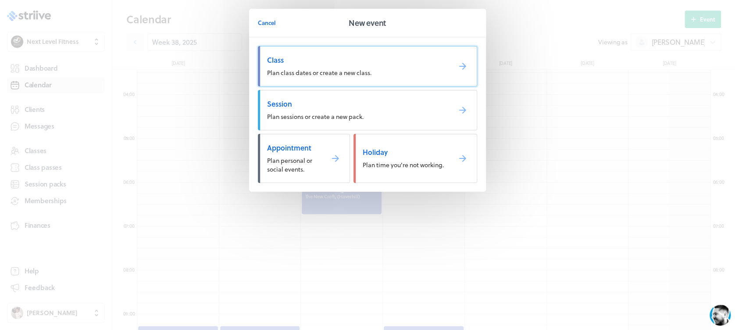
click at [359, 70] on span "Plan class dates or create a new class." at bounding box center [319, 72] width 104 height 9
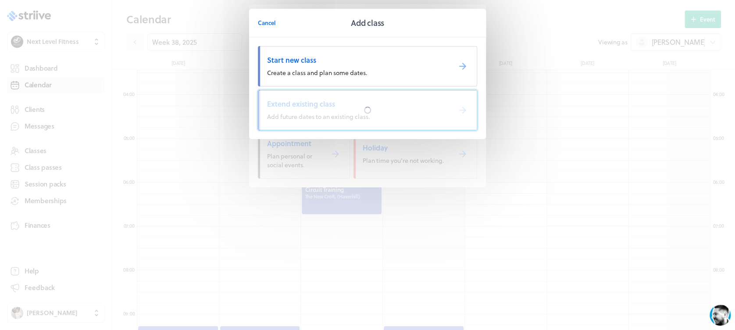
click at [365, 109] on div at bounding box center [367, 109] width 9 height 9
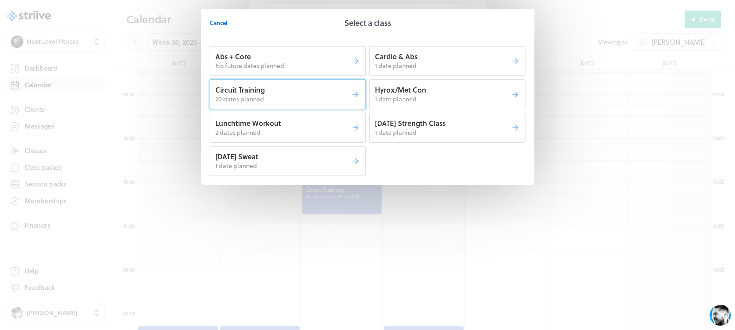
click at [326, 93] on p "Circuit Training" at bounding box center [283, 90] width 136 height 10
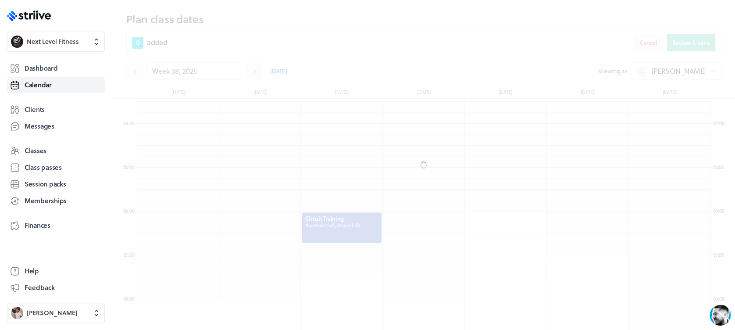
scroll to position [179, 0]
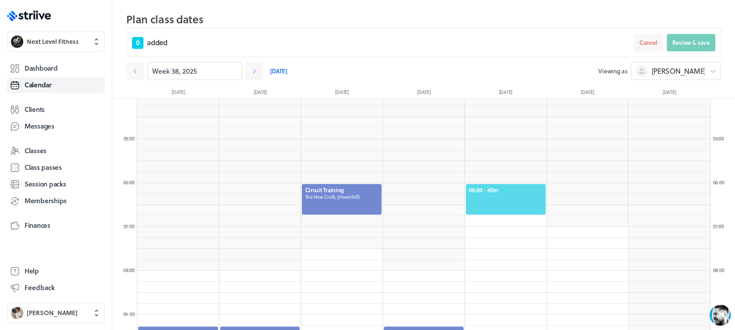
click at [505, 186] on span "06:00 - 45m" at bounding box center [506, 190] width 74 height 8
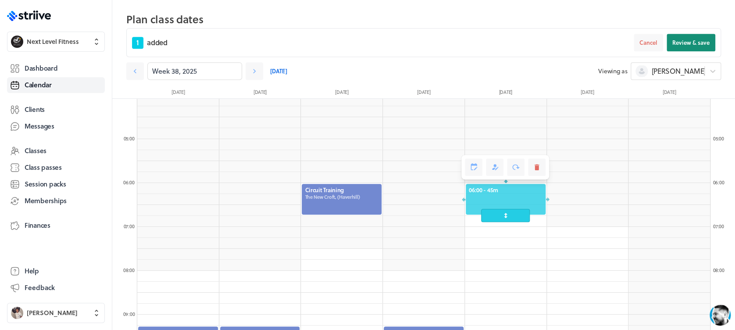
click at [693, 39] on button "Review & save" at bounding box center [690, 43] width 49 height 18
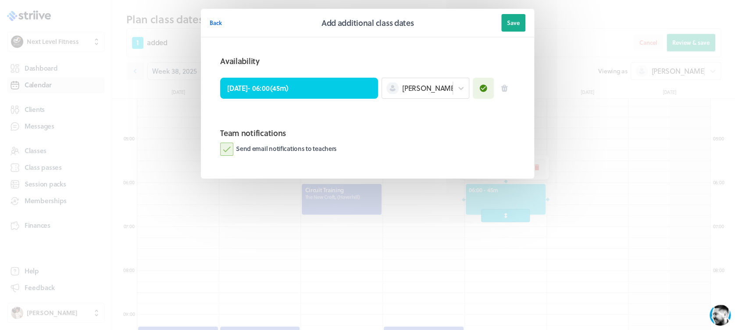
click at [229, 146] on label "Send email notifications to teachers" at bounding box center [278, 148] width 117 height 13
click at [0, 0] on input "Send email notifications to teachers" at bounding box center [0, 0] width 0 height 0
click at [515, 24] on span "Save" at bounding box center [513, 23] width 13 height 8
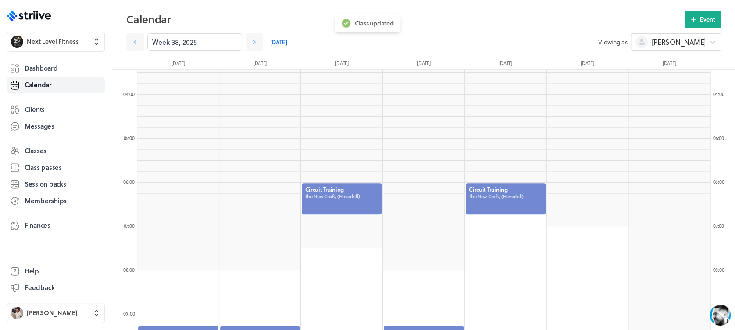
click at [514, 196] on div at bounding box center [506, 198] width 82 height 32
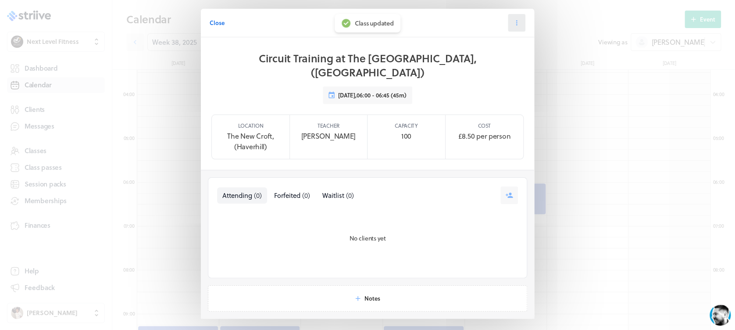
click at [512, 27] on button at bounding box center [517, 23] width 18 height 18
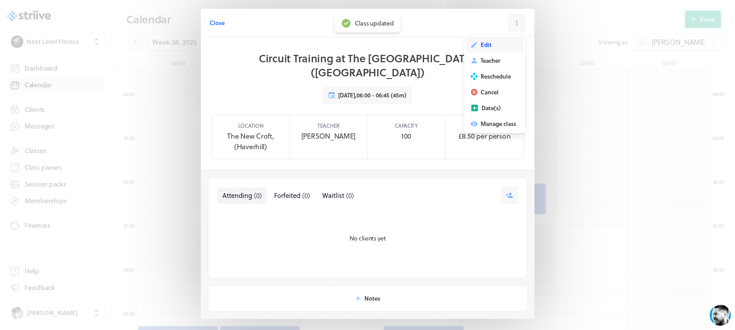
click at [494, 45] on button "Edit" at bounding box center [495, 45] width 58 height 16
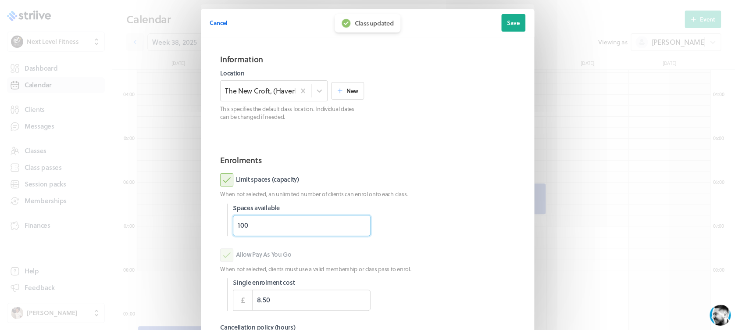
drag, startPoint x: 263, startPoint y: 223, endPoint x: 203, endPoint y: 223, distance: 60.5
click at [203, 223] on section "Information Location The [GEOGRAPHIC_DATA], ([GEOGRAPHIC_DATA]) New This specif…" at bounding box center [367, 223] width 333 height 372
type input "9"
click at [487, 191] on p "When not selected, an unlimited number of clients can enrol onto each class." at bounding box center [367, 194] width 295 height 8
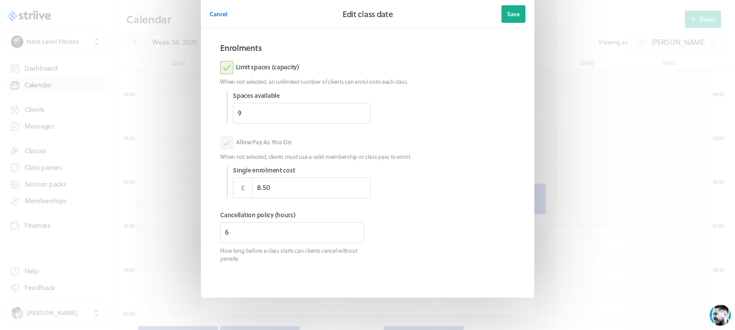
scroll to position [112, 0]
drag, startPoint x: 267, startPoint y: 233, endPoint x: 192, endPoint y: 229, distance: 74.6
click at [192, 229] on section "Cancel Edit class date Save Information Location The [GEOGRAPHIC_DATA], (Haverh…" at bounding box center [367, 114] width 351 height 453
type input "3"
type input "8"
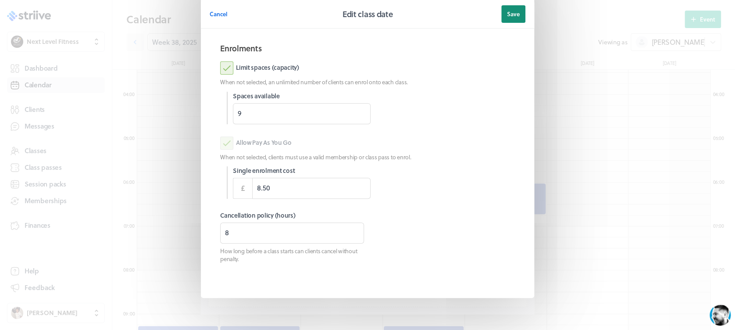
click at [507, 16] on span "Save" at bounding box center [513, 14] width 13 height 8
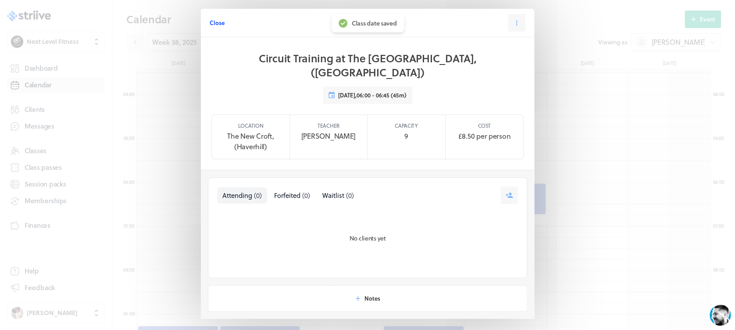
click at [217, 22] on span "Close" at bounding box center [217, 23] width 15 height 8
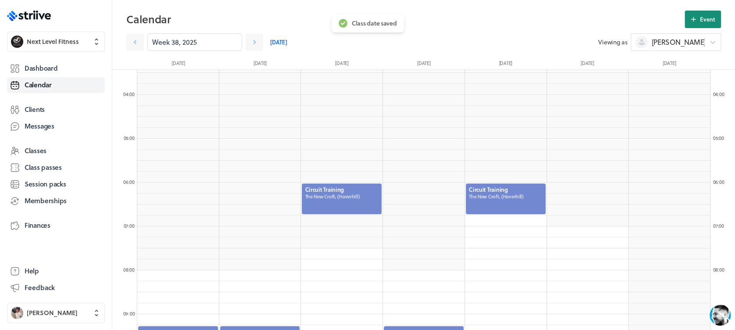
click at [705, 19] on span "Event" at bounding box center [707, 19] width 15 height 8
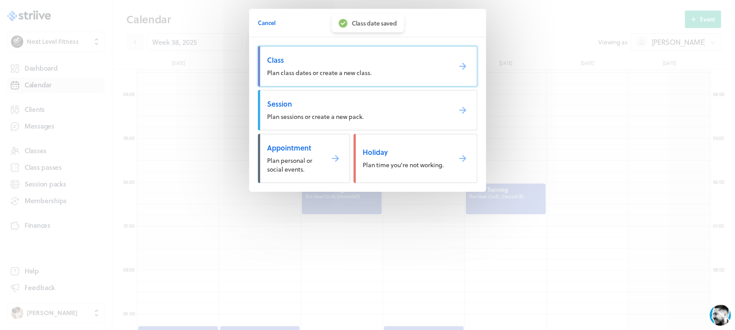
click at [377, 63] on span "Class" at bounding box center [355, 60] width 177 height 10
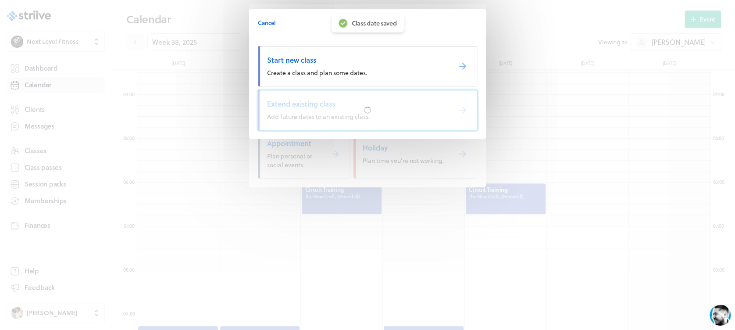
click at [357, 109] on div at bounding box center [367, 109] width 218 height 39
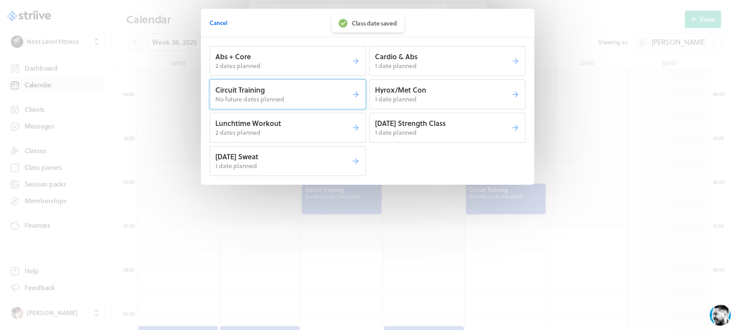
click at [312, 92] on p "Circuit Training" at bounding box center [283, 90] width 136 height 10
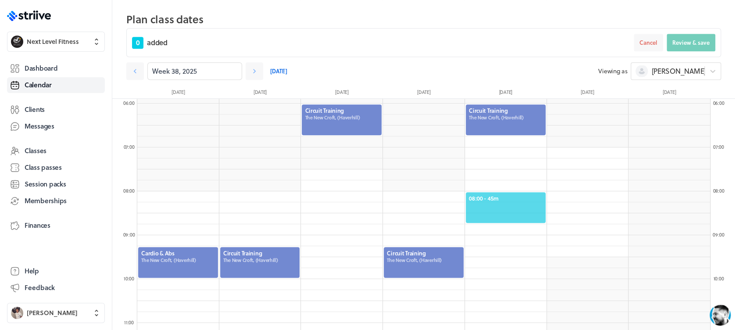
scroll to position [273, 0]
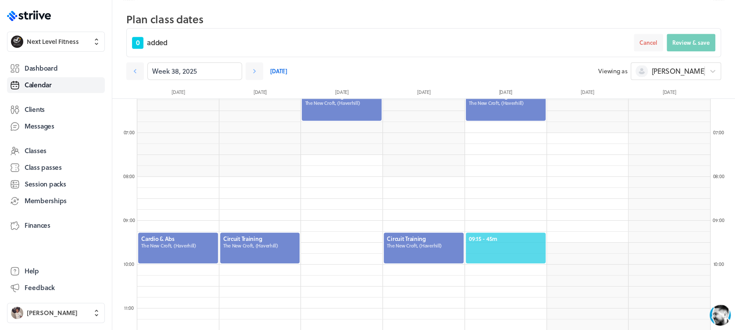
click at [507, 235] on span "09:15 - 45m" at bounding box center [506, 239] width 74 height 8
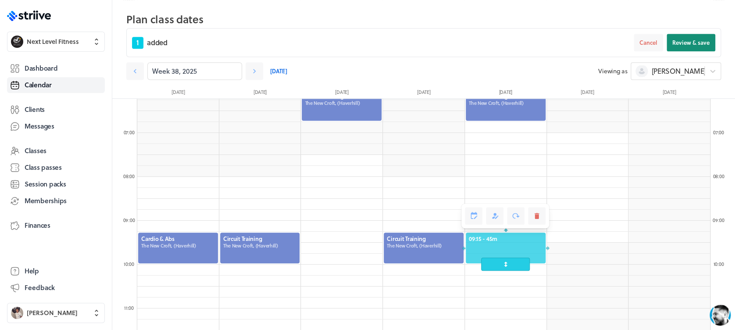
click at [691, 42] on span "Review & save" at bounding box center [690, 43] width 37 height 8
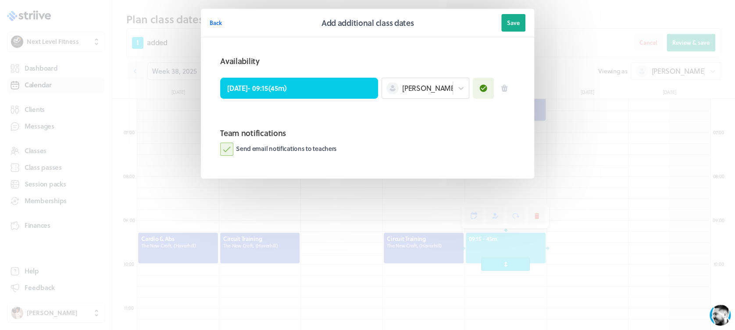
click at [221, 147] on label "Send email notifications to teachers" at bounding box center [278, 148] width 117 height 13
click at [0, 0] on input "Send email notifications to teachers" at bounding box center [0, 0] width 0 height 0
click at [512, 23] on span "Save" at bounding box center [513, 23] width 13 height 8
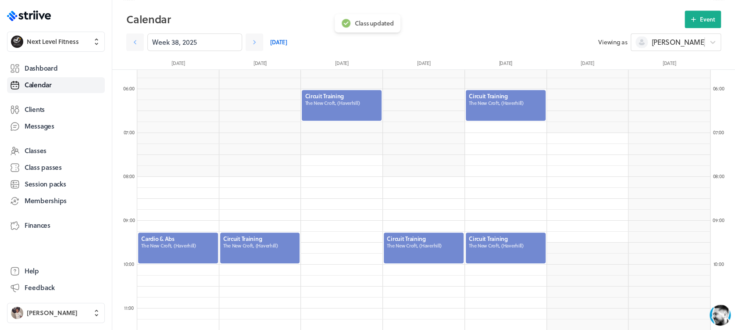
click at [501, 246] on div at bounding box center [506, 247] width 82 height 32
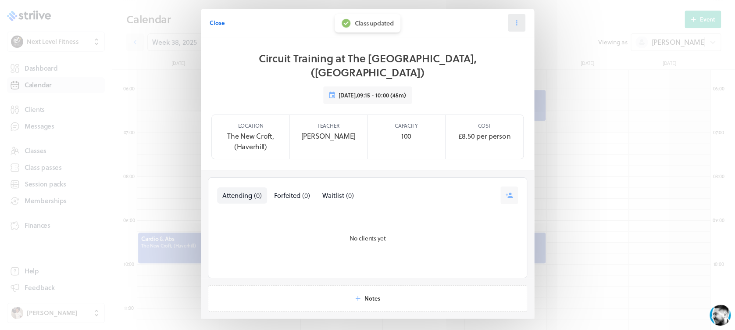
click at [512, 21] on icon at bounding box center [516, 23] width 8 height 8
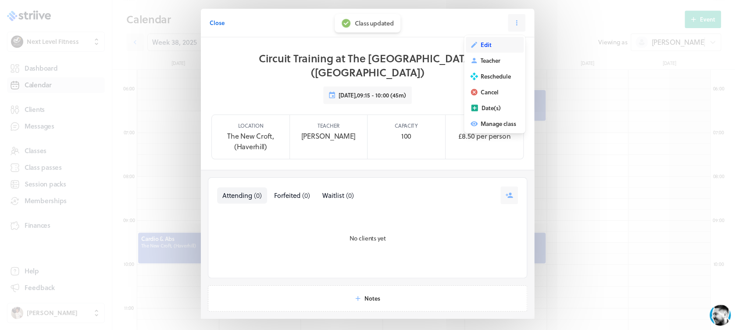
click at [479, 40] on button "Edit" at bounding box center [495, 45] width 58 height 16
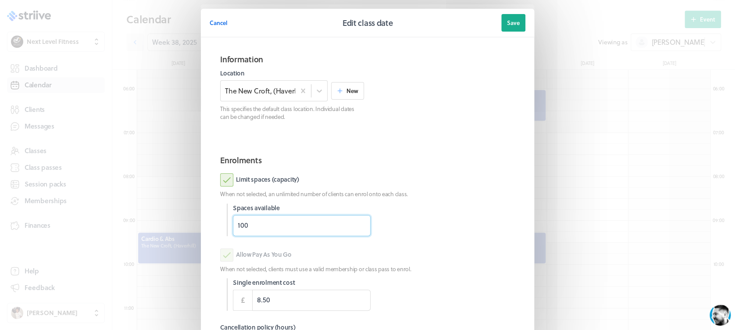
drag, startPoint x: 234, startPoint y: 229, endPoint x: 194, endPoint y: 229, distance: 39.5
click at [194, 229] on section "Cancel Edit class date Save Information Location The [GEOGRAPHIC_DATA], (Haverh…" at bounding box center [367, 226] width 351 height 453
type input "9"
click at [467, 146] on section "Information Location The [GEOGRAPHIC_DATA], ([GEOGRAPHIC_DATA]) New This specif…" at bounding box center [368, 96] width 316 height 101
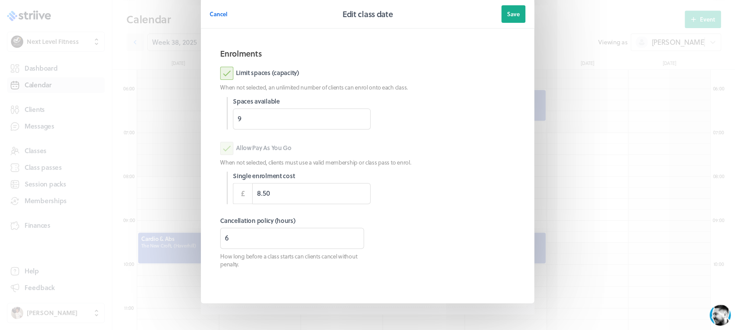
scroll to position [123, 0]
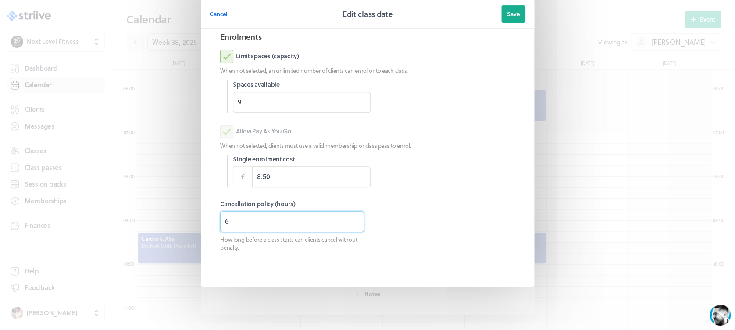
drag, startPoint x: 256, startPoint y: 222, endPoint x: 216, endPoint y: 224, distance: 40.9
click at [220, 224] on input "6" at bounding box center [292, 221] width 144 height 21
type input "3"
click at [505, 20] on button "Save" at bounding box center [513, 14] width 24 height 18
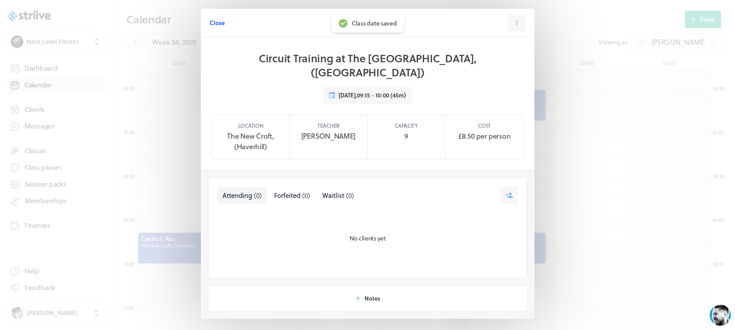
click at [214, 20] on span "Close" at bounding box center [217, 23] width 15 height 8
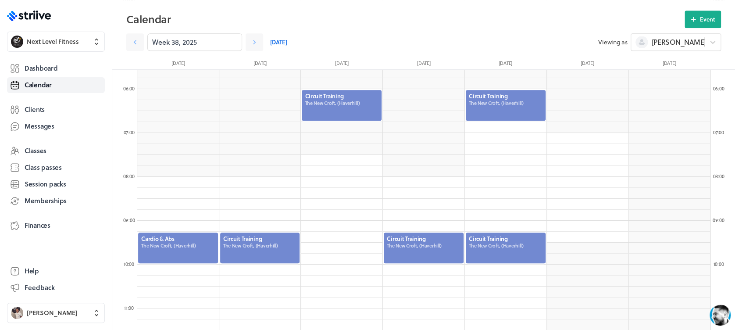
click at [499, 257] on div at bounding box center [506, 247] width 82 height 32
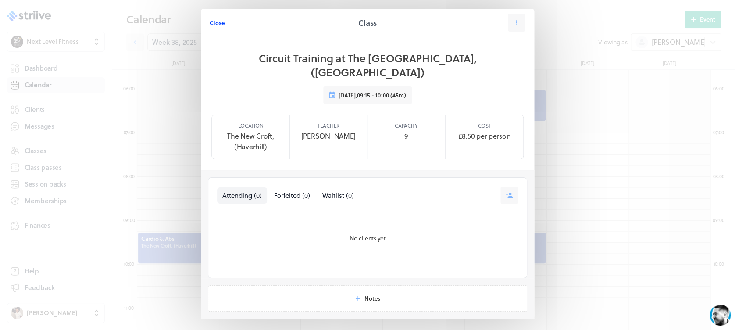
click at [210, 19] on span "Close" at bounding box center [217, 23] width 15 height 8
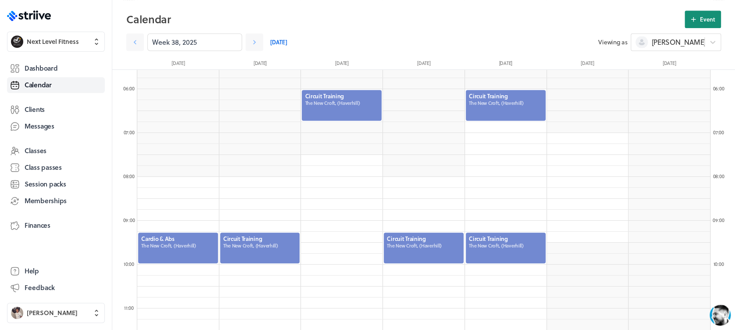
click at [700, 15] on span "Event" at bounding box center [707, 19] width 15 height 8
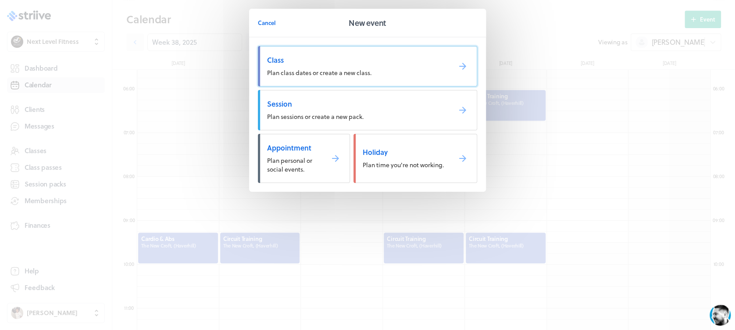
click at [351, 60] on span "Class" at bounding box center [355, 60] width 177 height 10
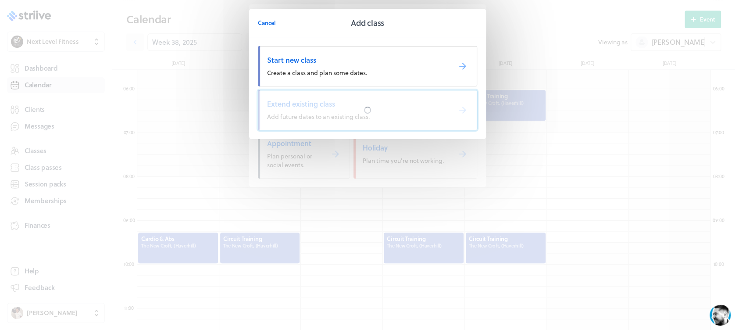
click at [360, 102] on div at bounding box center [367, 109] width 218 height 39
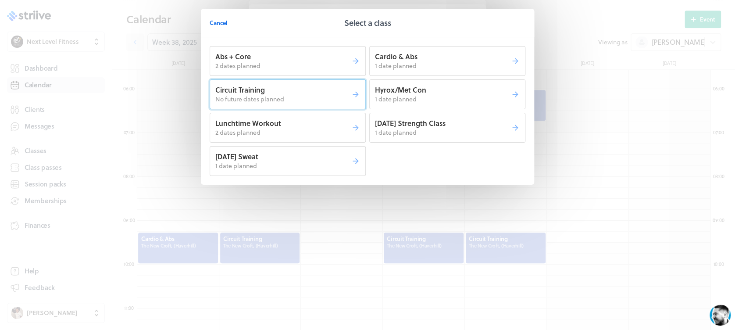
click at [331, 90] on p "Circuit Training" at bounding box center [283, 90] width 136 height 10
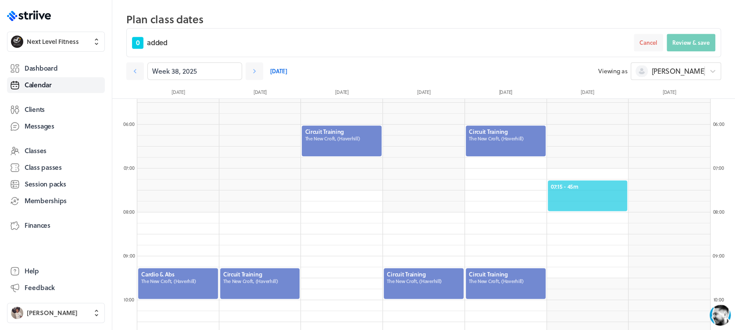
scroll to position [226, 0]
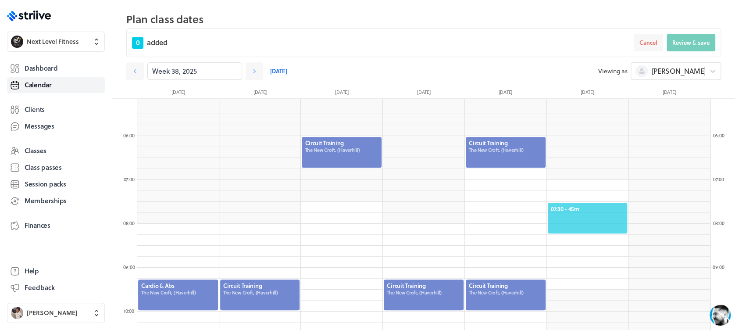
click at [586, 207] on span "07:30 - 45m" at bounding box center [588, 209] width 74 height 8
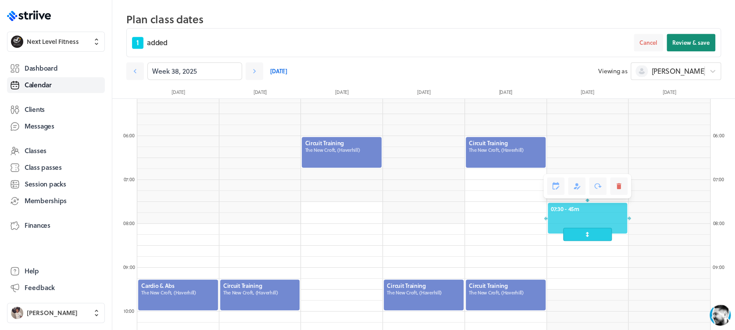
click at [680, 40] on span "Review & save" at bounding box center [690, 43] width 37 height 8
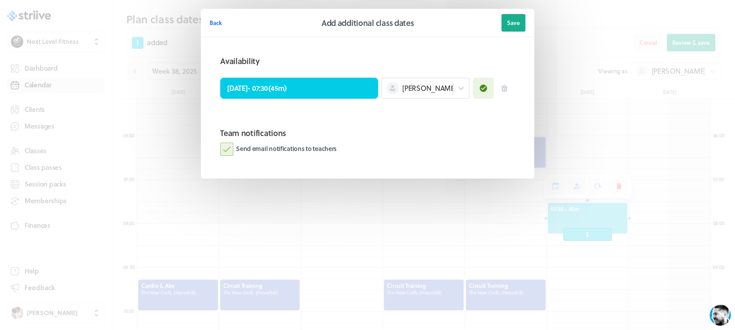
click at [229, 151] on label "Send email notifications to teachers" at bounding box center [278, 148] width 117 height 13
click at [0, 0] on input "Send email notifications to teachers" at bounding box center [0, 0] width 0 height 0
click at [508, 22] on span "Save" at bounding box center [513, 23] width 13 height 8
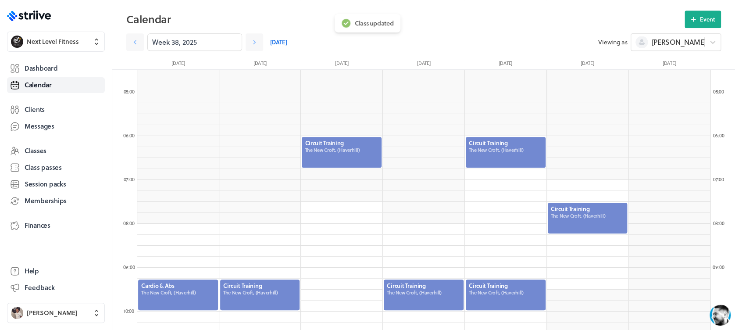
click at [588, 217] on div at bounding box center [588, 218] width 82 height 32
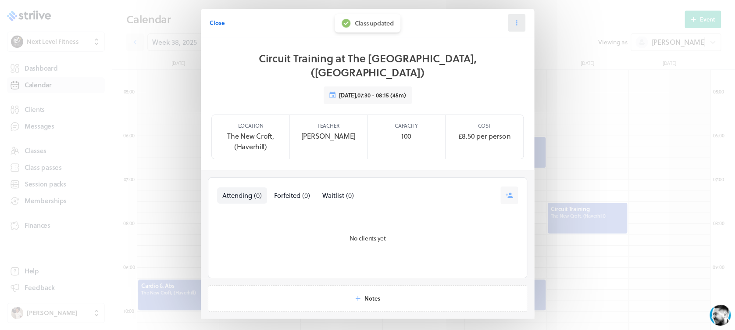
click at [515, 23] on icon at bounding box center [516, 23] width 8 height 8
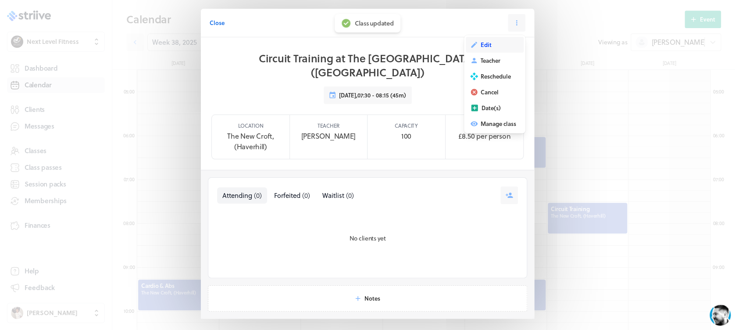
click at [497, 46] on button "Edit" at bounding box center [495, 45] width 58 height 16
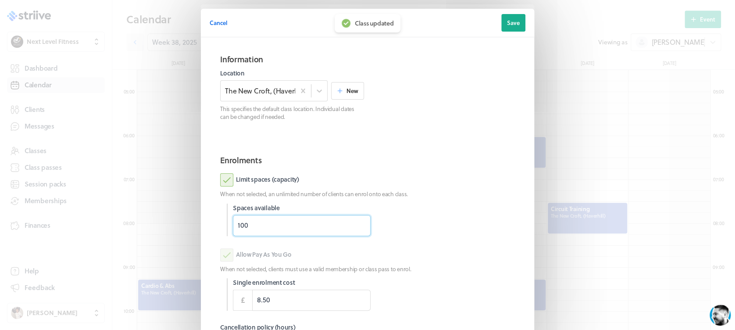
drag, startPoint x: 249, startPoint y: 227, endPoint x: 193, endPoint y: 231, distance: 55.8
click at [193, 231] on section "Cancel Edit class date Save Information Location The [GEOGRAPHIC_DATA], (Haverh…" at bounding box center [367, 226] width 351 height 453
type input "9"
click at [466, 168] on section "Enrolments Limit spaces (capacity) When not selected, an unlimited number of cl…" at bounding box center [368, 274] width 316 height 254
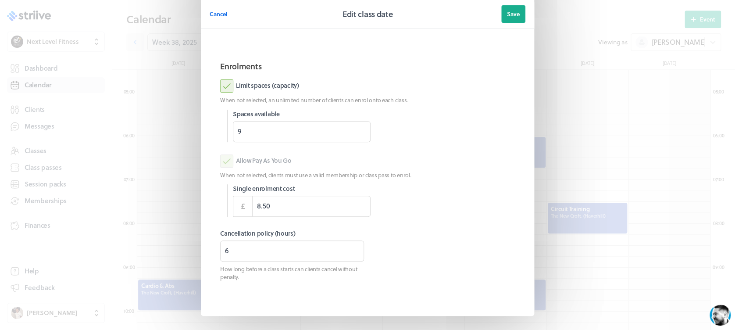
scroll to position [123, 0]
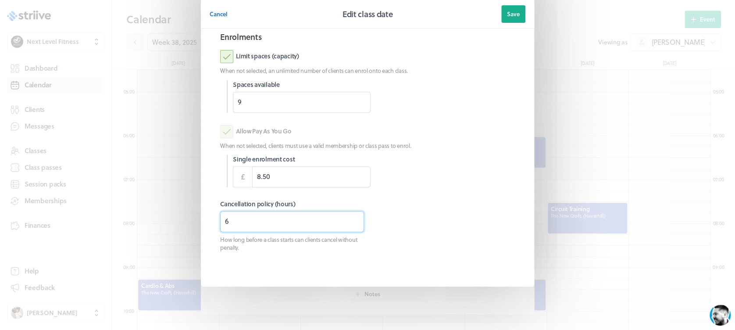
drag, startPoint x: 220, startPoint y: 218, endPoint x: 205, endPoint y: 219, distance: 15.3
click at [210, 219] on section "Enrolments Limit spaces (capacity) When not selected, an unlimited number of cl…" at bounding box center [368, 151] width 316 height 254
type input "3"
click at [508, 19] on button "Save" at bounding box center [513, 14] width 24 height 18
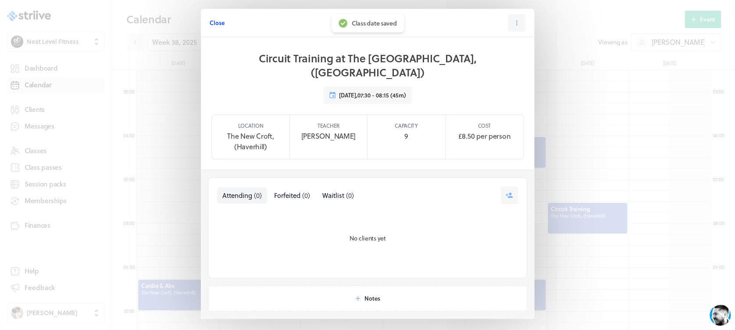
click at [214, 22] on span "Close" at bounding box center [217, 23] width 15 height 8
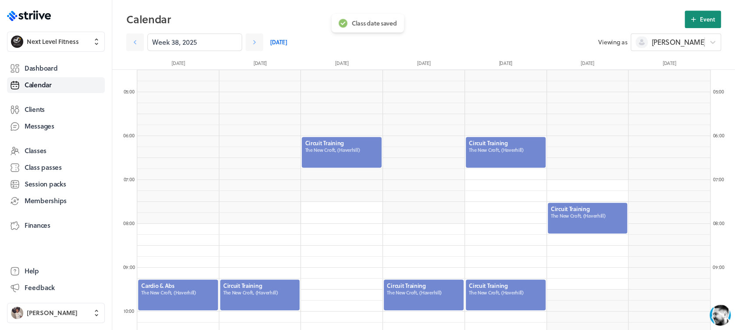
click at [697, 16] on icon at bounding box center [693, 19] width 8 height 8
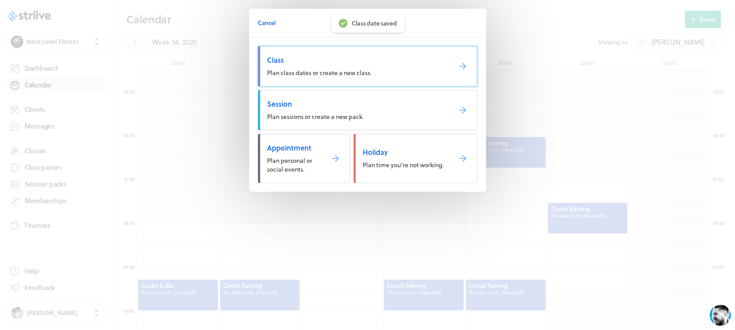
click at [396, 71] on link "Class Plan class dates or create a new class." at bounding box center [367, 66] width 219 height 40
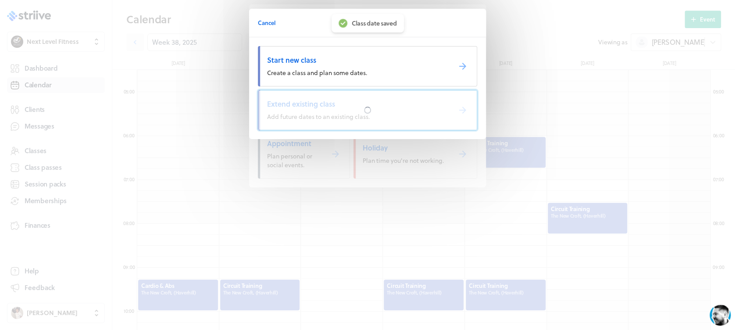
click at [373, 105] on span "Extend existing class" at bounding box center [355, 104] width 177 height 10
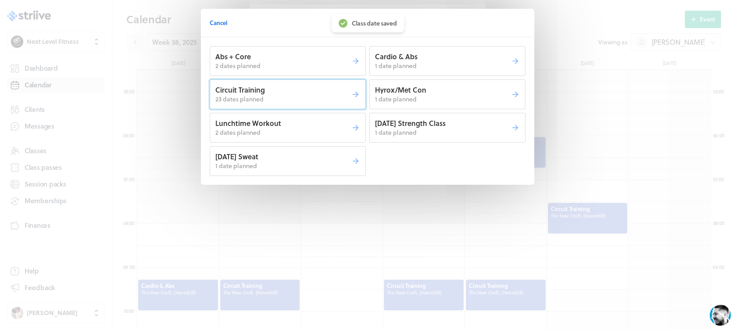
click at [316, 103] on button "Circuit Training 23 dates planned" at bounding box center [288, 94] width 156 height 30
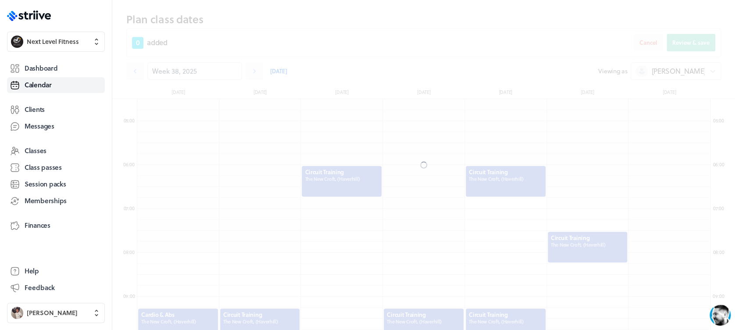
scroll to position [226, 0]
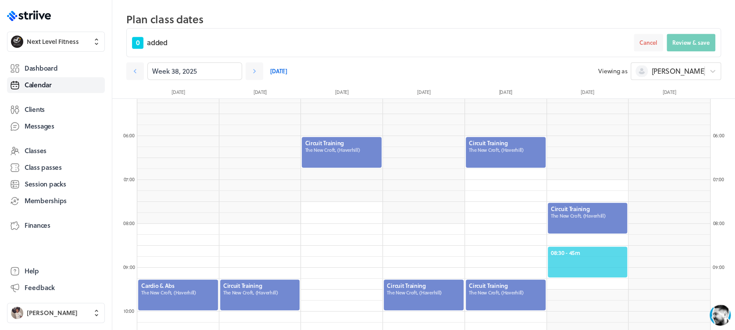
click at [592, 250] on span "08:30 - 45m" at bounding box center [588, 253] width 74 height 8
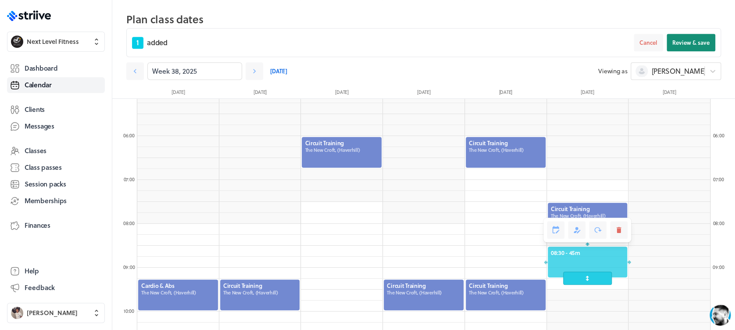
click at [691, 41] on span "Review & save" at bounding box center [690, 43] width 37 height 8
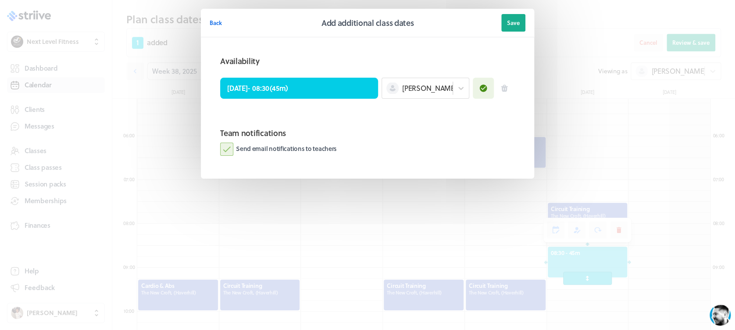
click at [221, 142] on label "Send email notifications to teachers" at bounding box center [278, 148] width 117 height 13
click at [0, 0] on input "Send email notifications to teachers" at bounding box center [0, 0] width 0 height 0
click at [517, 25] on span "Save" at bounding box center [513, 23] width 13 height 8
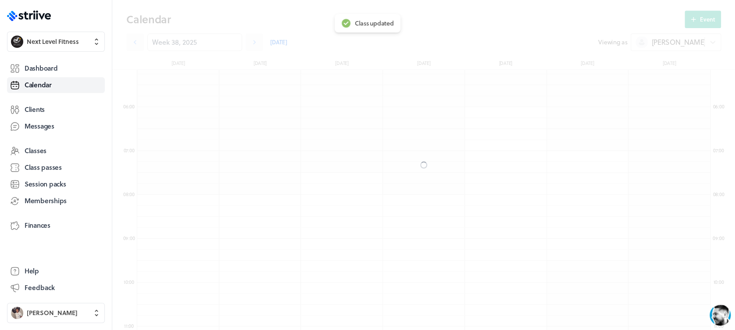
scroll to position [197, 0]
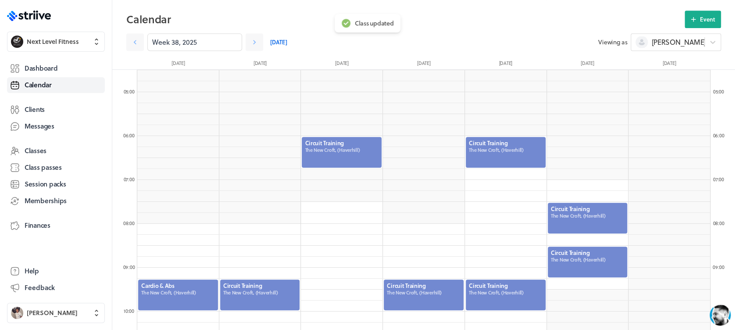
click at [586, 260] on div at bounding box center [588, 261] width 82 height 32
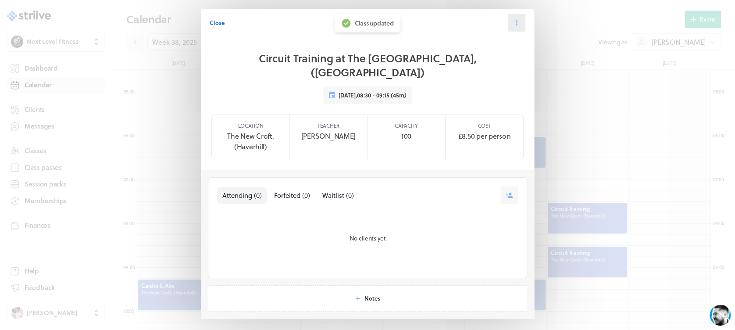
click at [515, 21] on icon at bounding box center [516, 23] width 8 height 8
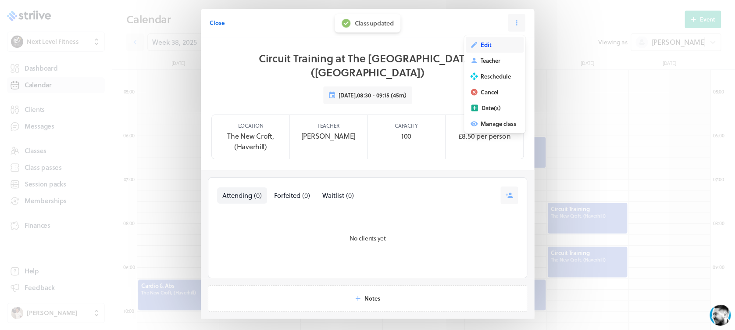
click at [487, 42] on button "Edit" at bounding box center [495, 45] width 58 height 16
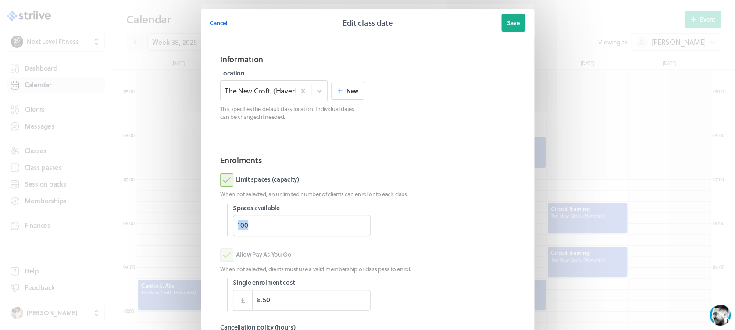
drag, startPoint x: 242, startPoint y: 228, endPoint x: 186, endPoint y: 227, distance: 55.7
click at [186, 227] on div "Cancel Edit class date Save Information Location The [GEOGRAPHIC_DATA], (Haverh…" at bounding box center [367, 226] width 735 height 453
click at [276, 224] on input "100" at bounding box center [302, 225] width 138 height 21
type input "1"
type input "9"
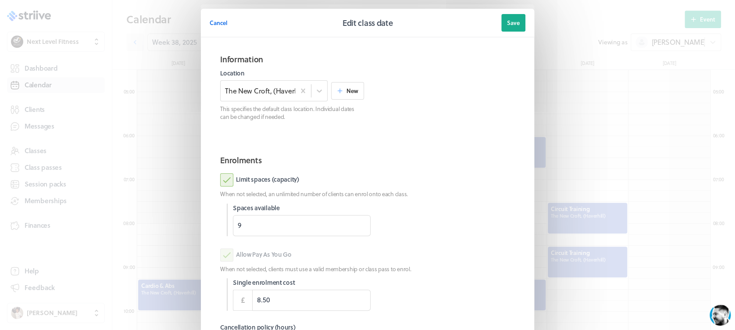
click at [462, 206] on div at bounding box center [446, 219] width 138 height 32
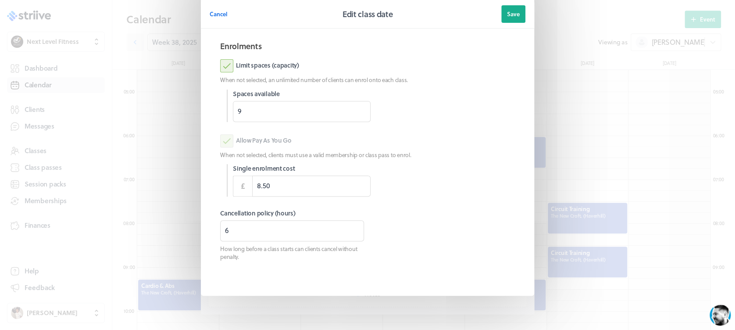
scroll to position [116, 0]
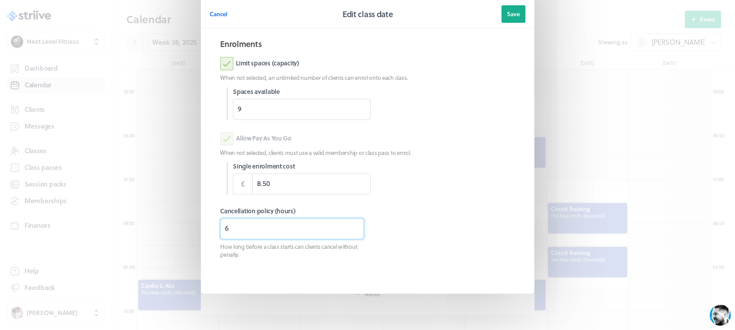
click at [210, 230] on section "Enrolments Limit spaces (capacity) When not selected, an unlimited number of cl…" at bounding box center [368, 158] width 316 height 254
type input "3"
click at [512, 20] on button "Save" at bounding box center [513, 14] width 24 height 18
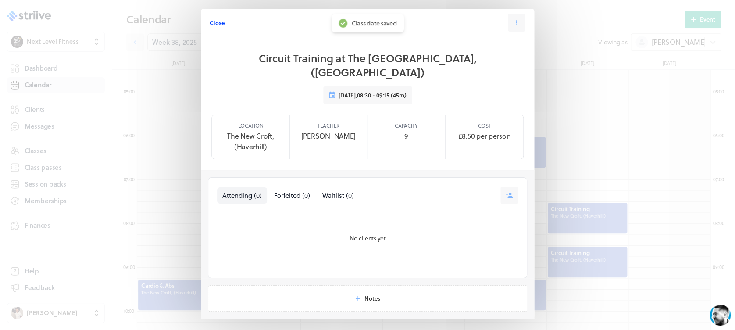
click at [212, 23] on span "Close" at bounding box center [217, 23] width 15 height 8
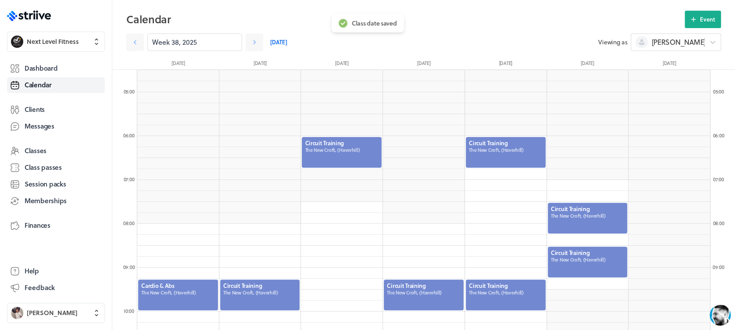
click at [577, 211] on div at bounding box center [588, 218] width 82 height 32
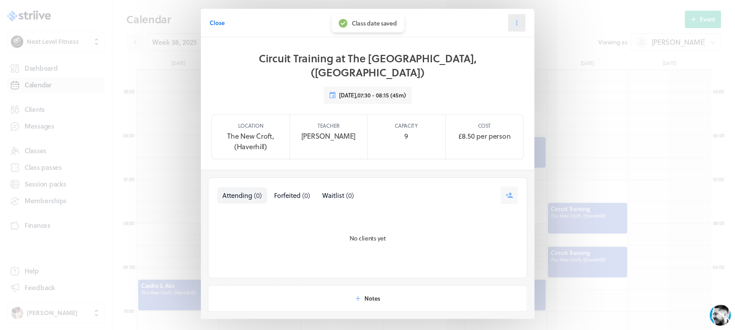
click at [508, 28] on button at bounding box center [517, 23] width 18 height 18
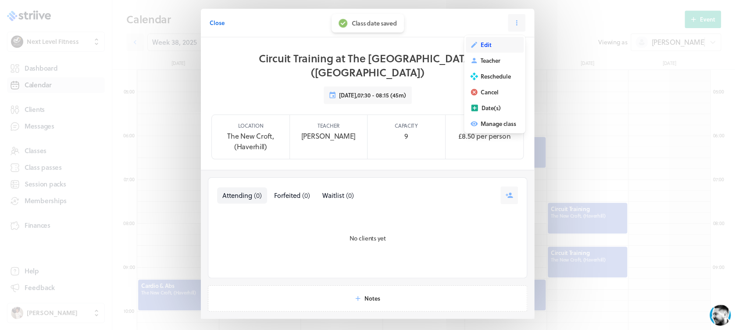
click at [496, 46] on button "Edit" at bounding box center [495, 45] width 58 height 16
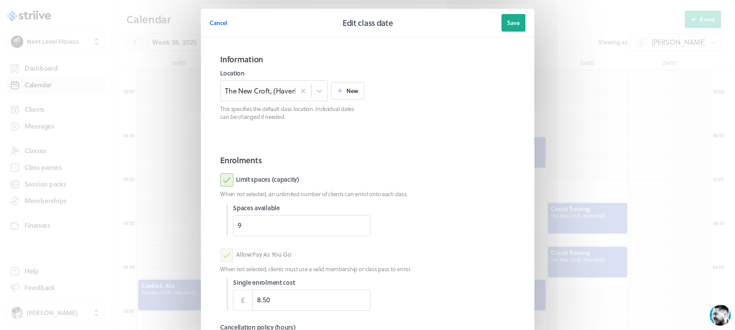
scroll to position [123, 0]
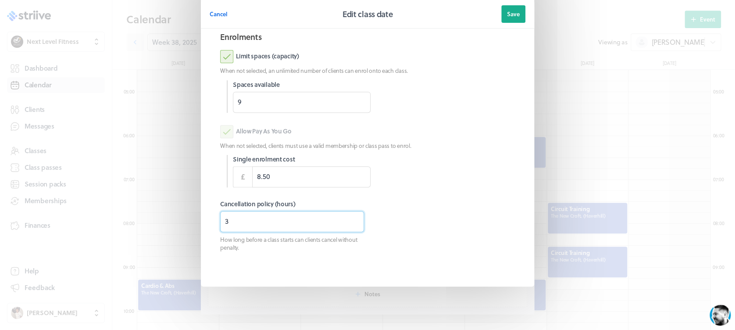
drag, startPoint x: 209, startPoint y: 221, endPoint x: 192, endPoint y: 222, distance: 17.1
click at [192, 222] on section "Cancel Edit class date Save Information Location The [GEOGRAPHIC_DATA], (Haverh…" at bounding box center [367, 103] width 351 height 453
type input "8"
click at [507, 11] on span "Save" at bounding box center [513, 14] width 13 height 8
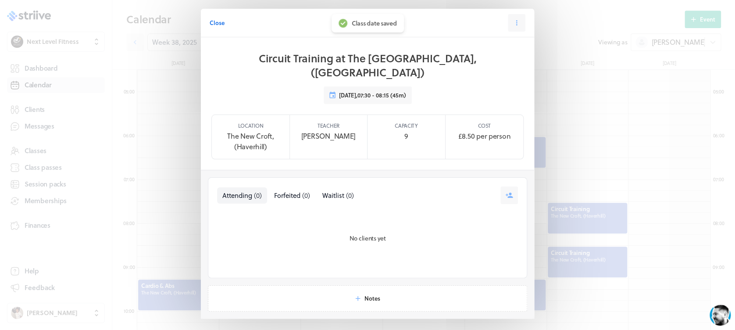
click at [213, 20] on span "Close" at bounding box center [217, 23] width 15 height 8
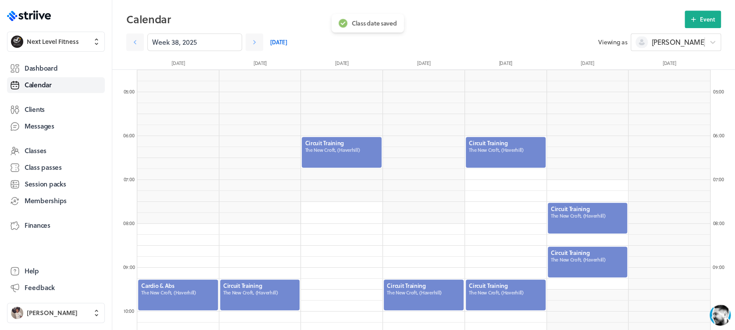
click at [581, 260] on div at bounding box center [588, 261] width 82 height 32
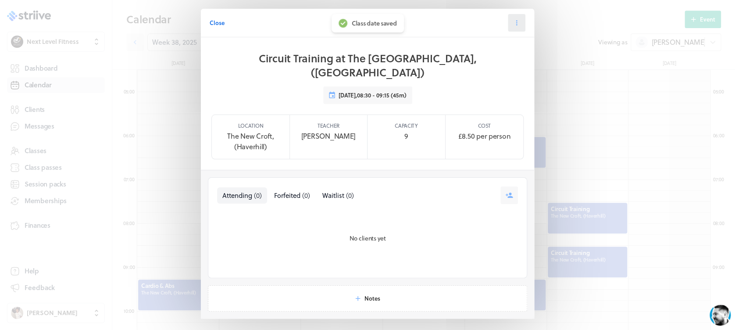
click at [512, 20] on icon at bounding box center [516, 23] width 8 height 8
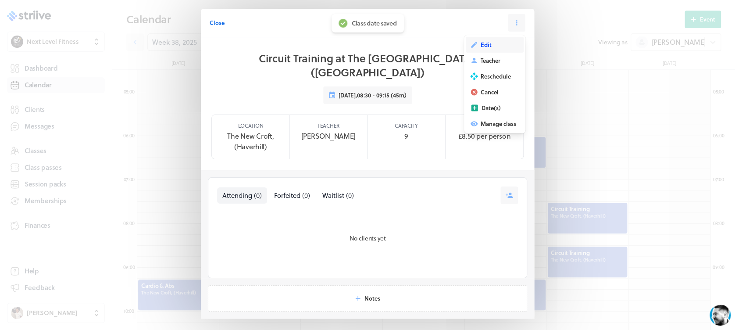
click at [499, 39] on button "Edit" at bounding box center [495, 45] width 58 height 16
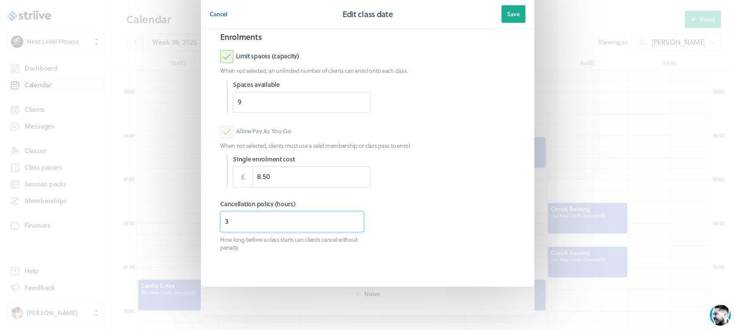
drag, startPoint x: 249, startPoint y: 222, endPoint x: 178, endPoint y: 226, distance: 70.2
click at [179, 226] on div "Cancel Edit class date Save Information Location The [GEOGRAPHIC_DATA], (Haverh…" at bounding box center [367, 103] width 735 height 453
type input "8"
click at [514, 12] on span "Save" at bounding box center [513, 14] width 13 height 8
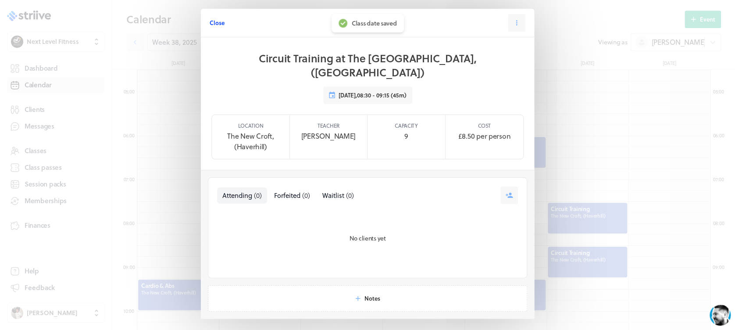
click at [214, 23] on span "Close" at bounding box center [217, 23] width 15 height 8
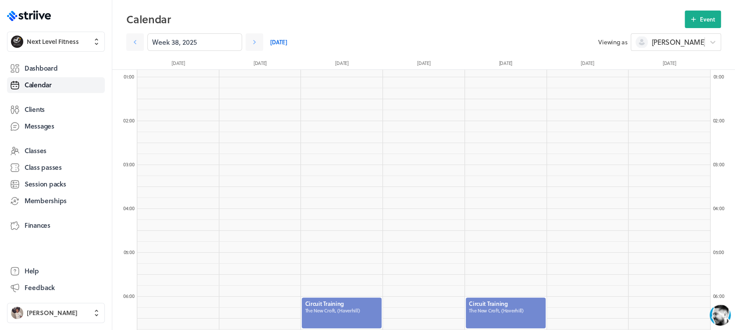
scroll to position [0, 0]
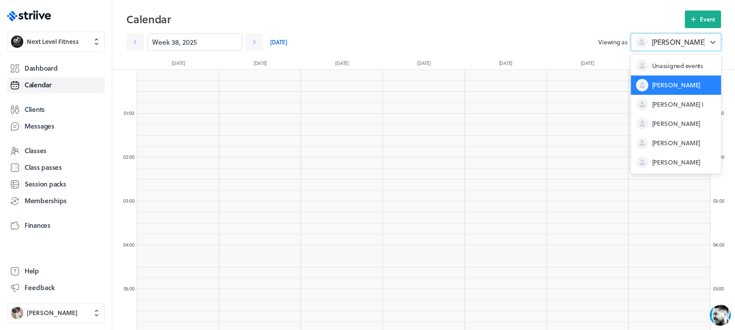
click at [683, 46] on div "[PERSON_NAME]" at bounding box center [667, 41] width 73 height 11
click at [676, 119] on div "[PERSON_NAME]" at bounding box center [675, 123] width 90 height 19
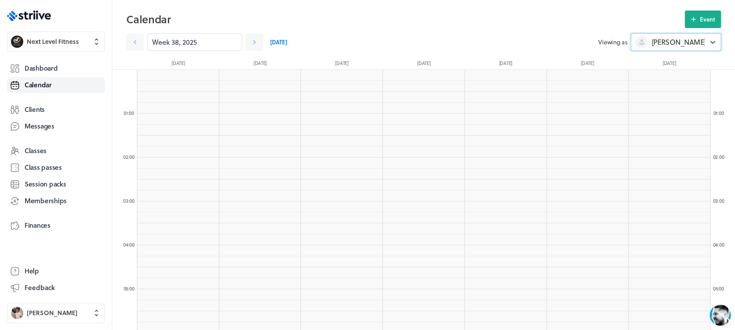
click at [677, 38] on div "[PERSON_NAME]" at bounding box center [667, 41] width 73 height 11
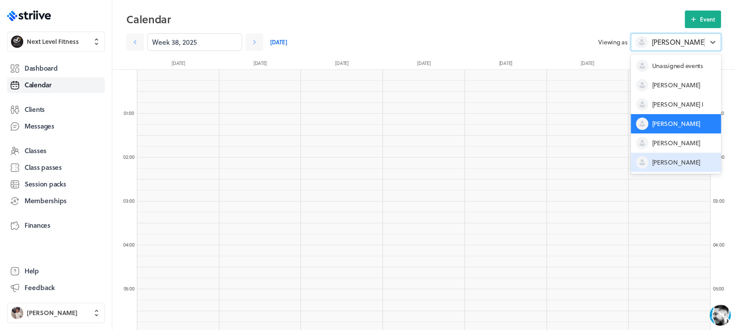
click at [675, 160] on span "[PERSON_NAME]" at bounding box center [675, 162] width 48 height 9
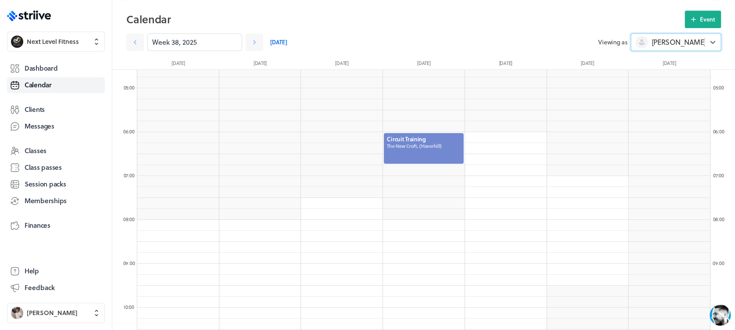
scroll to position [199, 0]
click at [406, 143] on div at bounding box center [424, 149] width 82 height 32
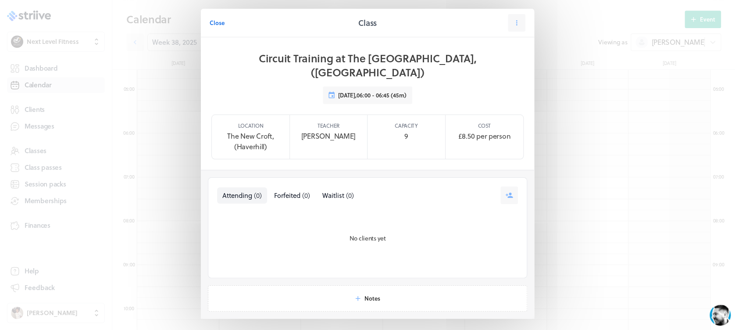
click at [217, 25] on span "Close" at bounding box center [217, 23] width 15 height 8
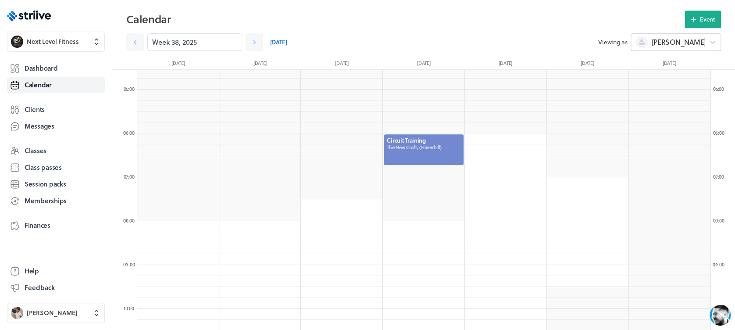
click at [680, 39] on div "[PERSON_NAME]" at bounding box center [667, 41] width 73 height 11
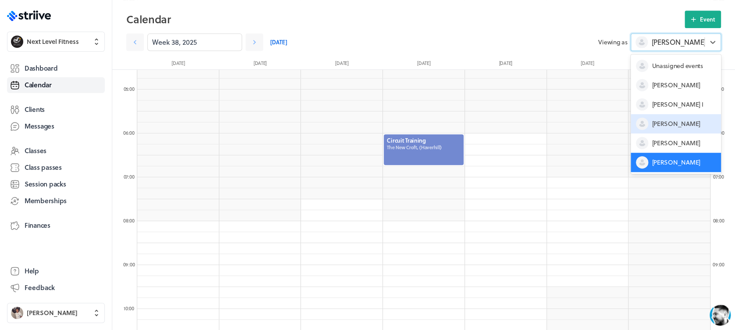
click at [664, 121] on span "[PERSON_NAME]" at bounding box center [675, 123] width 48 height 9
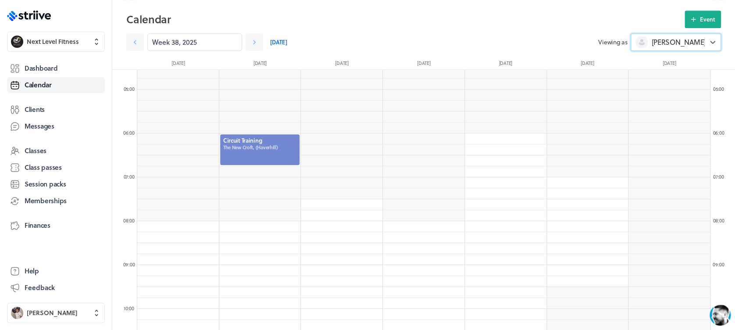
click at [263, 152] on div at bounding box center [260, 149] width 82 height 32
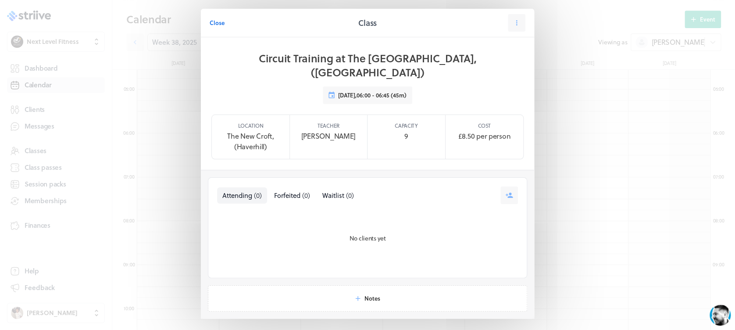
click at [219, 20] on span "Close" at bounding box center [217, 23] width 15 height 8
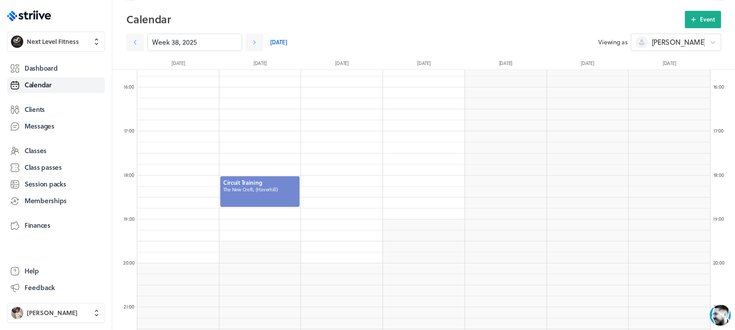
scroll to position [686, 0]
click at [280, 189] on div at bounding box center [260, 188] width 82 height 32
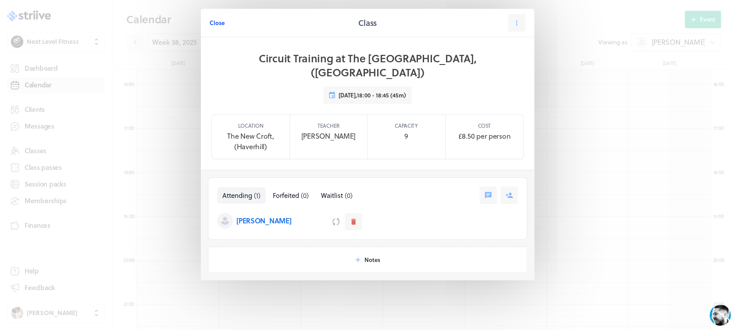
click at [218, 21] on span "Close" at bounding box center [217, 23] width 15 height 8
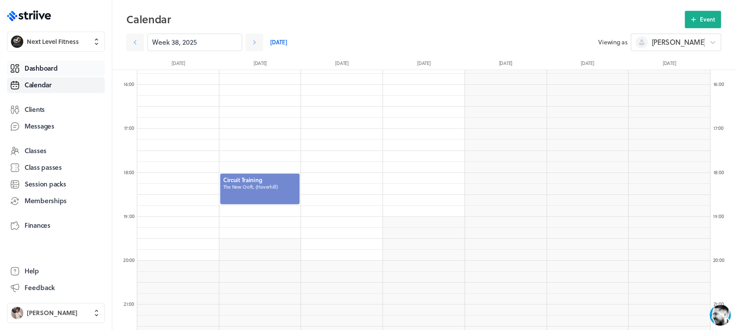
click at [43, 63] on link "Dashboard" at bounding box center [56, 68] width 98 height 16
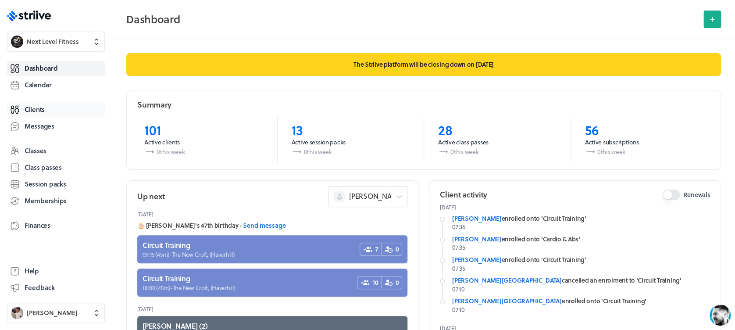
click at [45, 108] on span "Clients" at bounding box center [35, 109] width 20 height 9
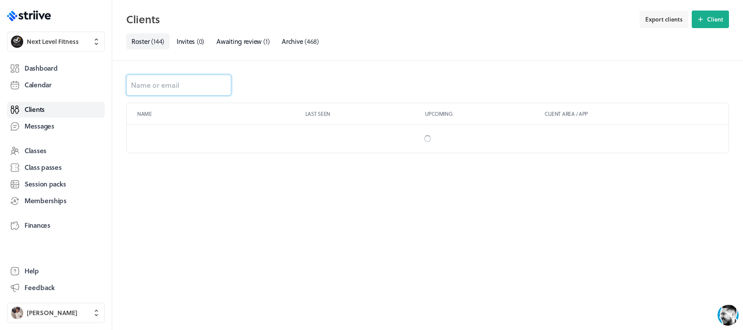
click at [196, 85] on input at bounding box center [178, 85] width 105 height 21
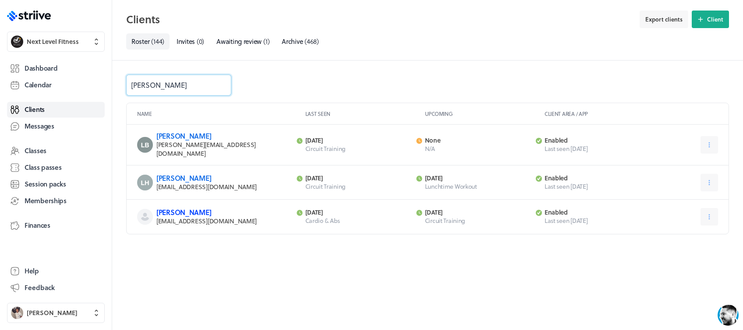
type input "[PERSON_NAME]"
click at [185, 207] on link "[PERSON_NAME]" at bounding box center [183, 212] width 55 height 10
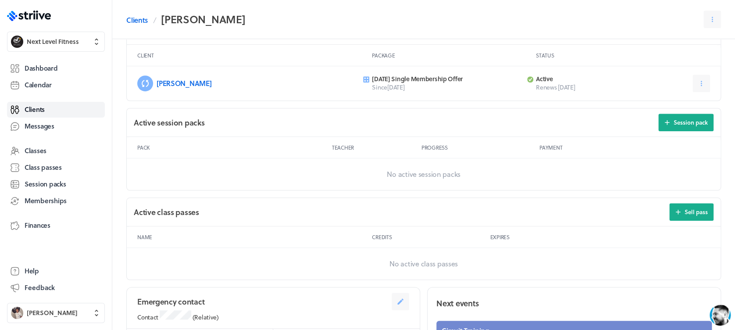
scroll to position [273, 0]
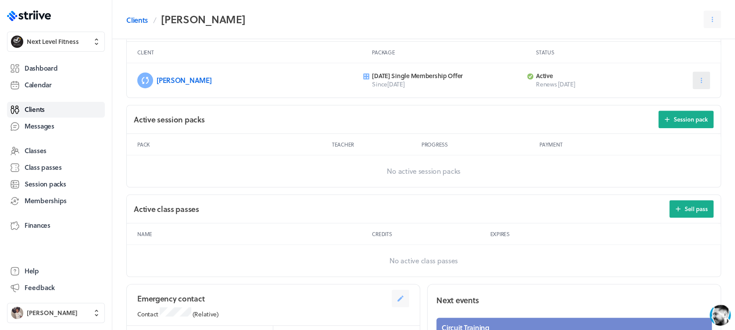
click at [700, 76] on icon at bounding box center [701, 80] width 8 height 8
click at [733, 56] on div "[PERSON_NAME] ( 54 ) Client since [DATE] [EMAIL_ADDRESS][DOMAIN_NAME] Client ar…" at bounding box center [423, 128] width 622 height 724
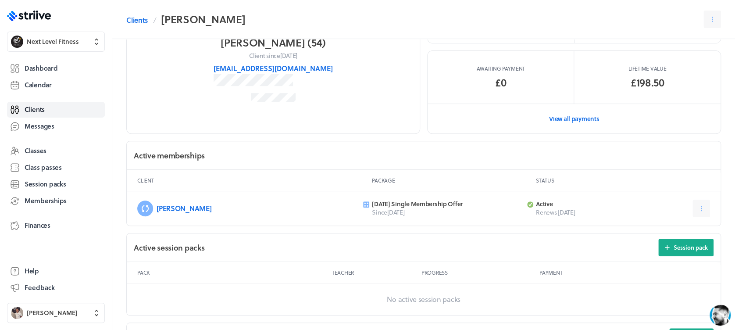
scroll to position [0, 0]
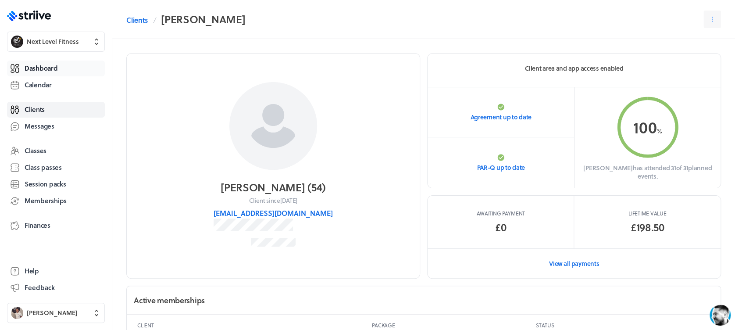
click at [57, 67] on span "Dashboard" at bounding box center [41, 68] width 33 height 9
